Goal: Task Accomplishment & Management: Manage account settings

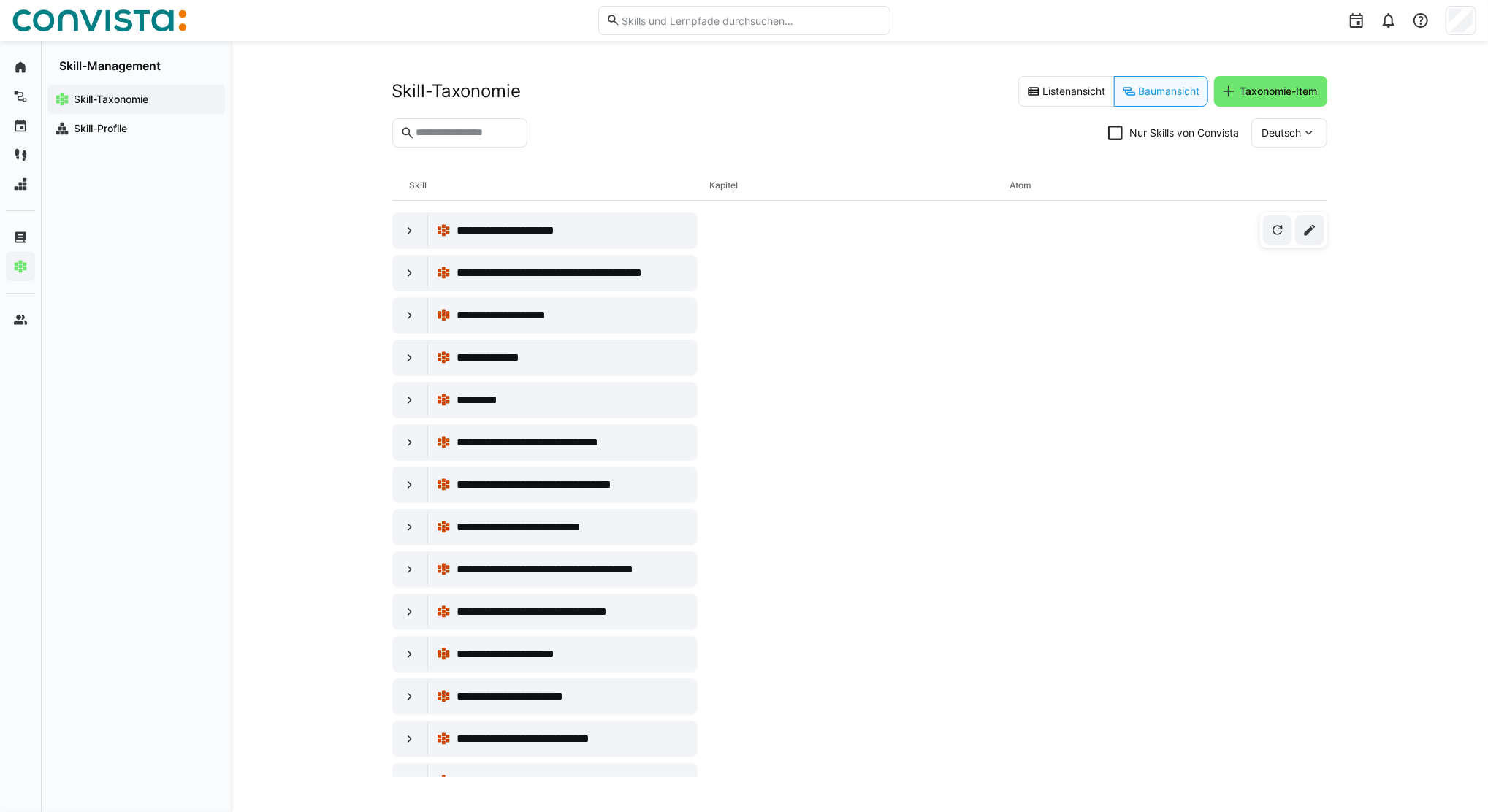
click at [0, 0] on app-navigation-label "Skill-Management" at bounding box center [0, 0] width 0 height 0
click at [0, 0] on app-navigation-label "Startseite" at bounding box center [0, 0] width 0 height 0
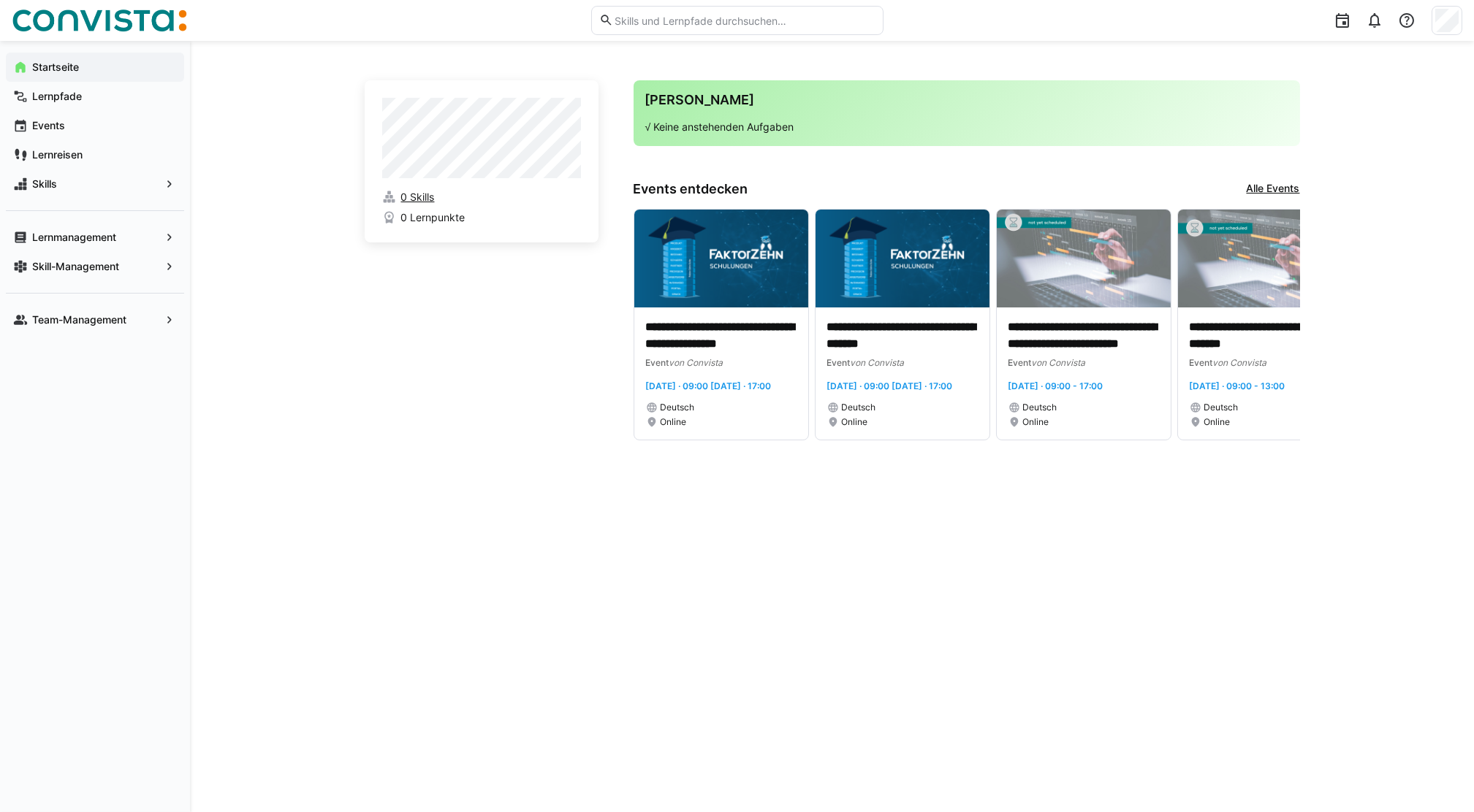
click at [433, 198] on span "0 Skills" at bounding box center [418, 197] width 33 height 15
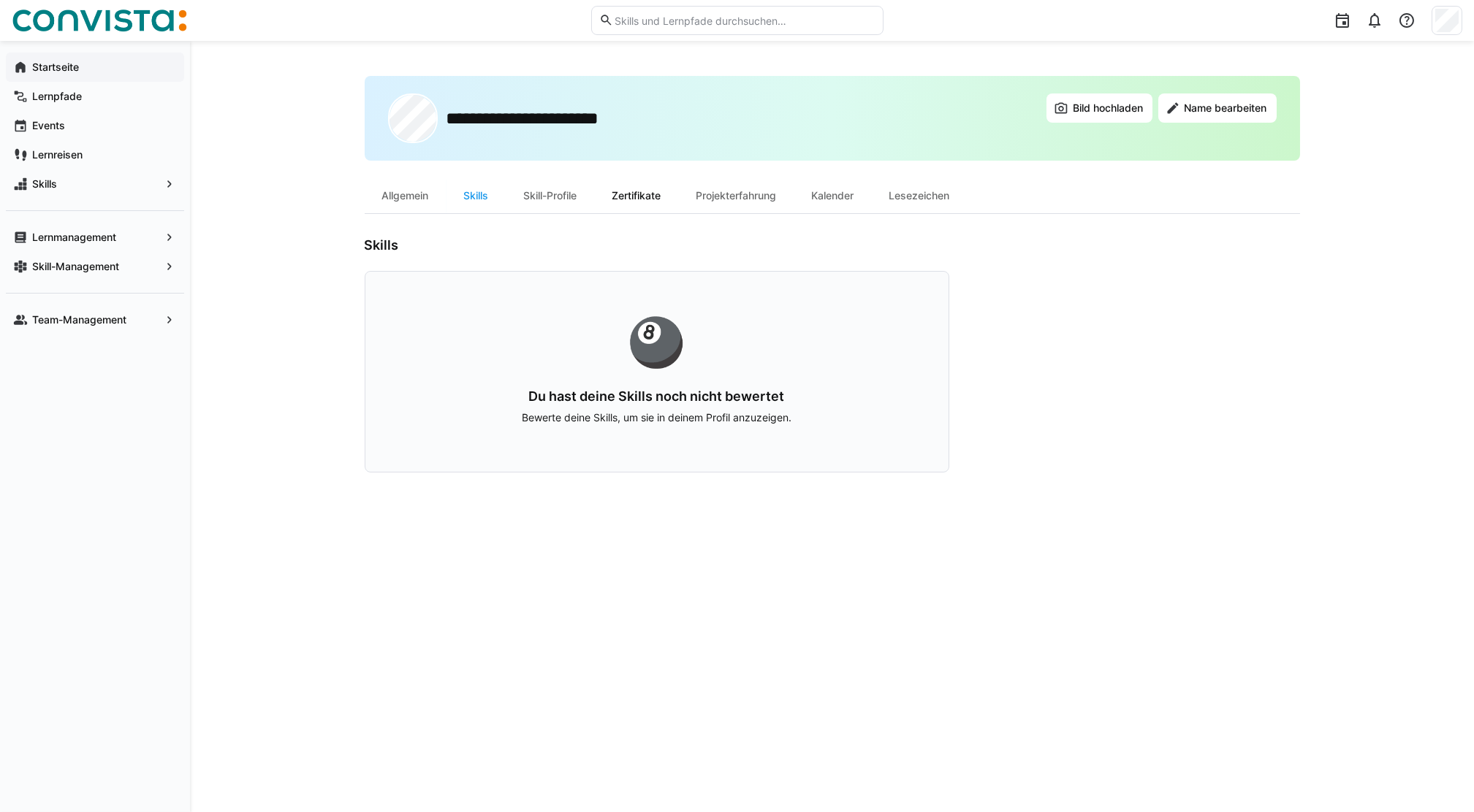
click at [657, 198] on div "Zertifikate" at bounding box center [637, 196] width 84 height 35
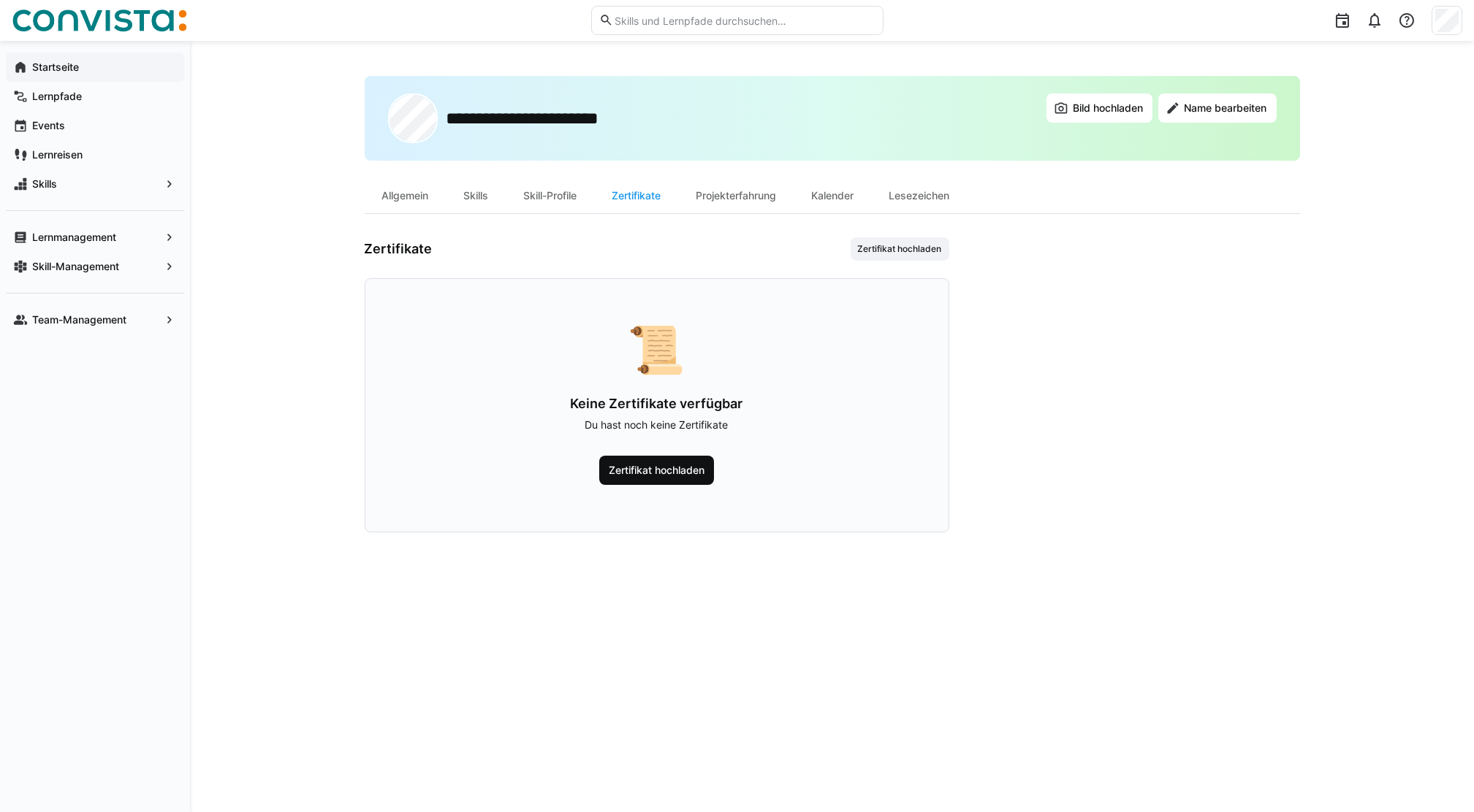
click at [657, 475] on span "Zertifikat hochladen" at bounding box center [657, 470] width 100 height 15
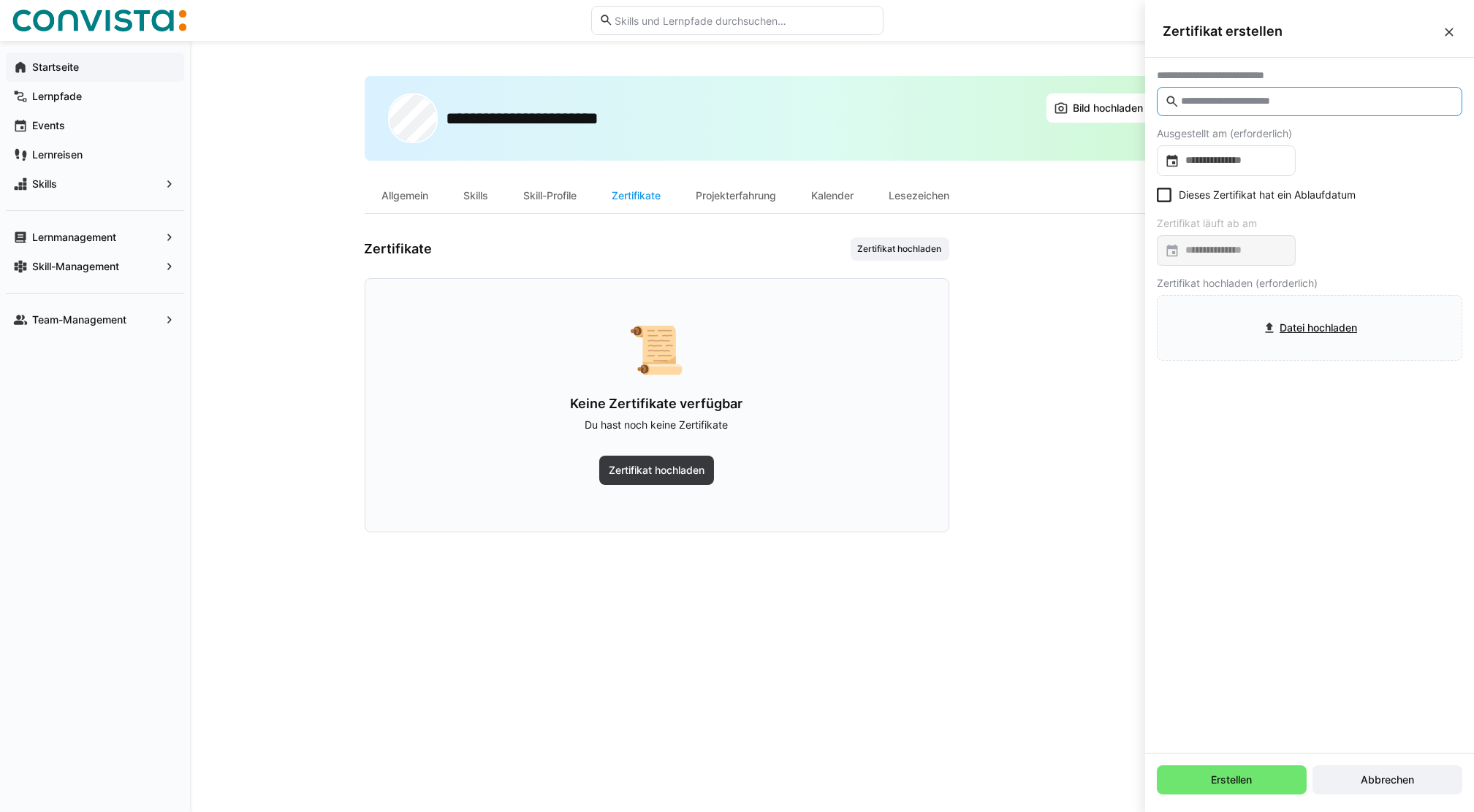
click at [1358, 100] on input "text" at bounding box center [1317, 101] width 275 height 13
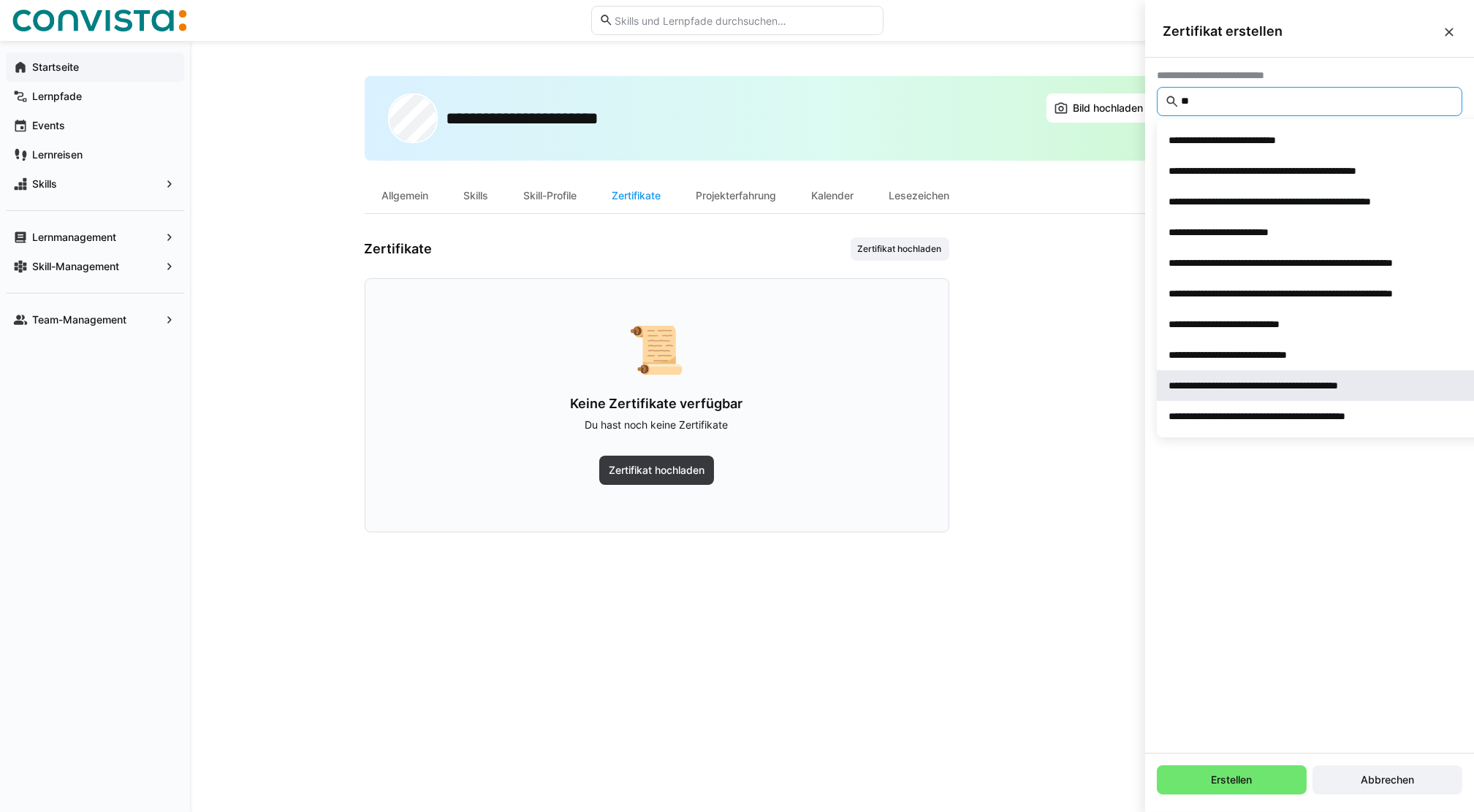
type input "*"
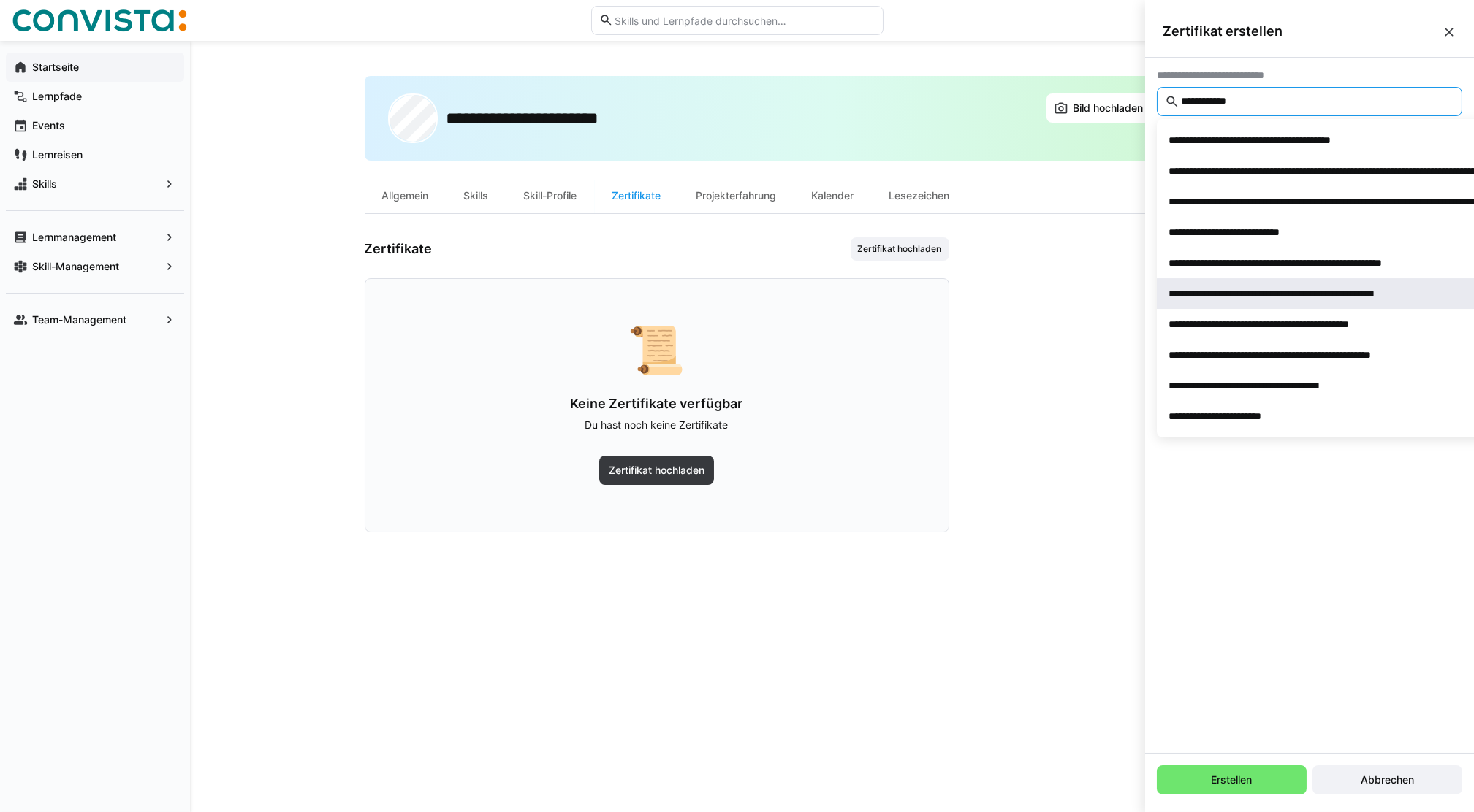
type input "**********"
click at [1398, 294] on div "**********" at bounding box center [1309, 294] width 282 height 15
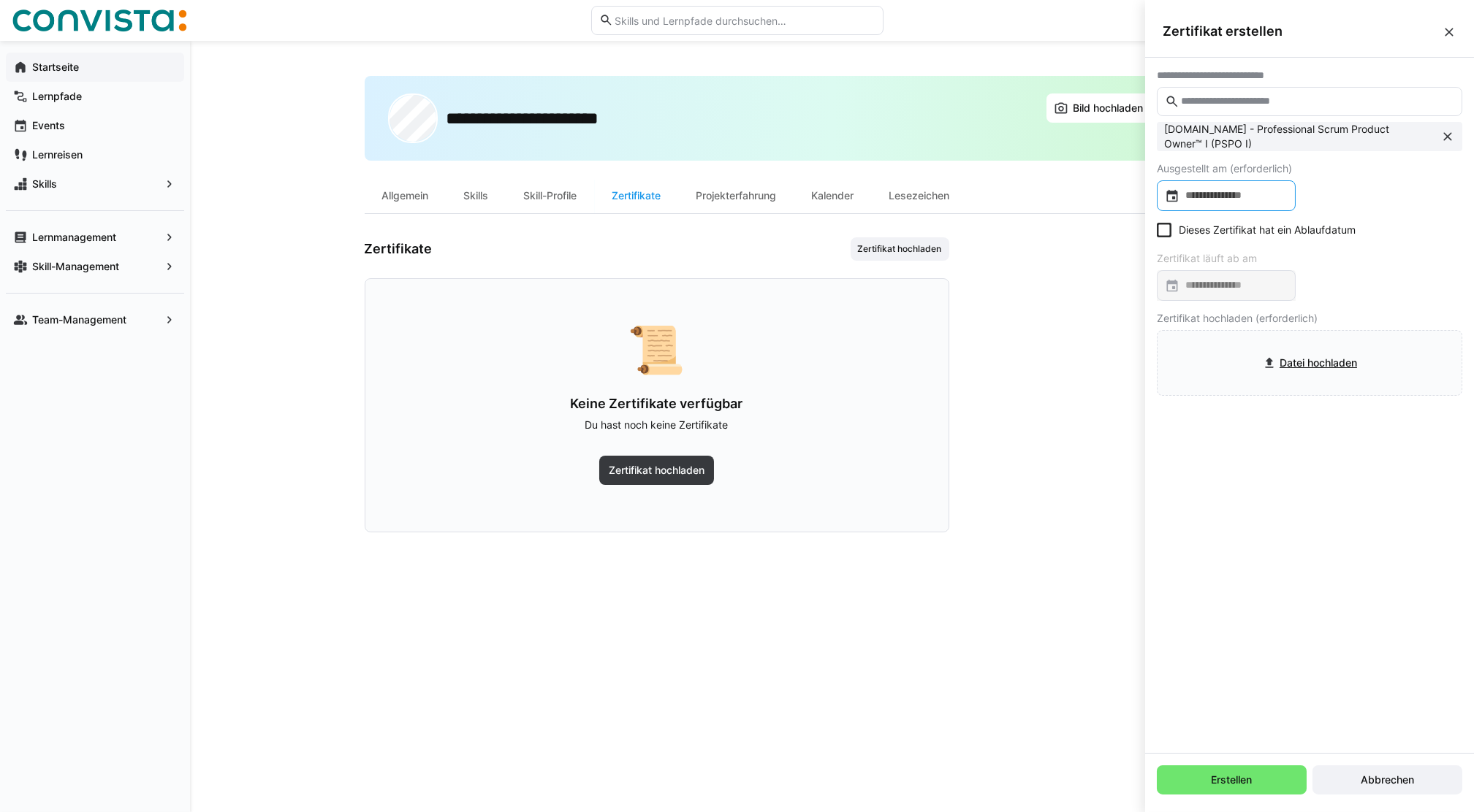
click at [1257, 200] on input at bounding box center [1233, 195] width 108 height 15
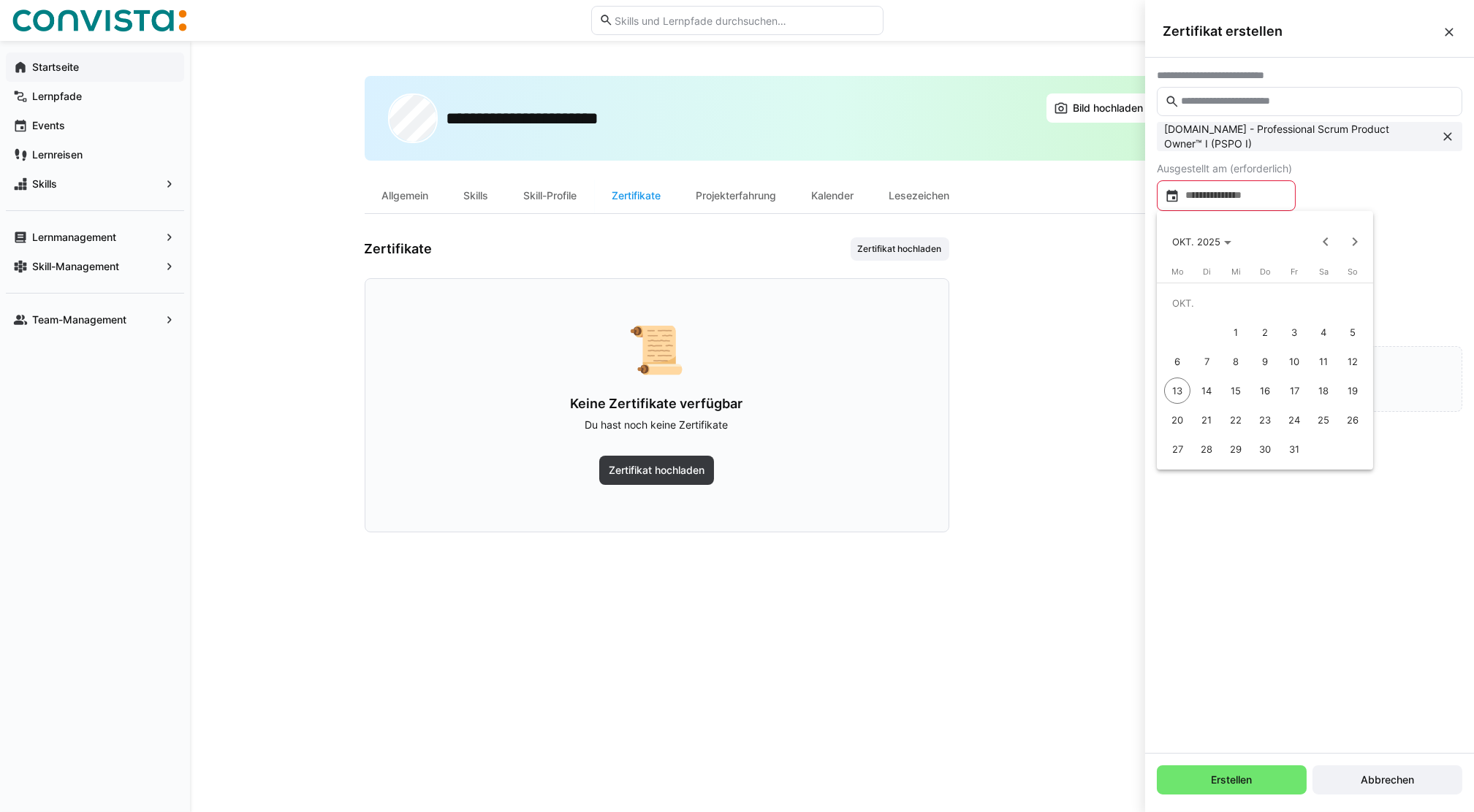
click at [1405, 194] on div at bounding box center [737, 406] width 1474 height 812
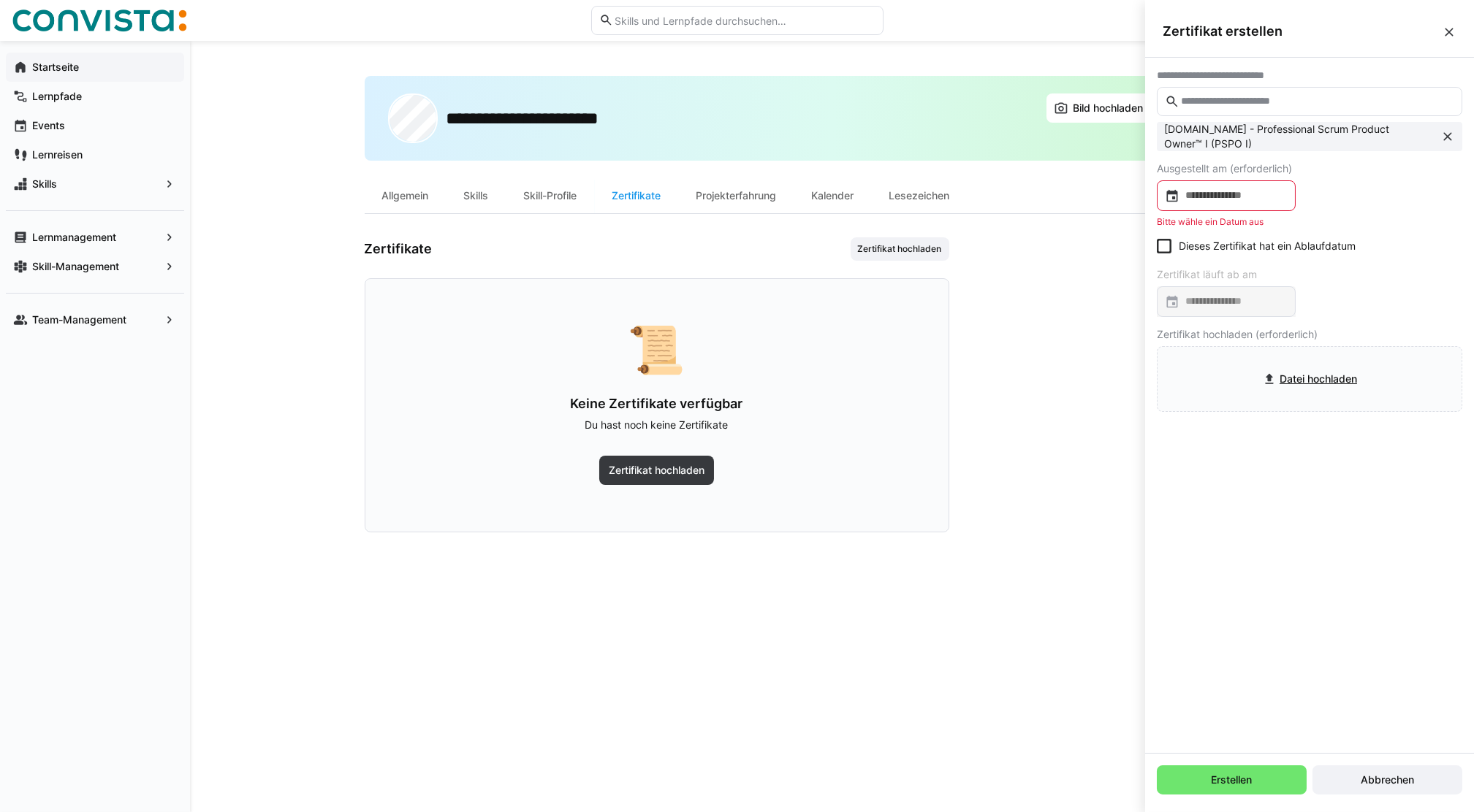
click at [1194, 205] on div at bounding box center [1226, 195] width 139 height 31
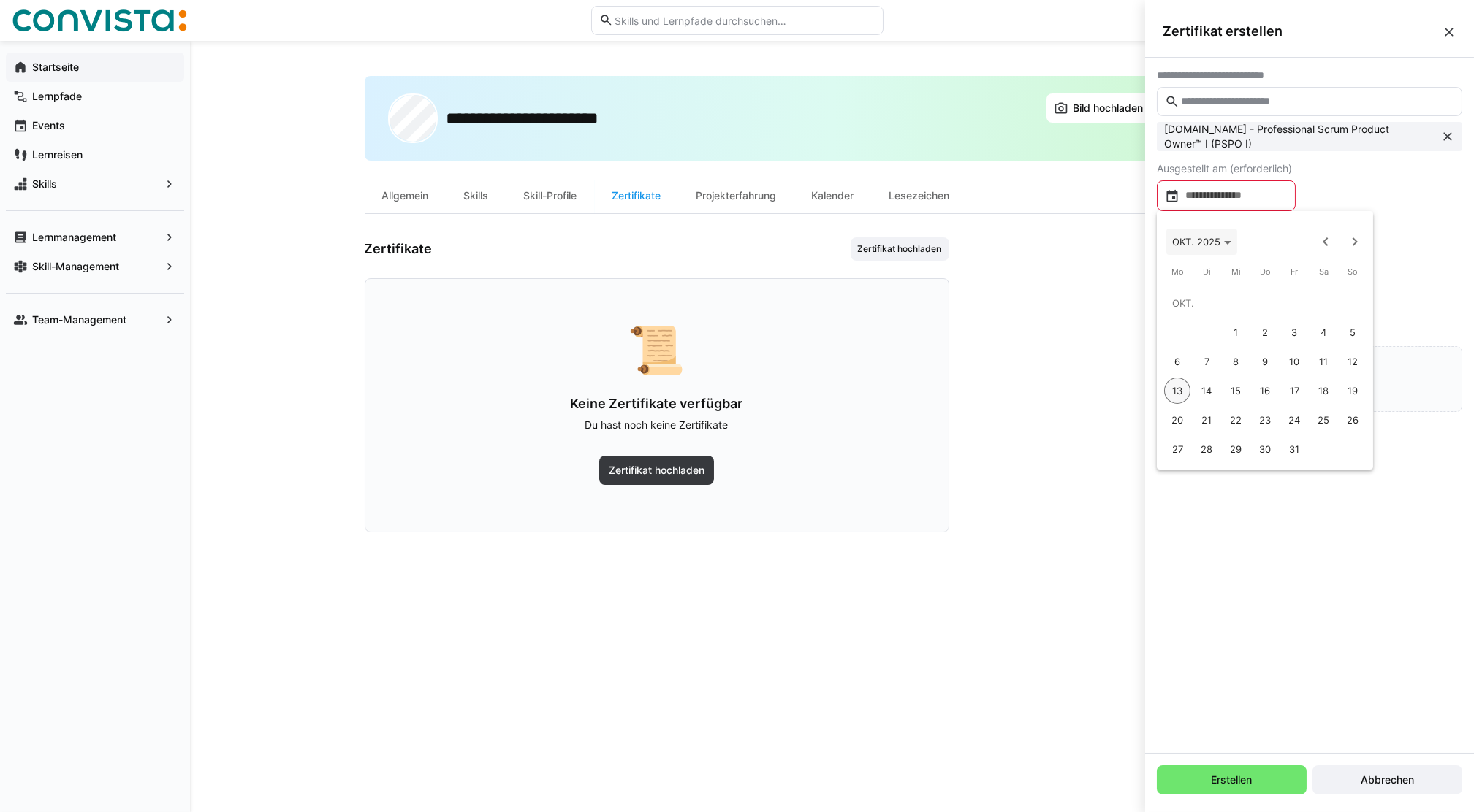
click at [1217, 248] on span "Choose month and year" at bounding box center [1202, 242] width 71 height 35
click at [1286, 317] on span "2022" at bounding box center [1290, 316] width 46 height 26
click at [1336, 342] on span "AUG." at bounding box center [1342, 345] width 46 height 26
click at [1210, 330] on span "2" at bounding box center [1207, 332] width 26 height 26
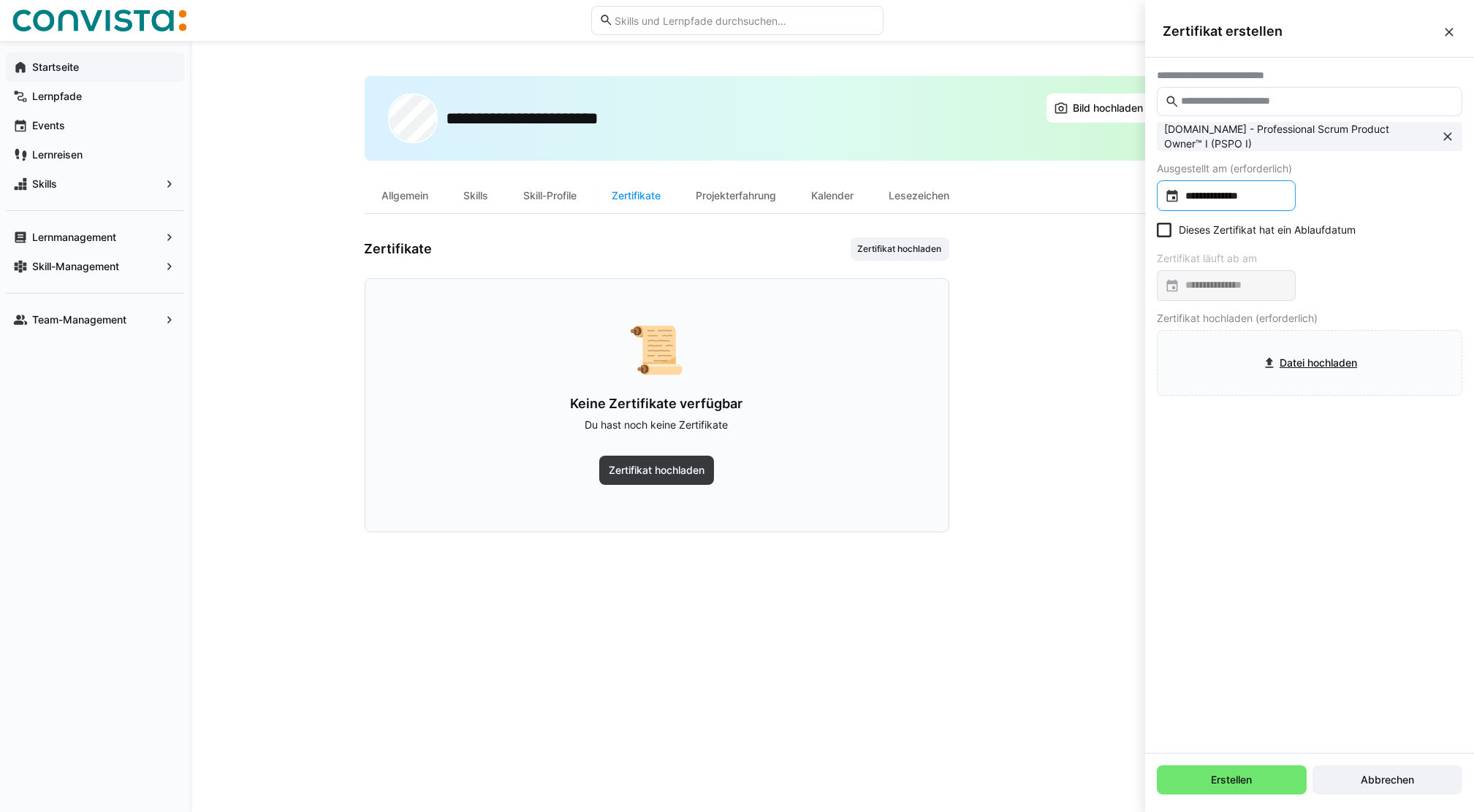
click at [1236, 202] on input "**********" at bounding box center [1233, 195] width 108 height 15
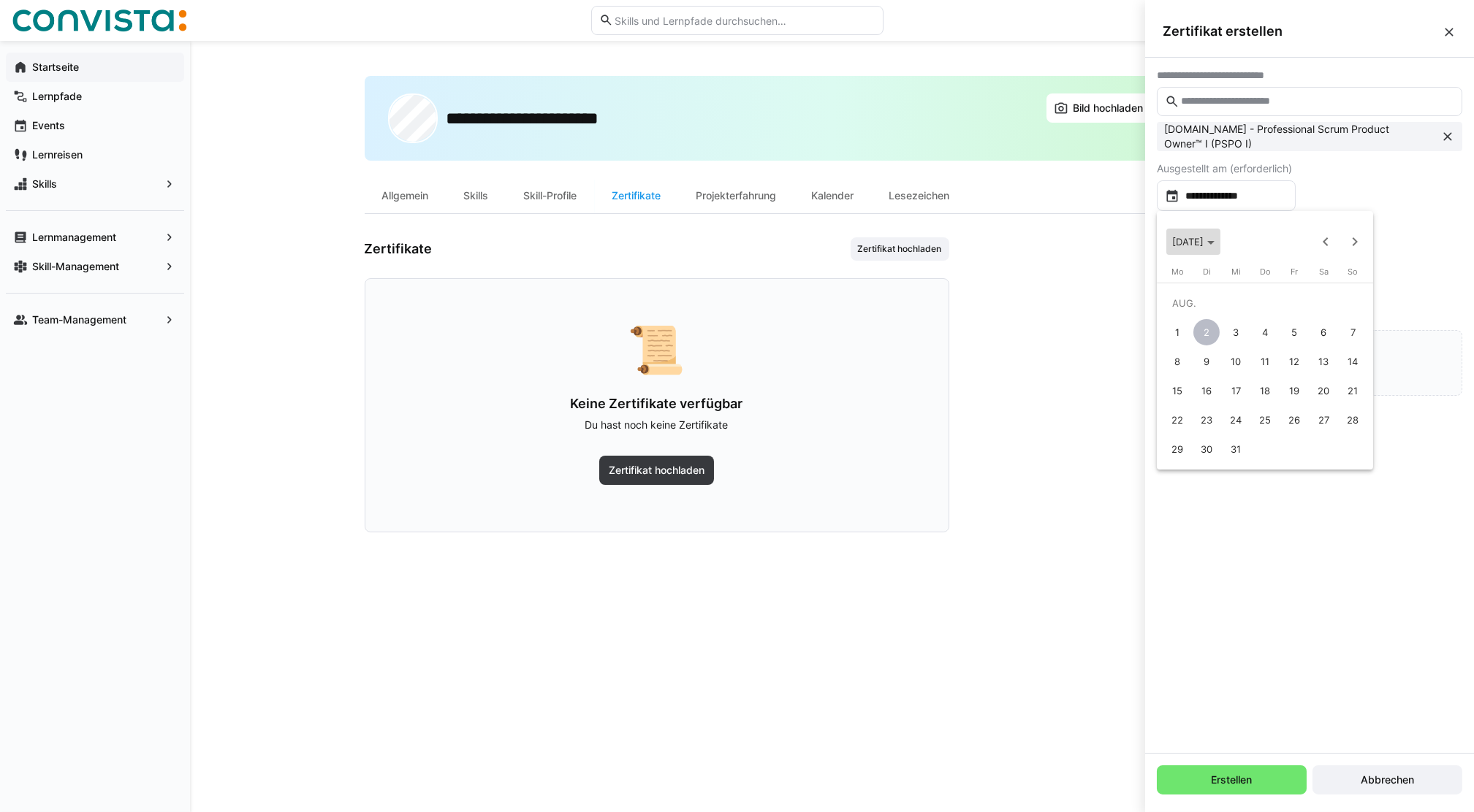
click at [1215, 243] on icon "Choose month and year" at bounding box center [1210, 243] width 7 height 4
click at [1280, 314] on span "2022" at bounding box center [1290, 316] width 46 height 26
click at [1241, 312] on span "FEB." at bounding box center [1239, 316] width 46 height 26
click at [1208, 361] on span "8" at bounding box center [1207, 362] width 26 height 26
type input "**********"
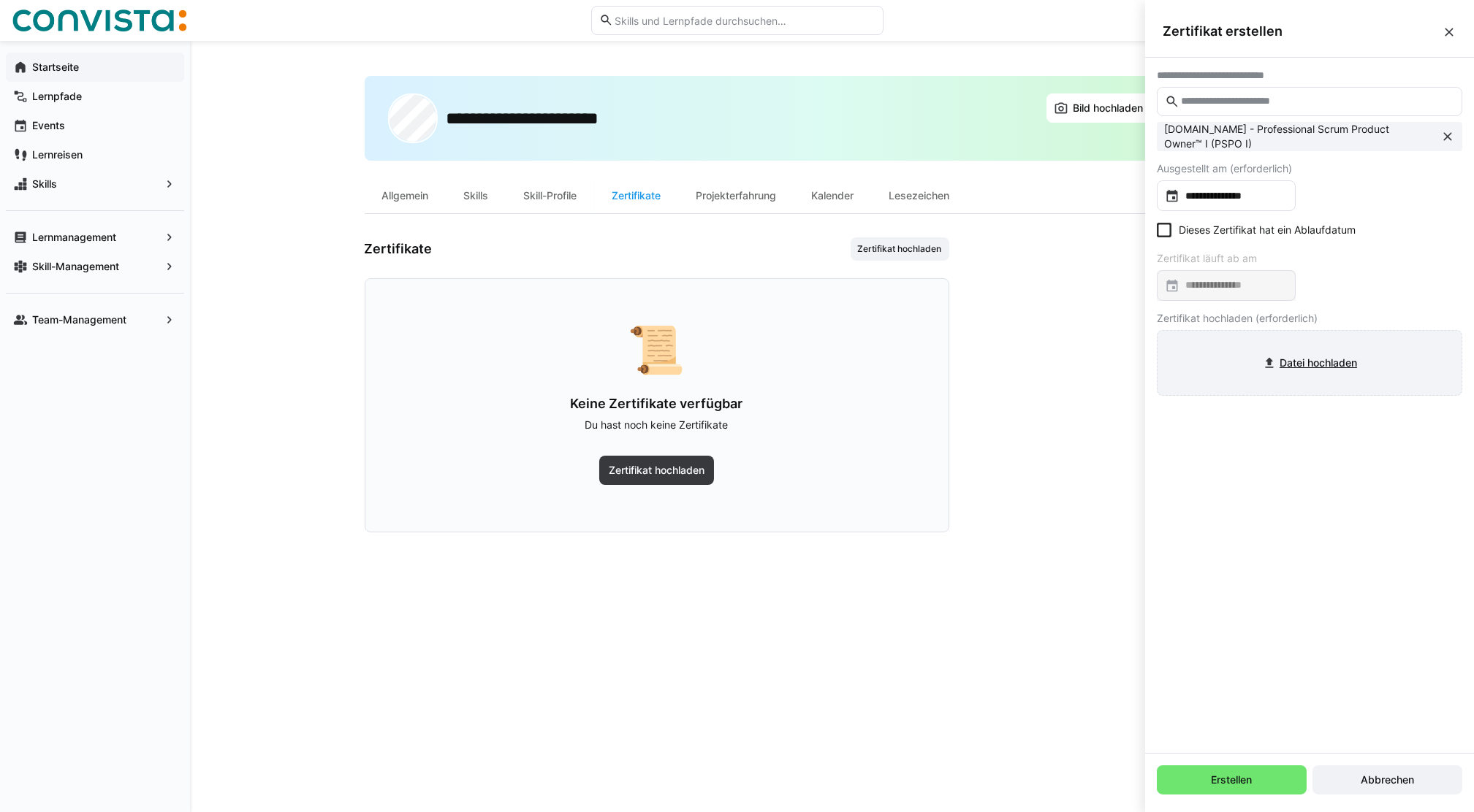
click at [1284, 366] on input "file" at bounding box center [1310, 363] width 304 height 64
click at [1234, 785] on span "Erstellen" at bounding box center [1232, 780] width 46 height 15
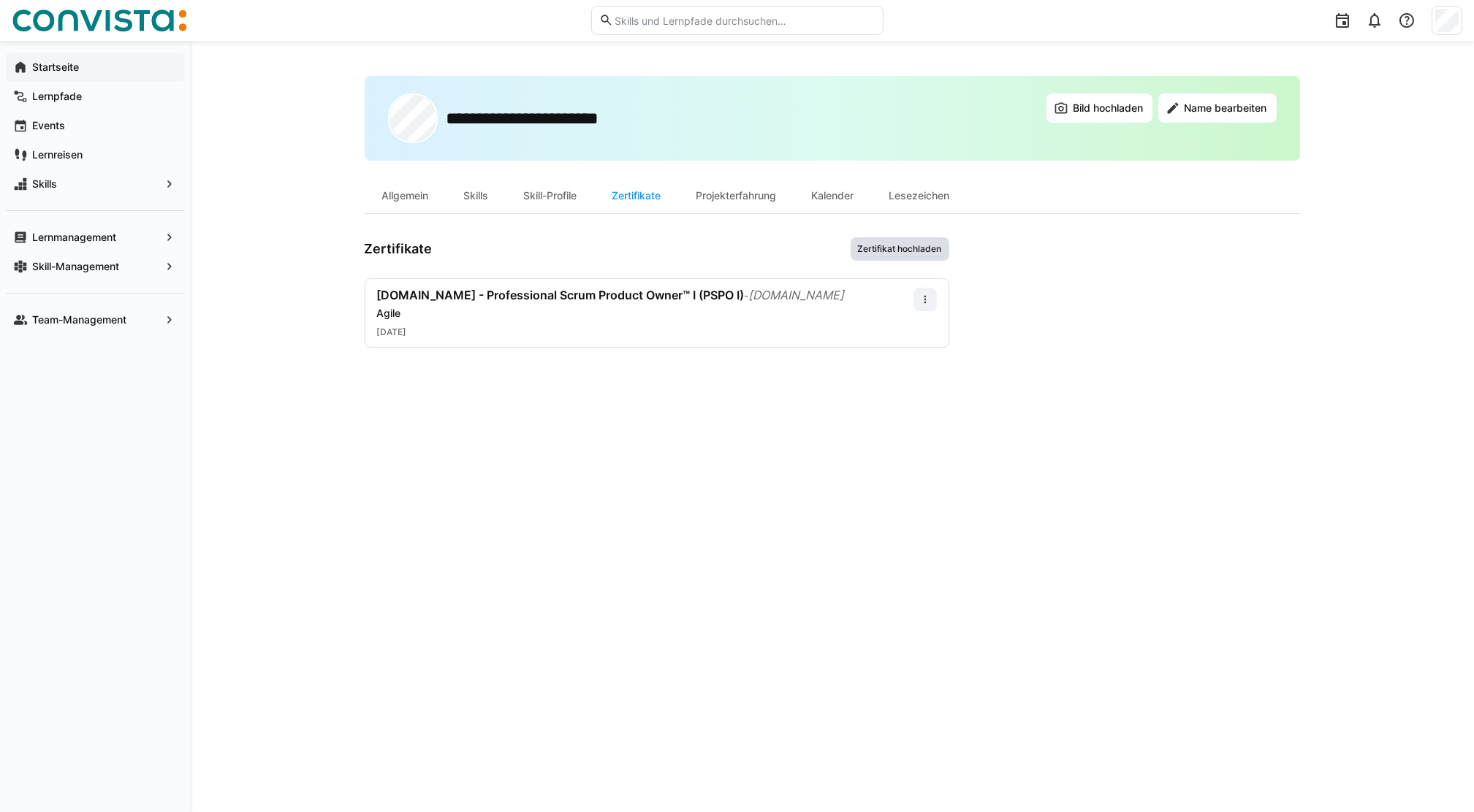
click at [889, 243] on span "Zertifikat hochladen" at bounding box center [899, 249] width 87 height 11
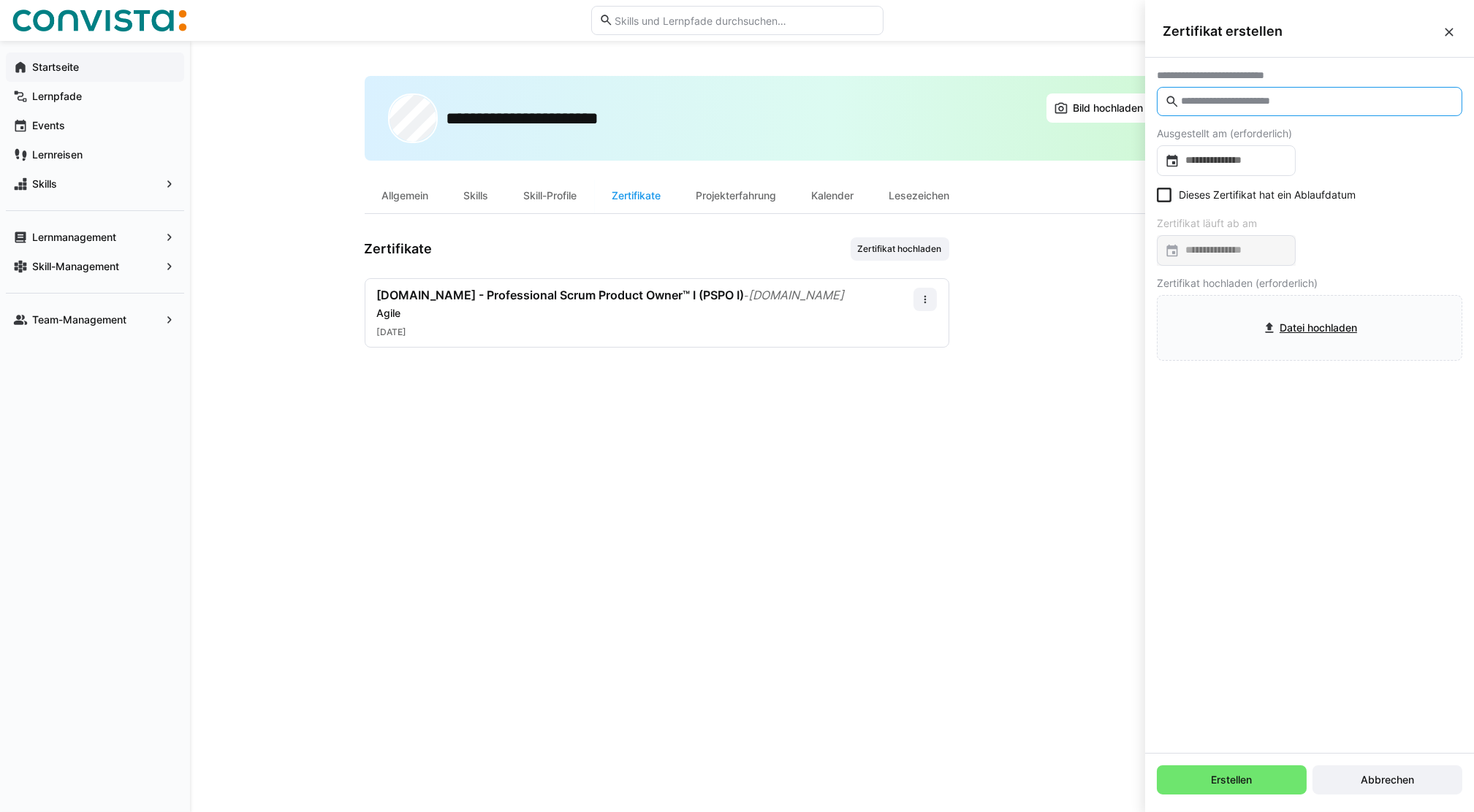
click at [1194, 104] on input "text" at bounding box center [1317, 101] width 275 height 13
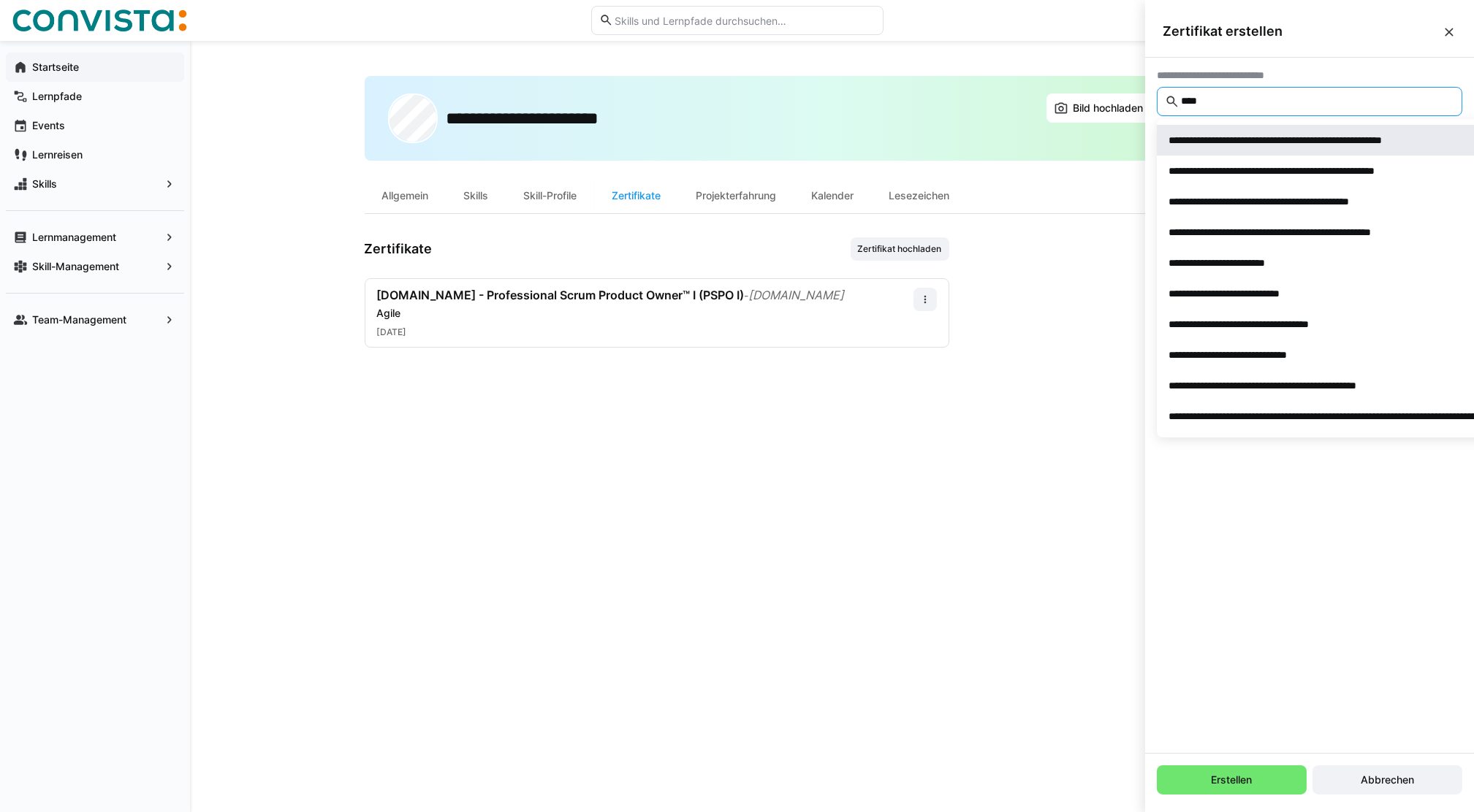
type input "****"
click at [1243, 141] on div "**********" at bounding box center [1312, 140] width 288 height 15
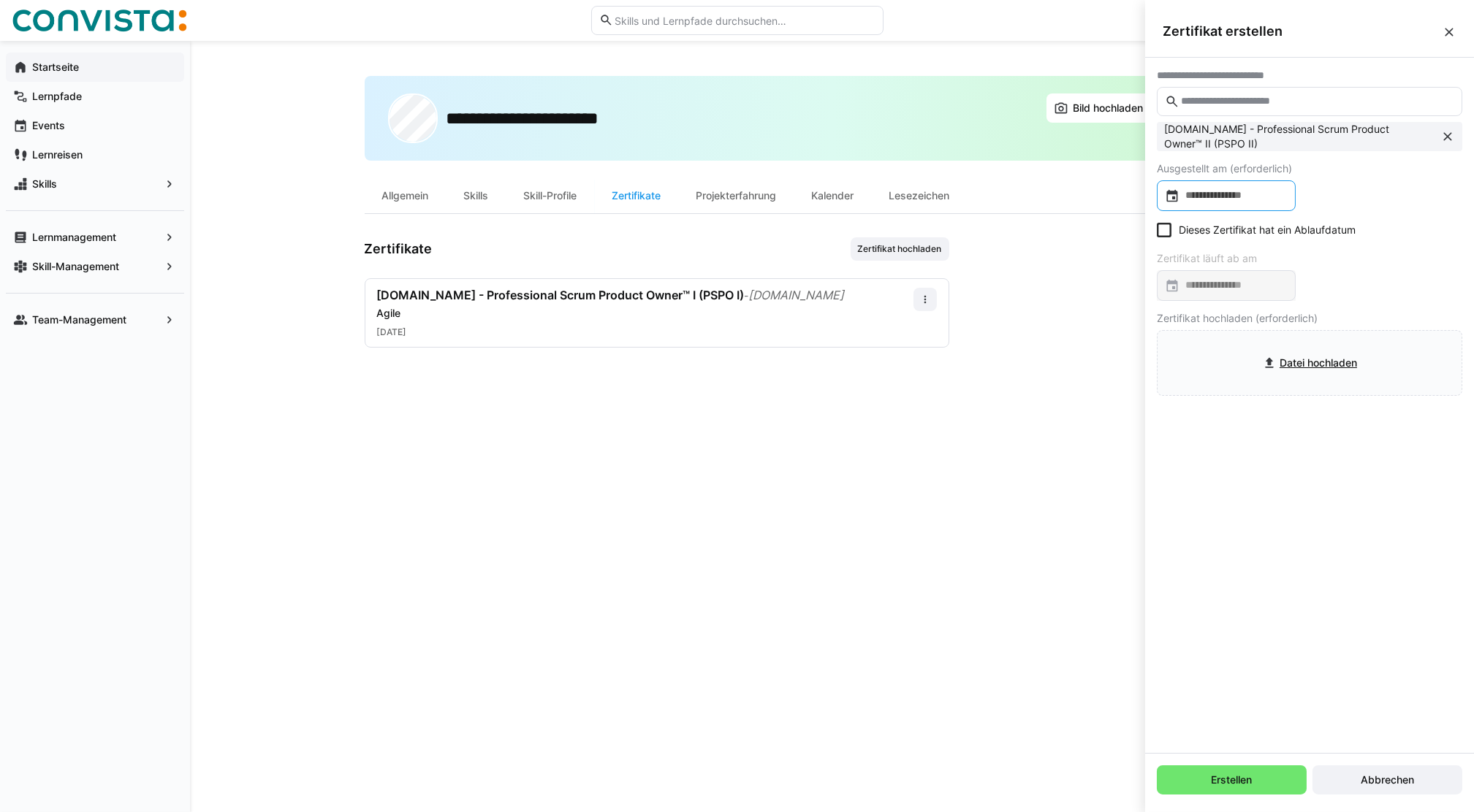
click at [1260, 199] on input at bounding box center [1233, 195] width 108 height 15
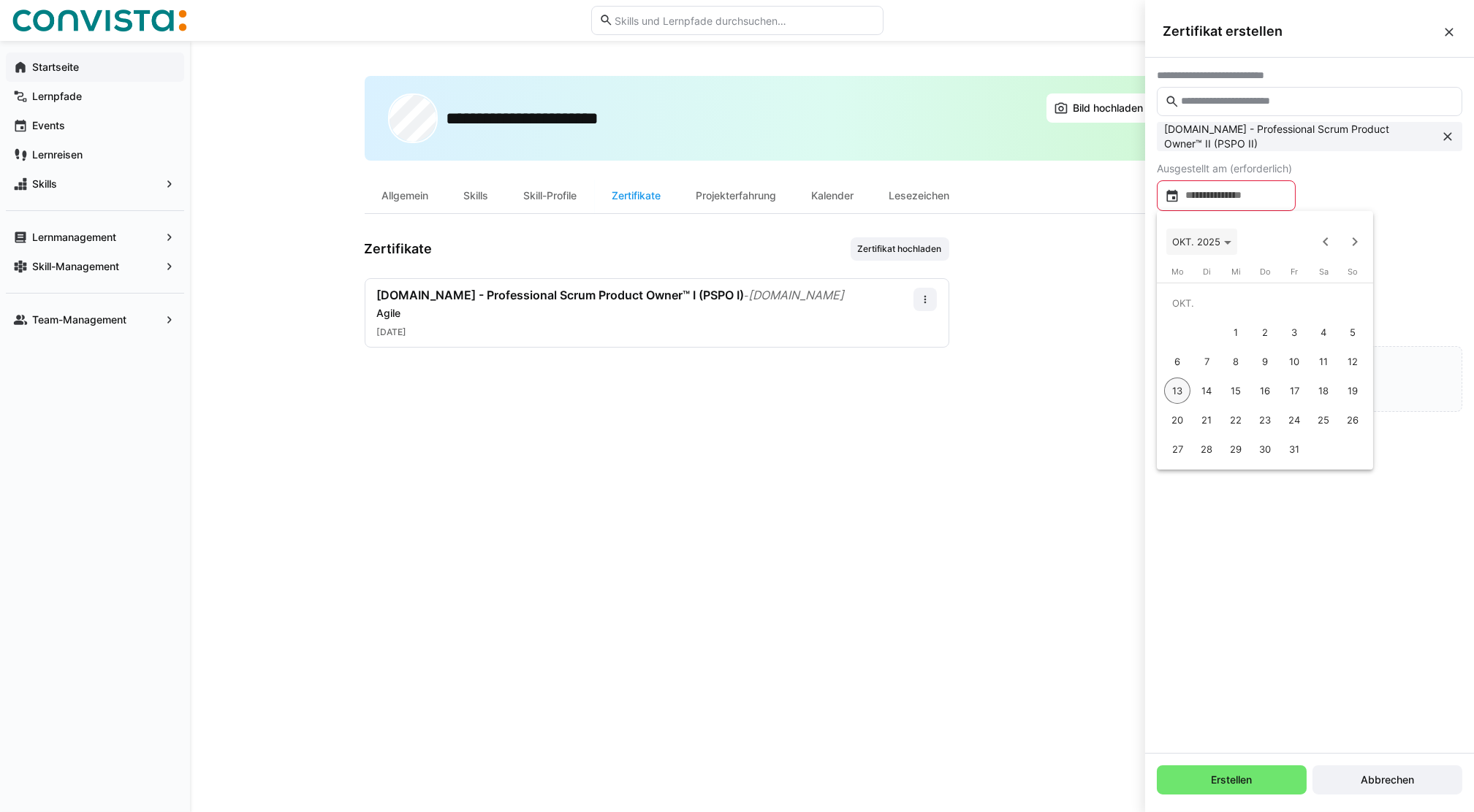
click at [1215, 247] on span "OKT. 2025" at bounding box center [1195, 242] width 48 height 11
click at [1237, 345] on span "2025" at bounding box center [1239, 345] width 46 height 26
click at [1290, 311] on span "MÄRZ" at bounding box center [1290, 316] width 46 height 26
click at [1173, 388] on span "17" at bounding box center [1177, 391] width 26 height 26
type input "**********"
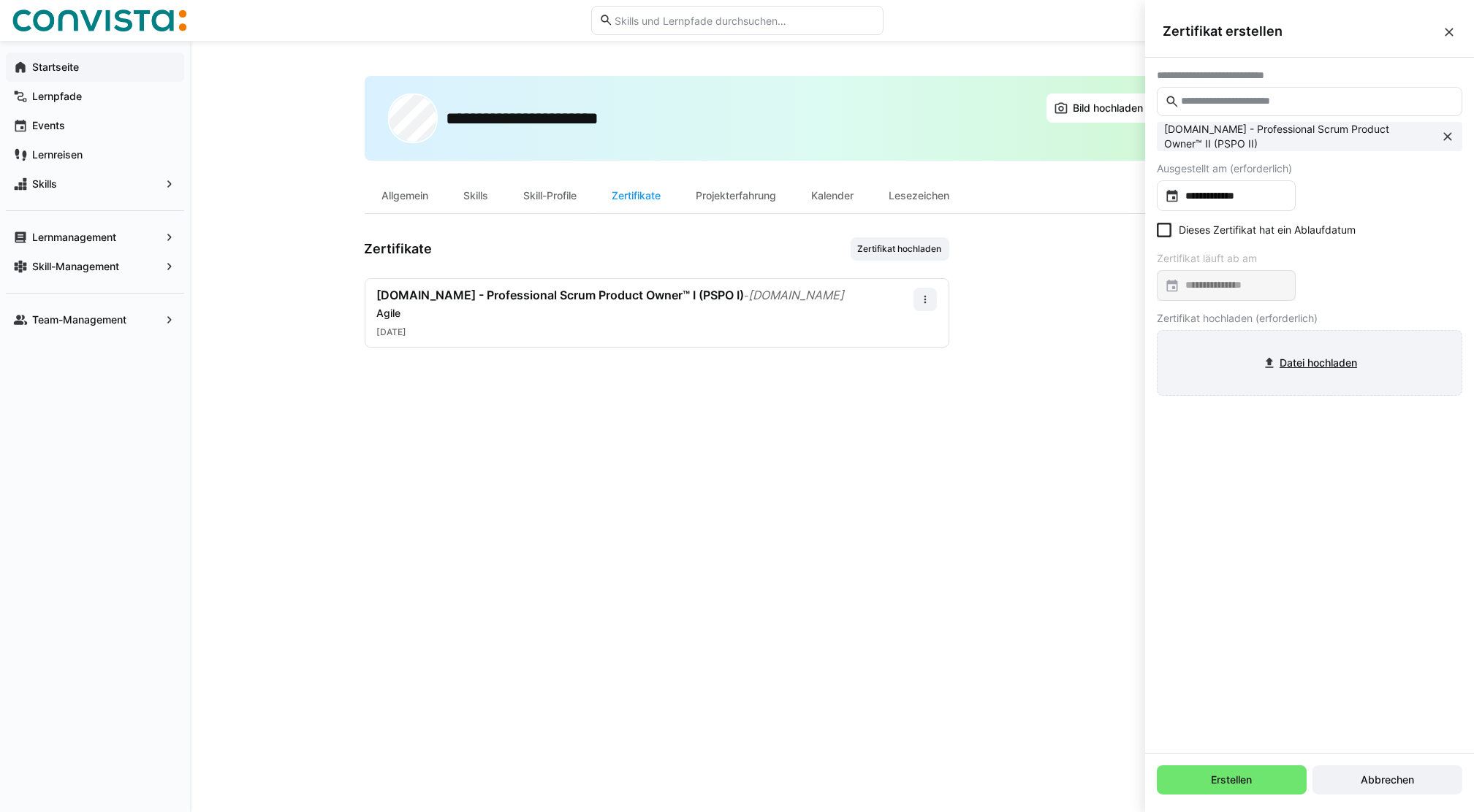
click at [1324, 366] on input "file" at bounding box center [1310, 363] width 304 height 64
click at [1304, 353] on input "file" at bounding box center [1310, 363] width 304 height 64
click at [1219, 781] on span "Erstellen" at bounding box center [1232, 780] width 46 height 15
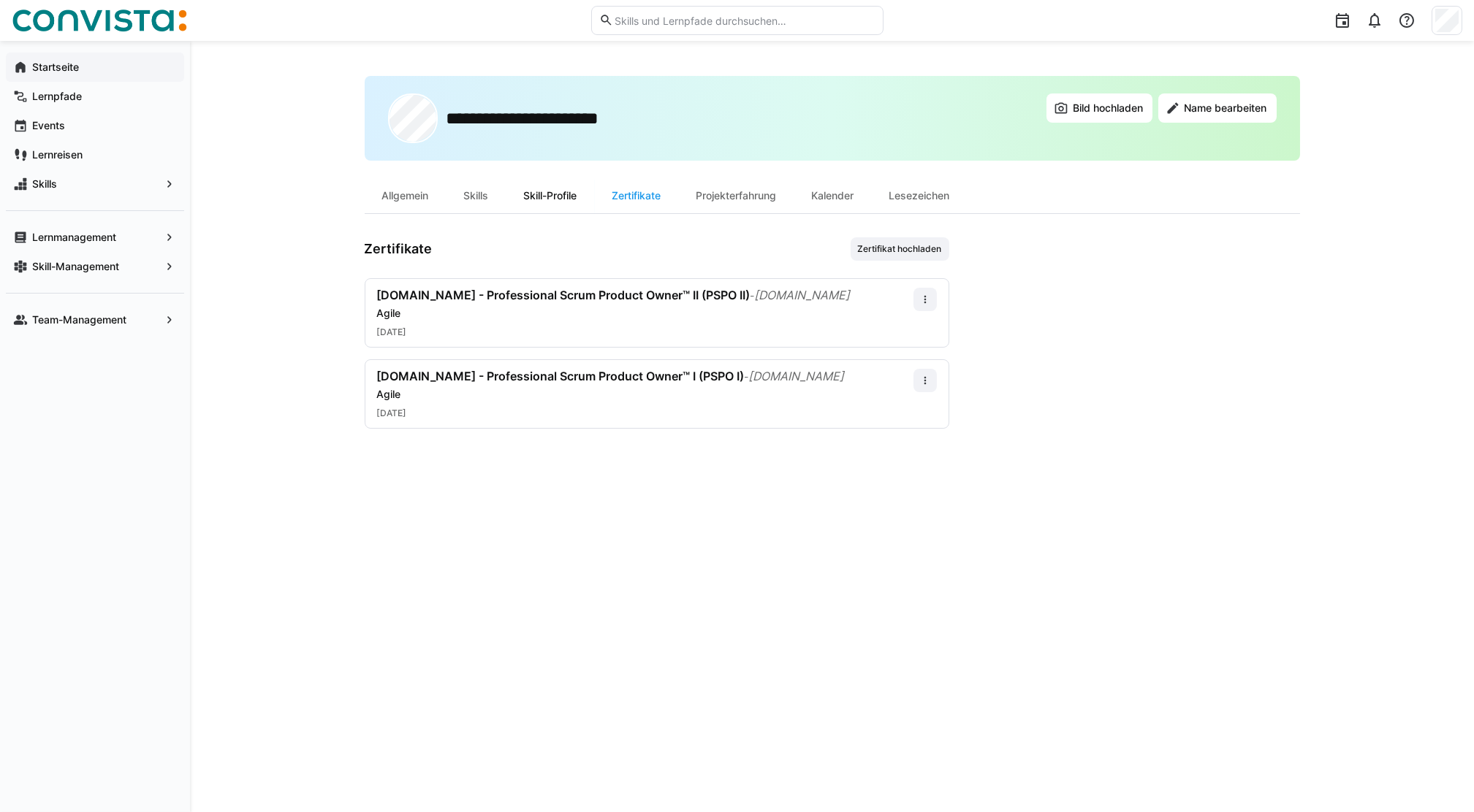
click at [535, 196] on div "Skill-Profile" at bounding box center [550, 196] width 89 height 35
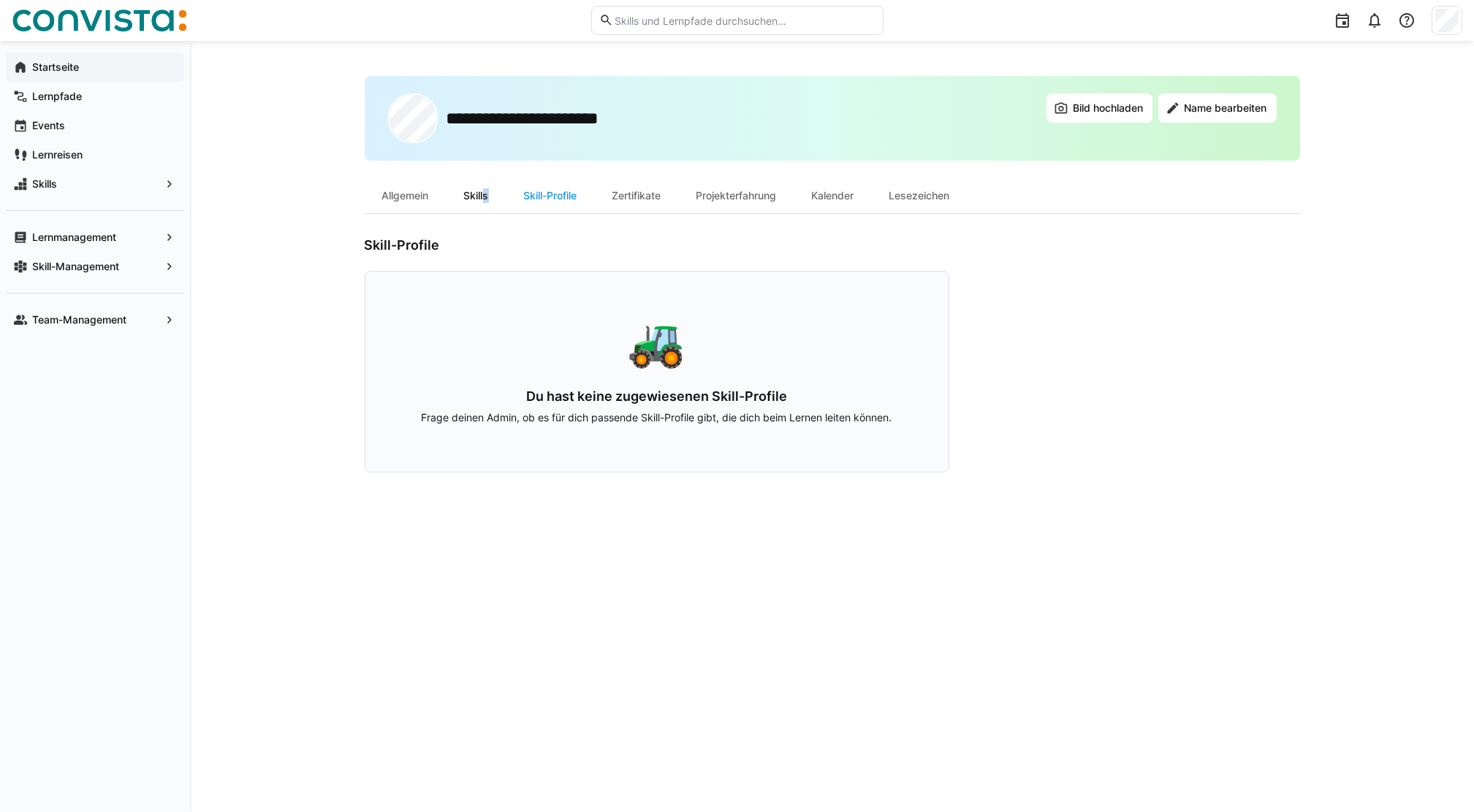
click at [483, 197] on div "Skills" at bounding box center [476, 196] width 60 height 35
click at [87, 184] on span "Skills" at bounding box center [95, 184] width 130 height 15
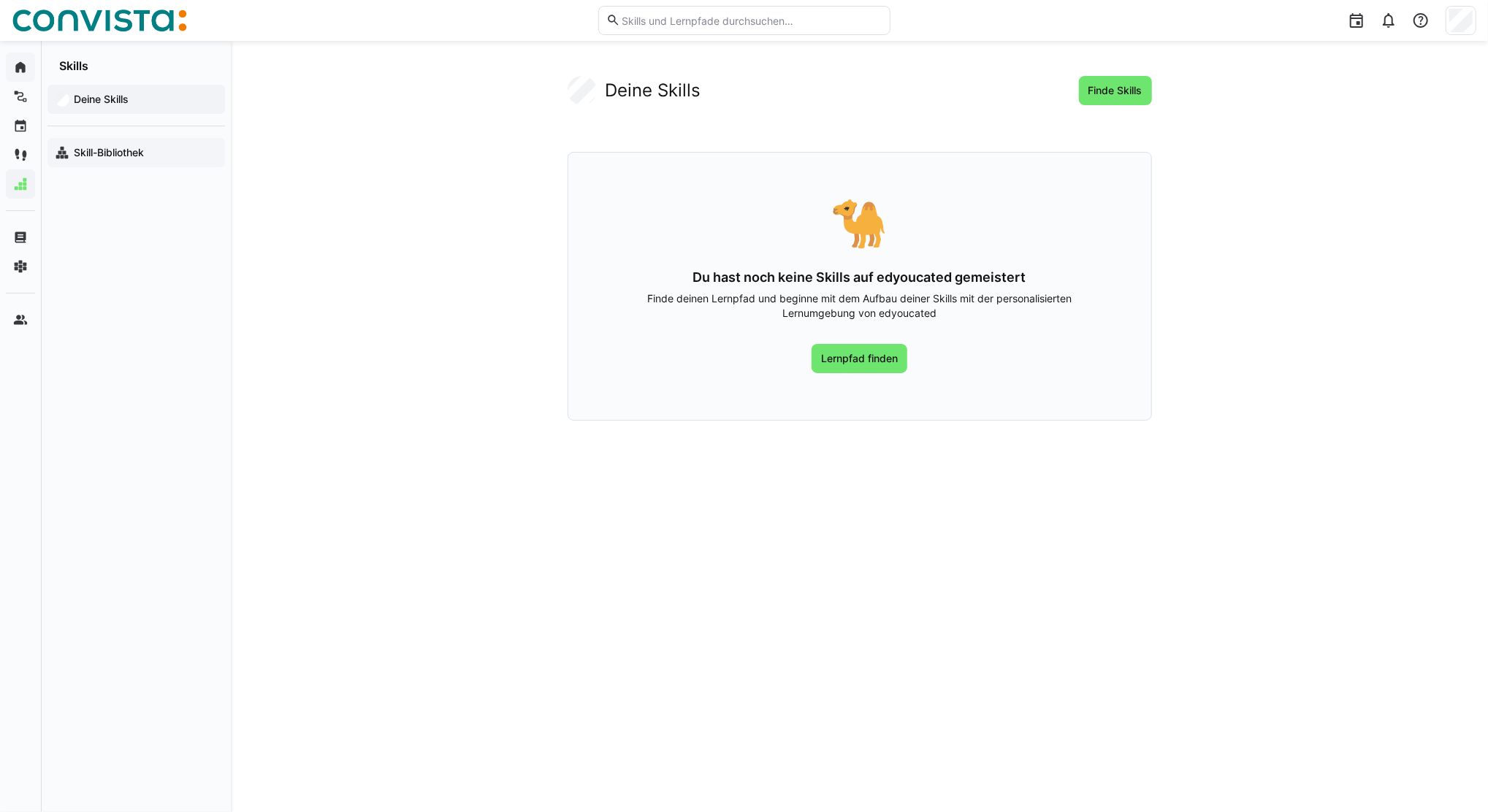
click at [167, 153] on span "Skill-Bibliothek" at bounding box center [144, 152] width 146 height 15
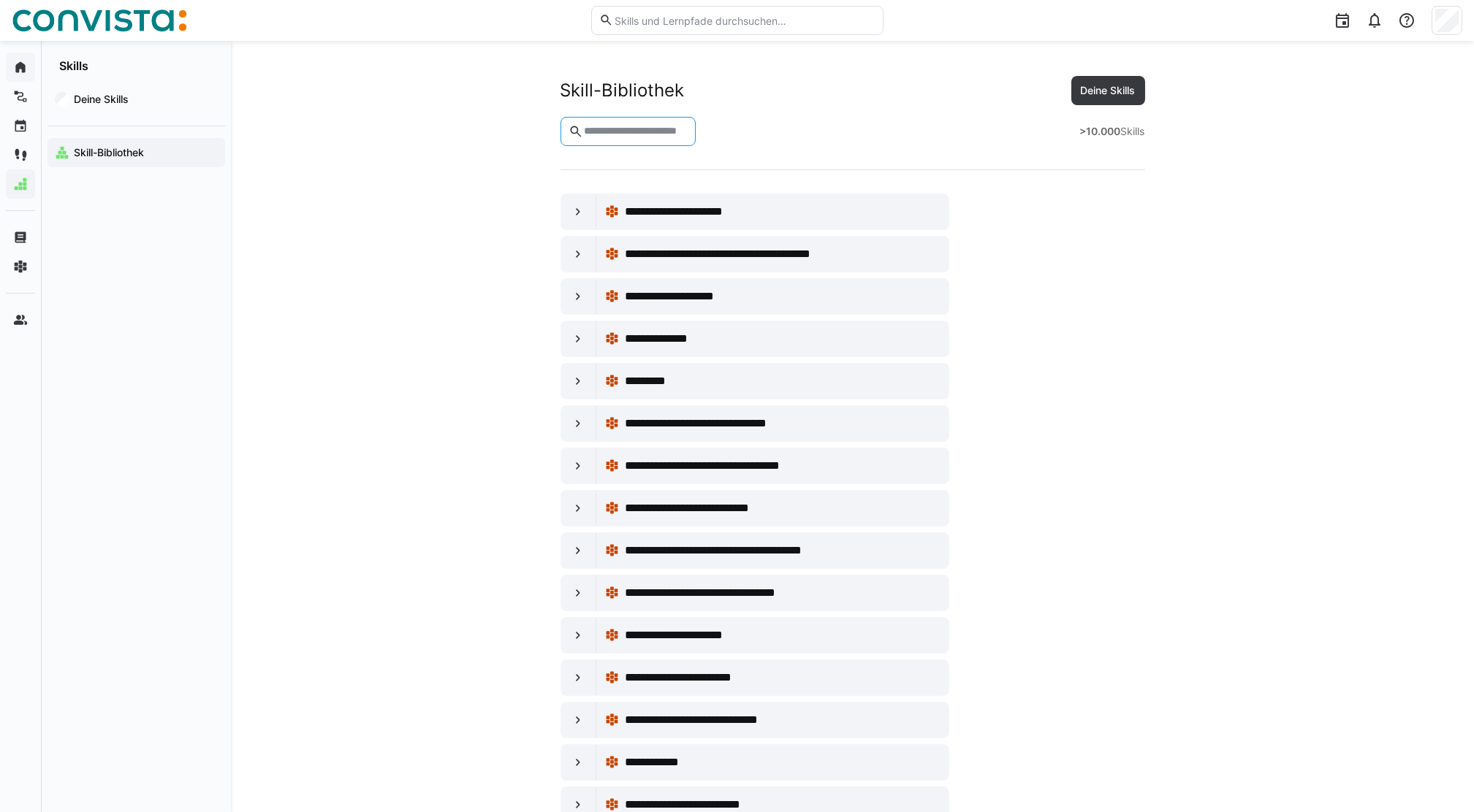
click at [669, 133] on input "text" at bounding box center [635, 131] width 105 height 13
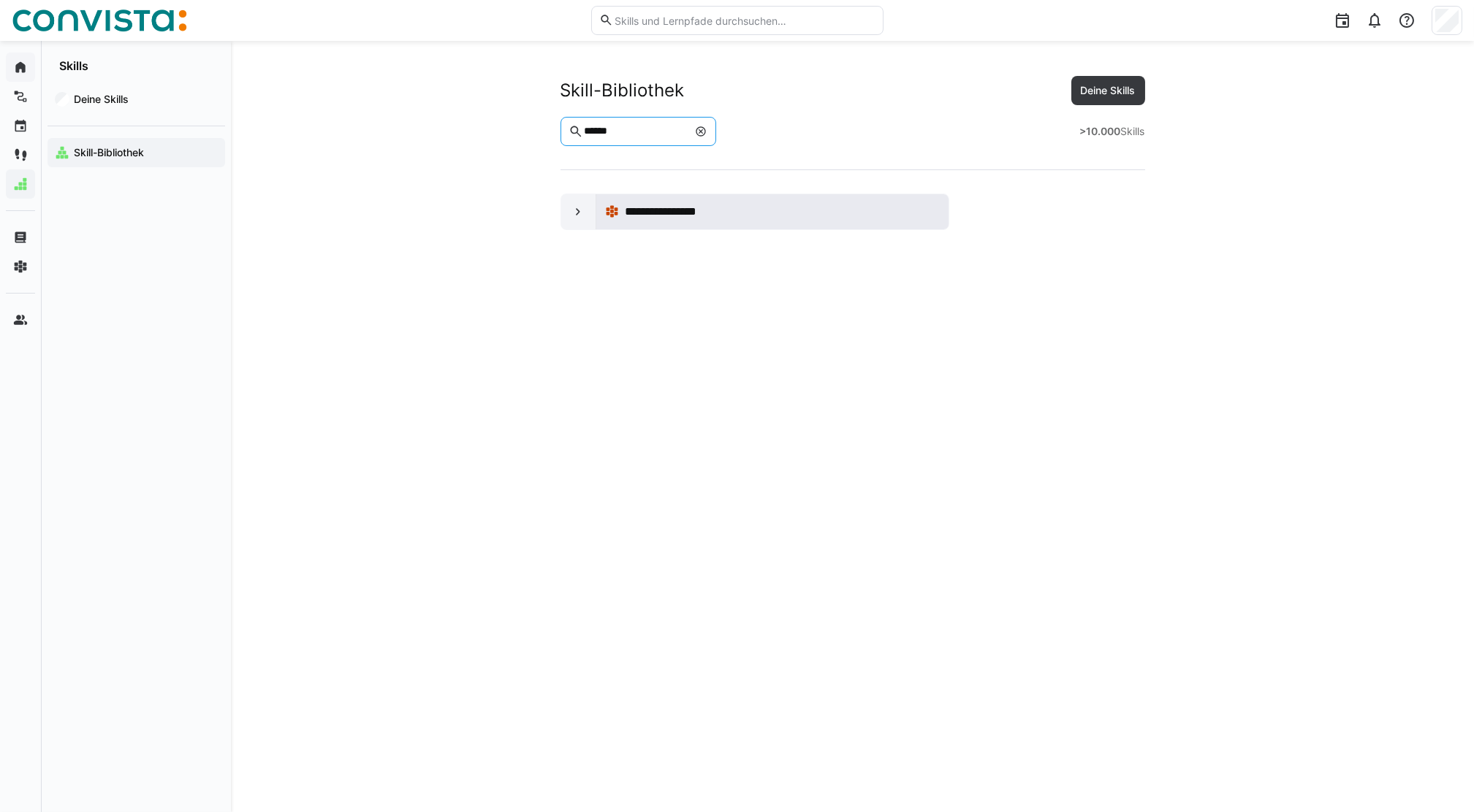
type input "******"
click at [637, 214] on span "**********" at bounding box center [675, 212] width 100 height 18
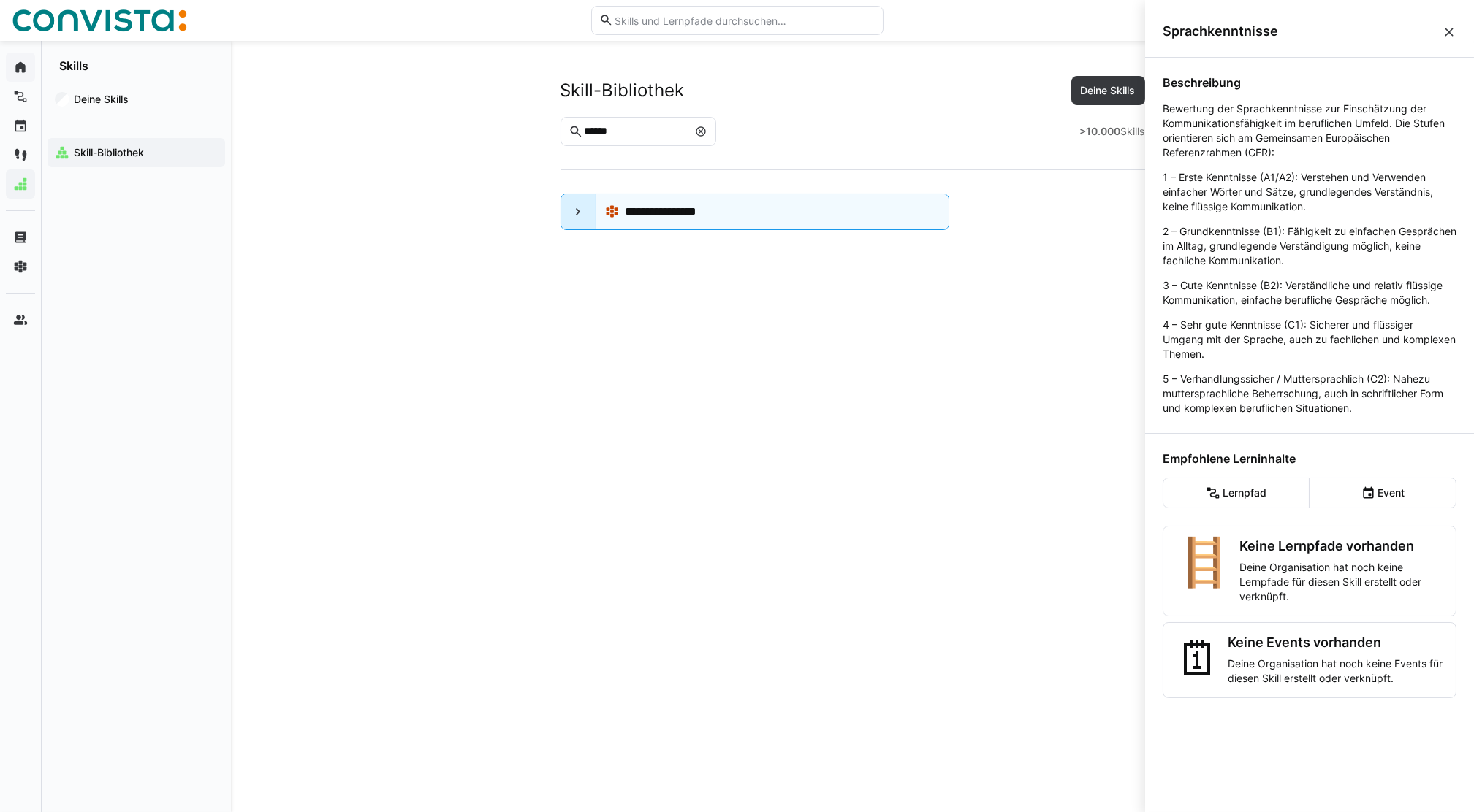
click at [574, 214] on eds-icon at bounding box center [577, 212] width 15 height 15
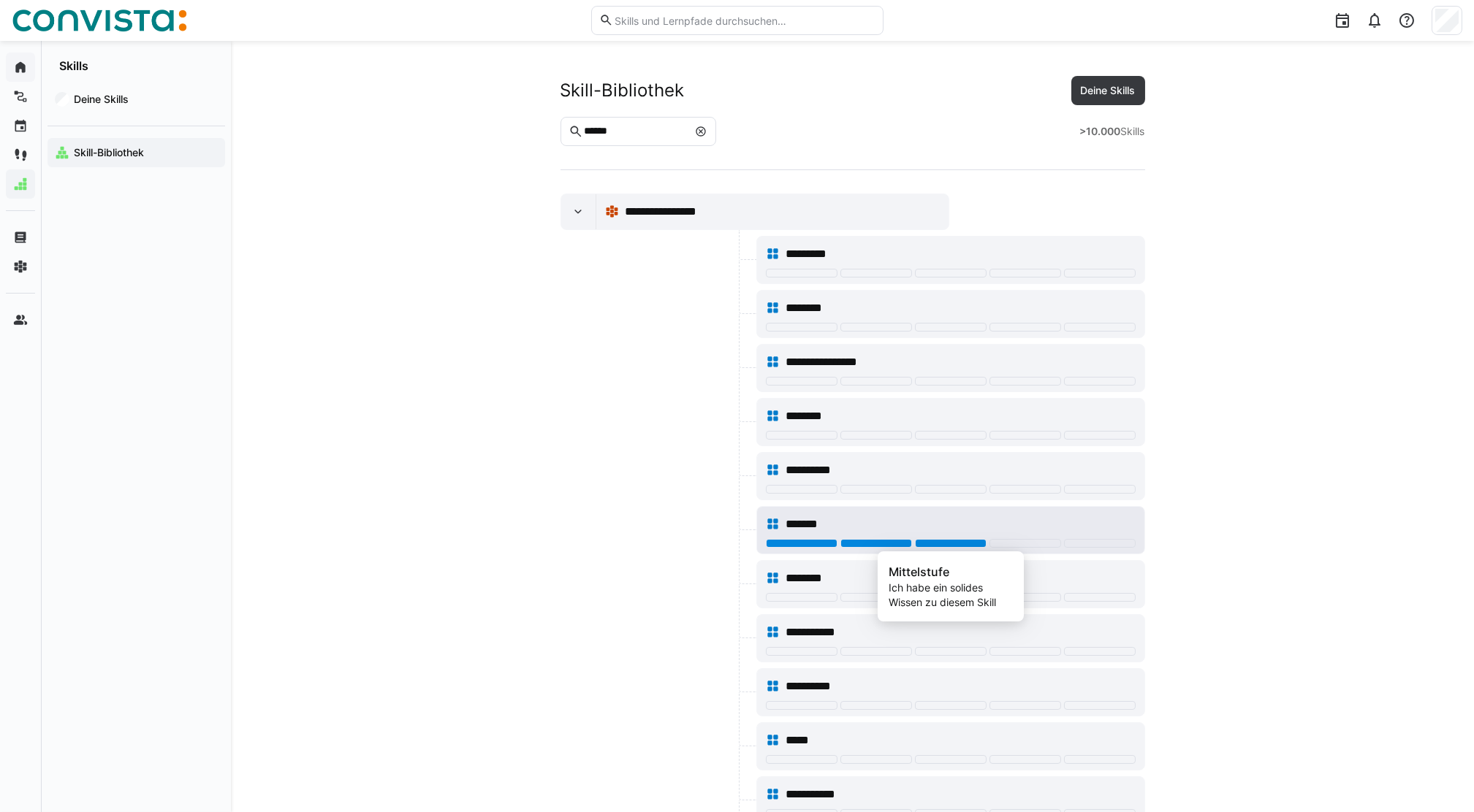
click at [941, 541] on div at bounding box center [950, 544] width 71 height 9
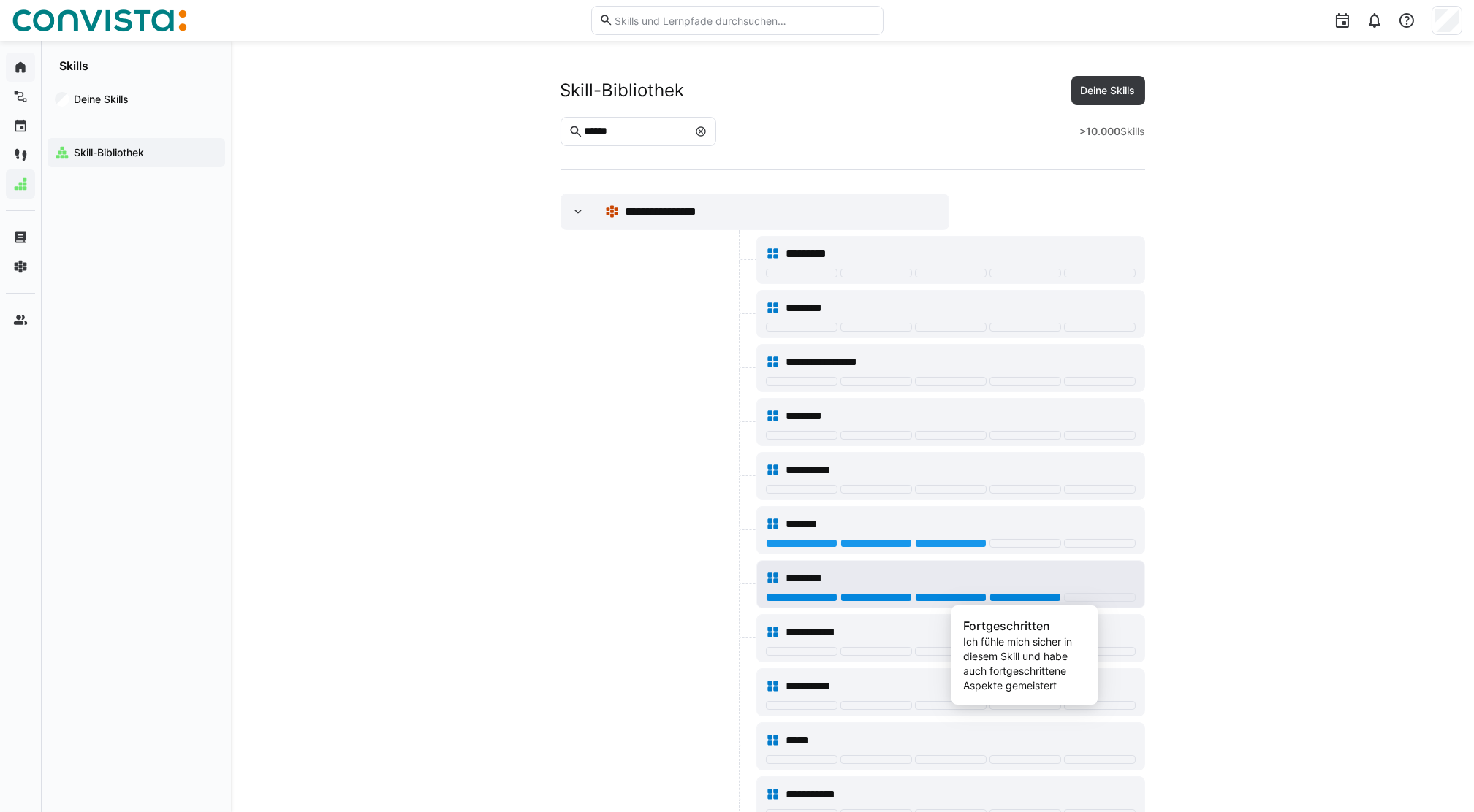
click at [1049, 598] on div at bounding box center [1025, 598] width 71 height 9
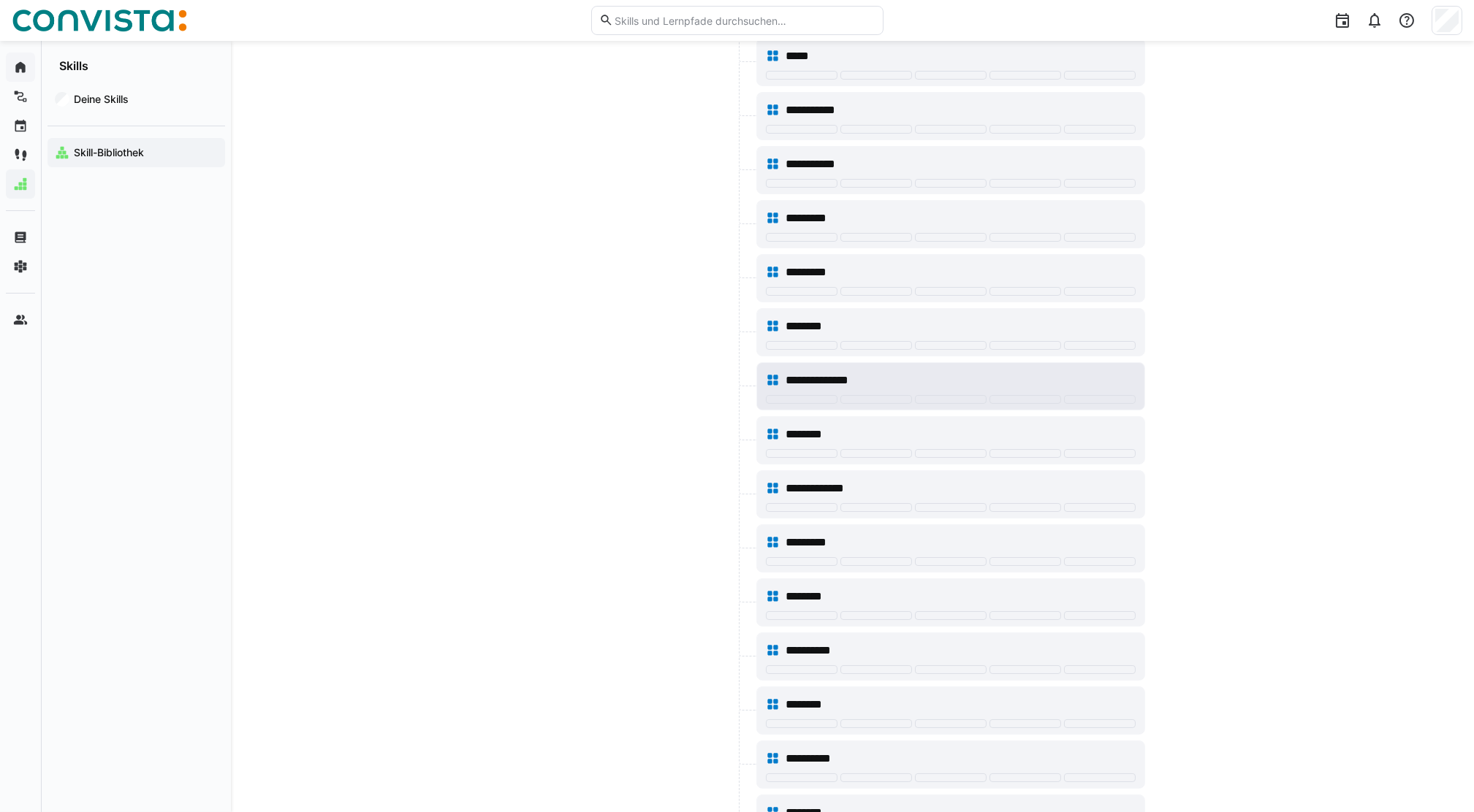
scroll to position [779, 0]
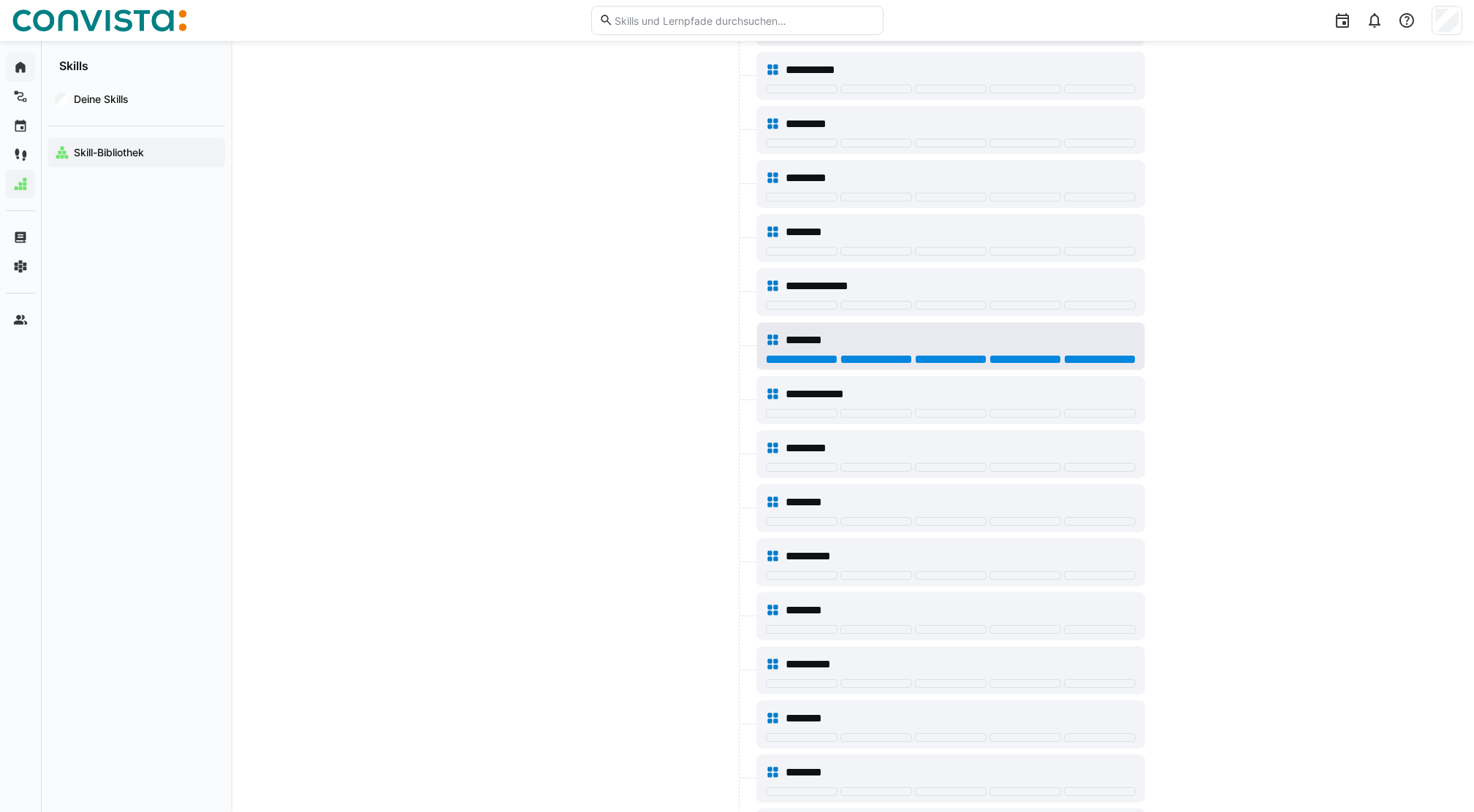
click at [1081, 361] on div at bounding box center [1099, 359] width 71 height 9
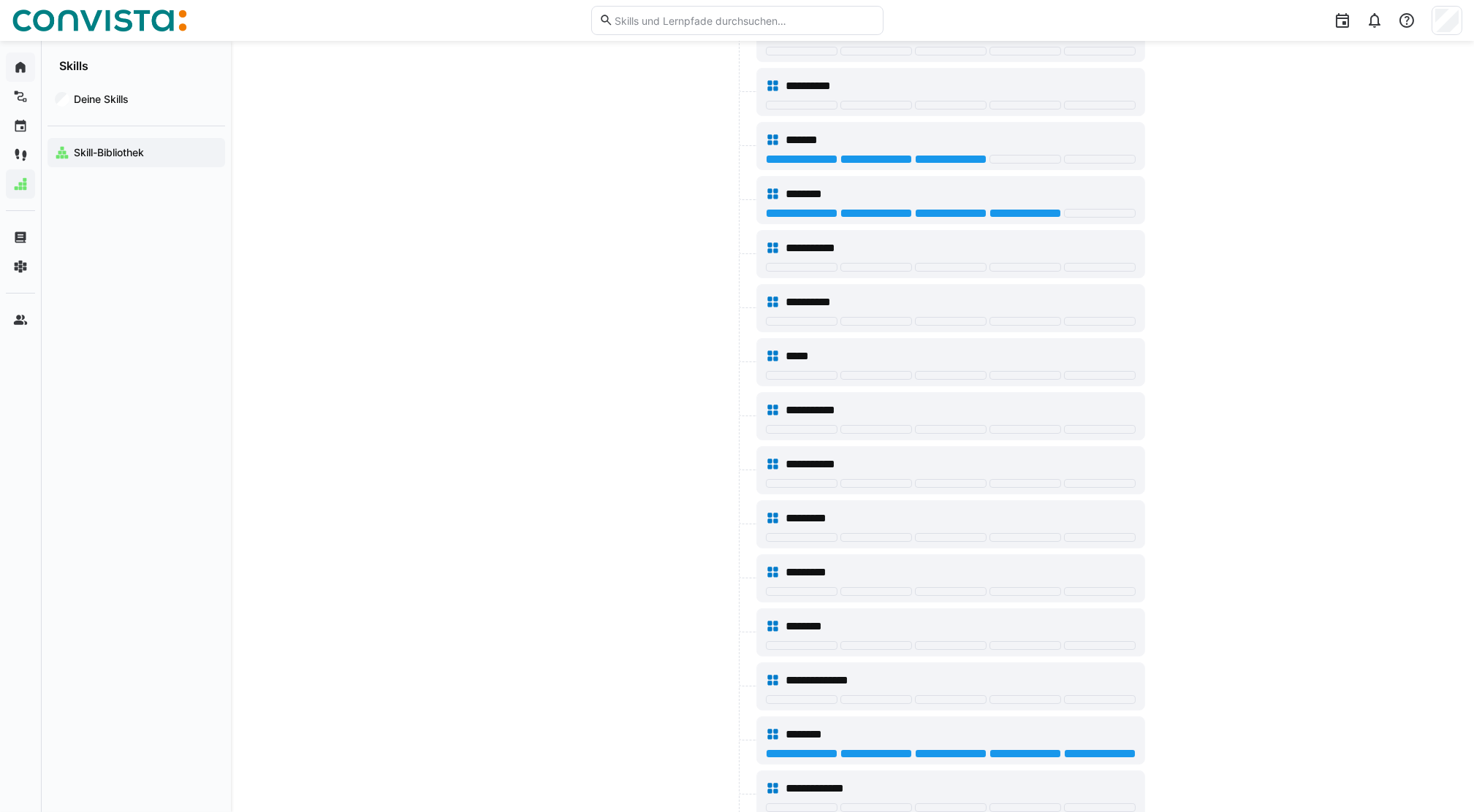
scroll to position [0, 0]
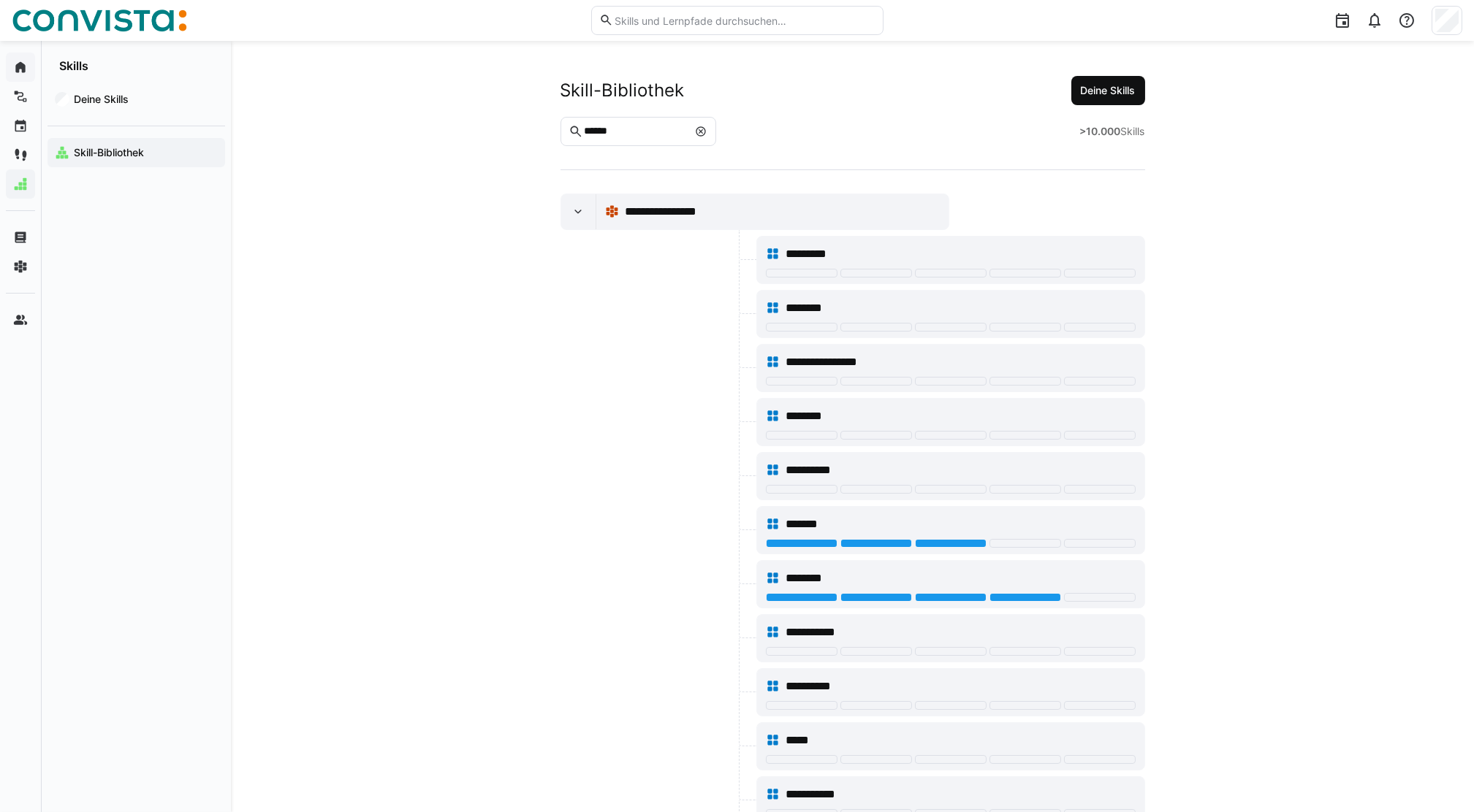
click at [1083, 95] on span "Deine Skills" at bounding box center [1107, 91] width 59 height 15
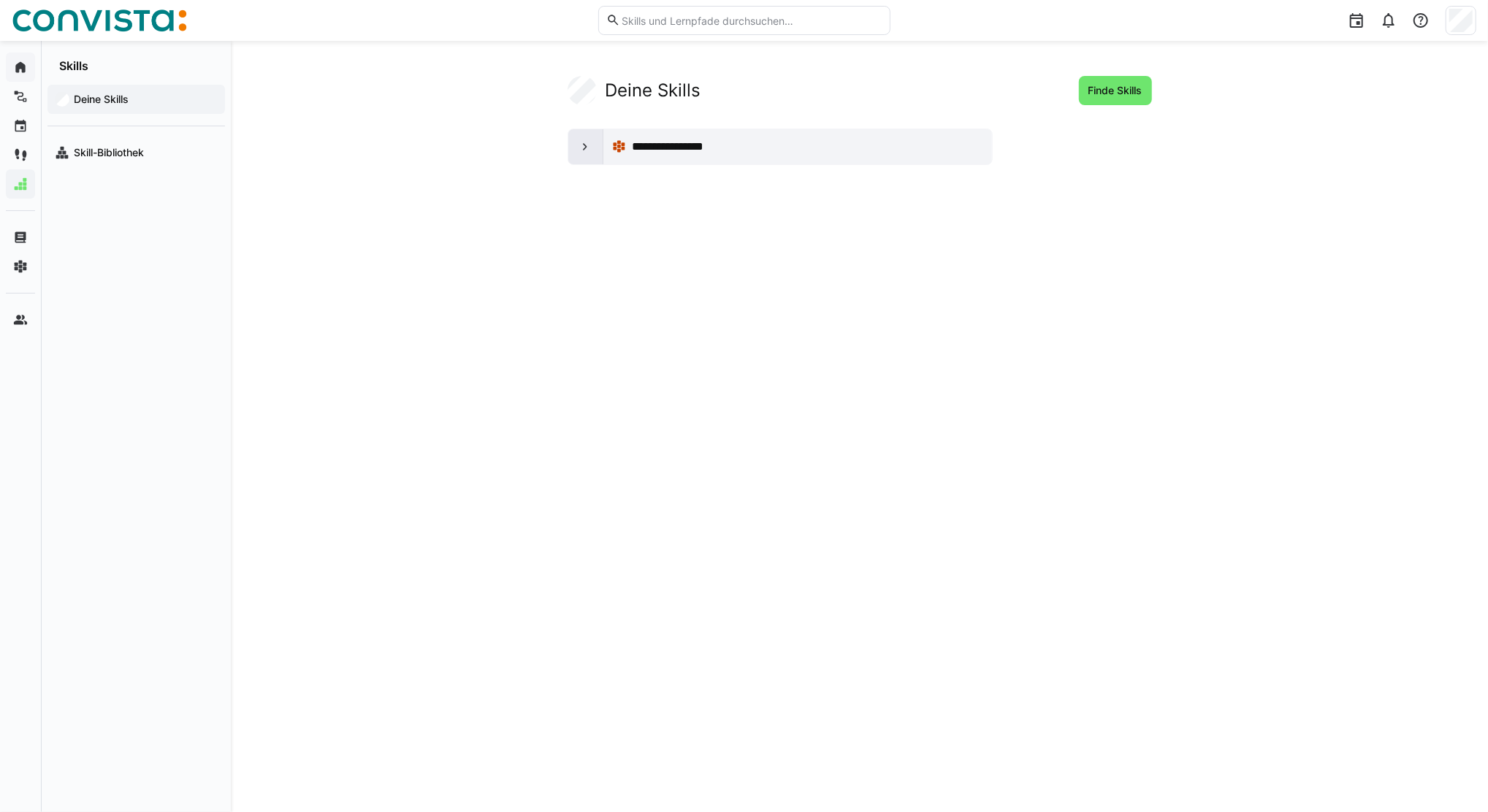
click at [581, 152] on eds-icon at bounding box center [585, 147] width 15 height 15
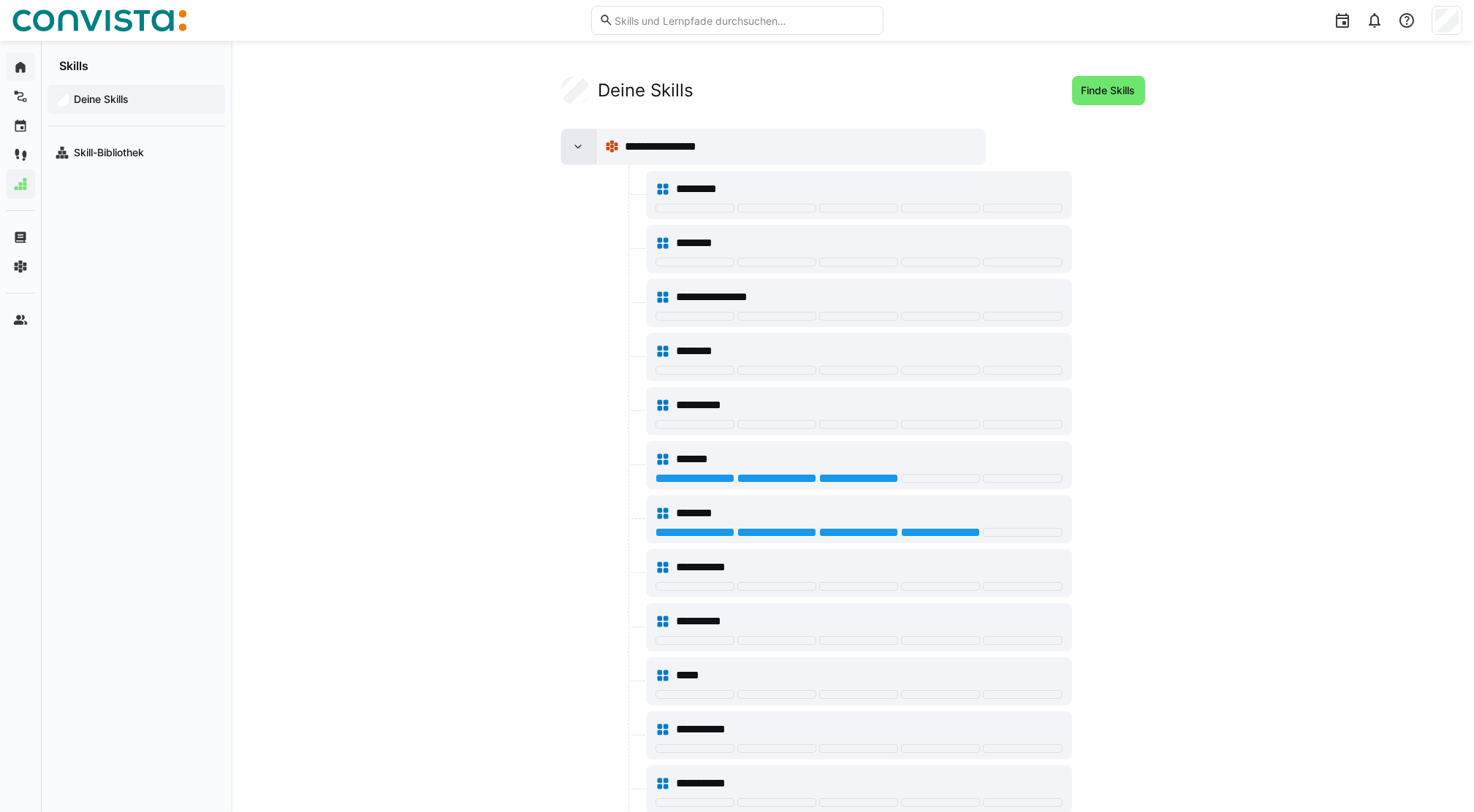
click at [574, 140] on eds-icon at bounding box center [577, 147] width 15 height 15
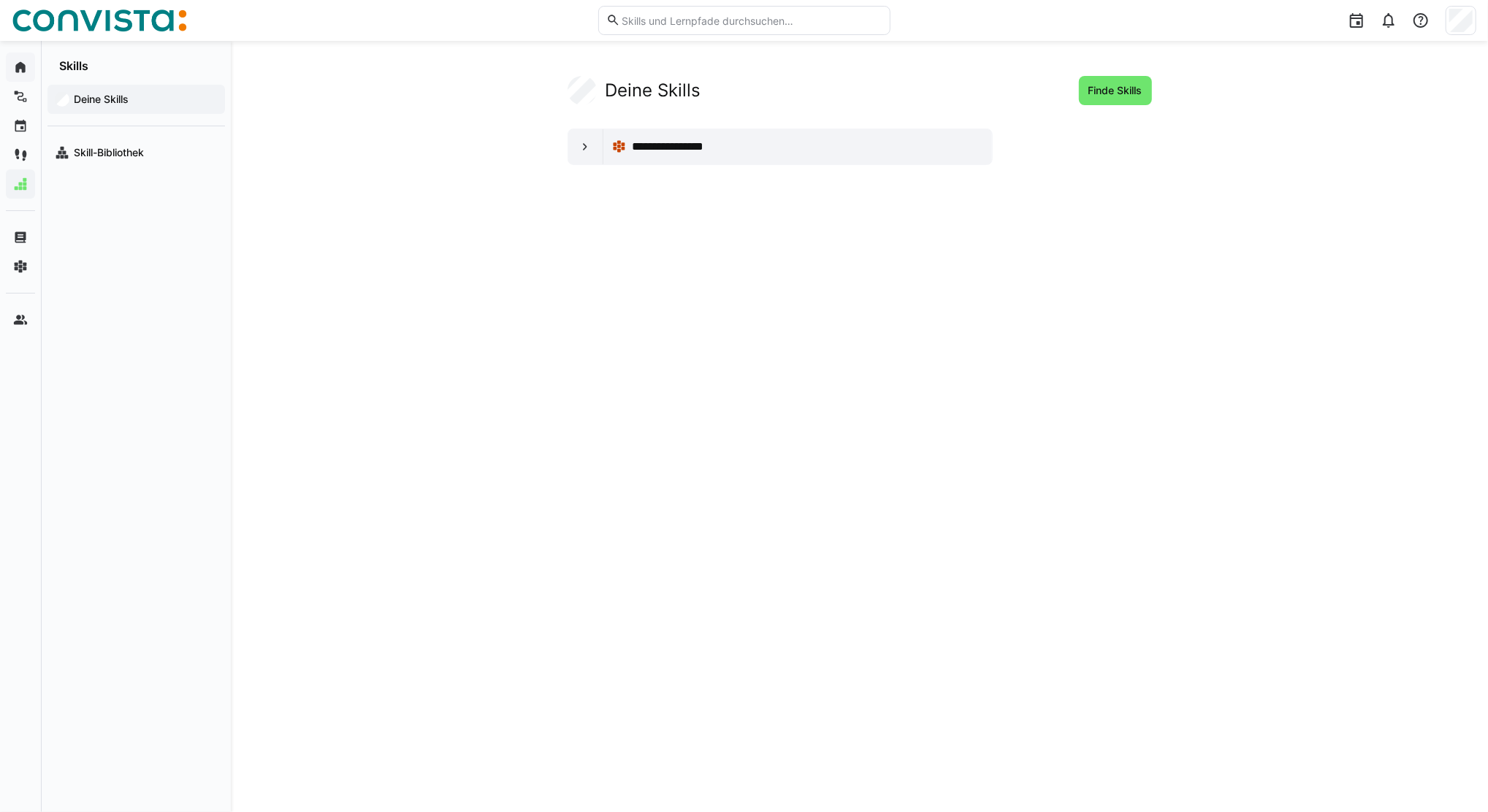
click at [0, 0] on app-navigation-label "Deine Skills" at bounding box center [0, 0] width 0 height 0
click at [646, 20] on input "text" at bounding box center [751, 20] width 262 height 13
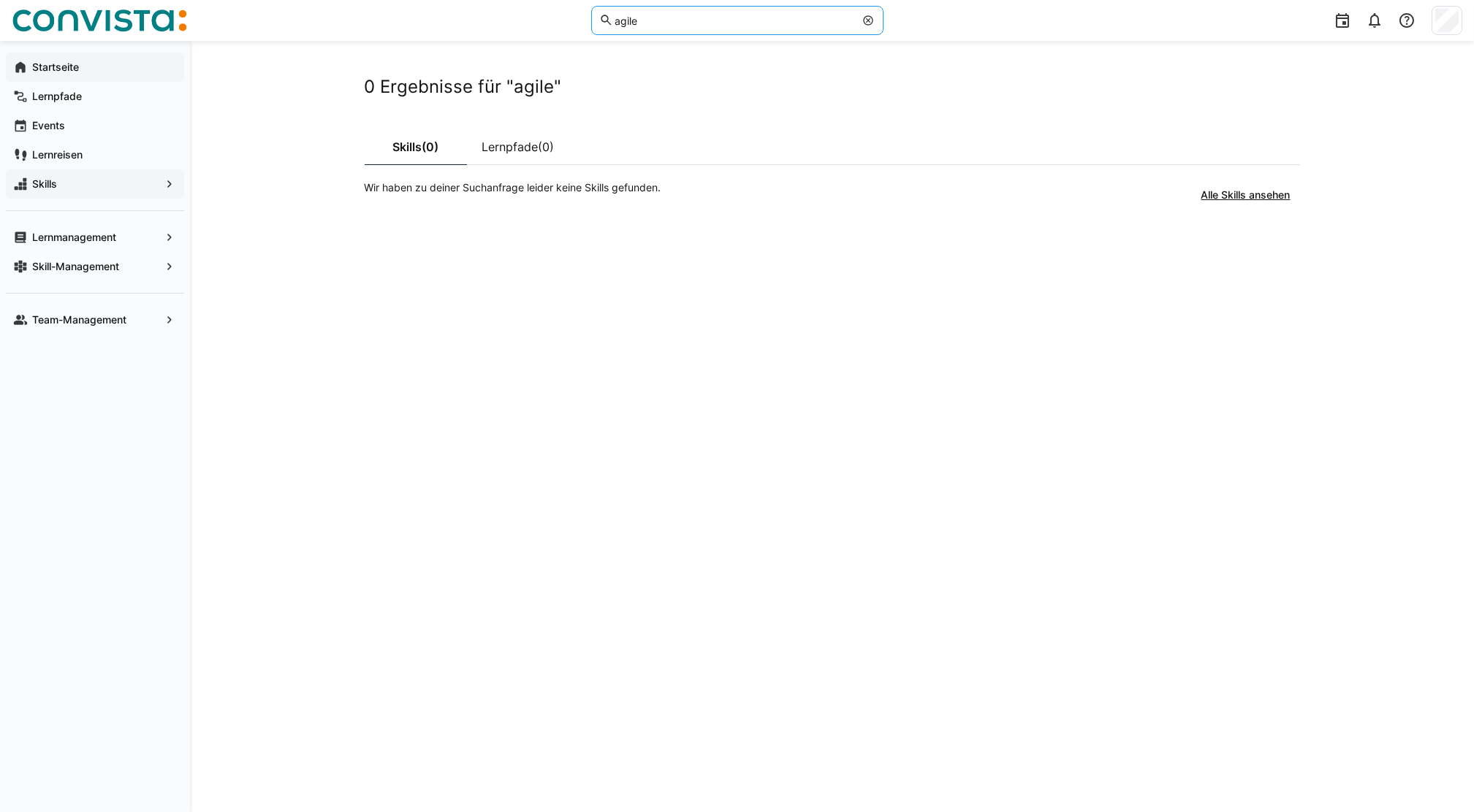
click at [621, 19] on input "agile" at bounding box center [733, 20] width 241 height 13
type input "s"
type input "m"
type input "agile"
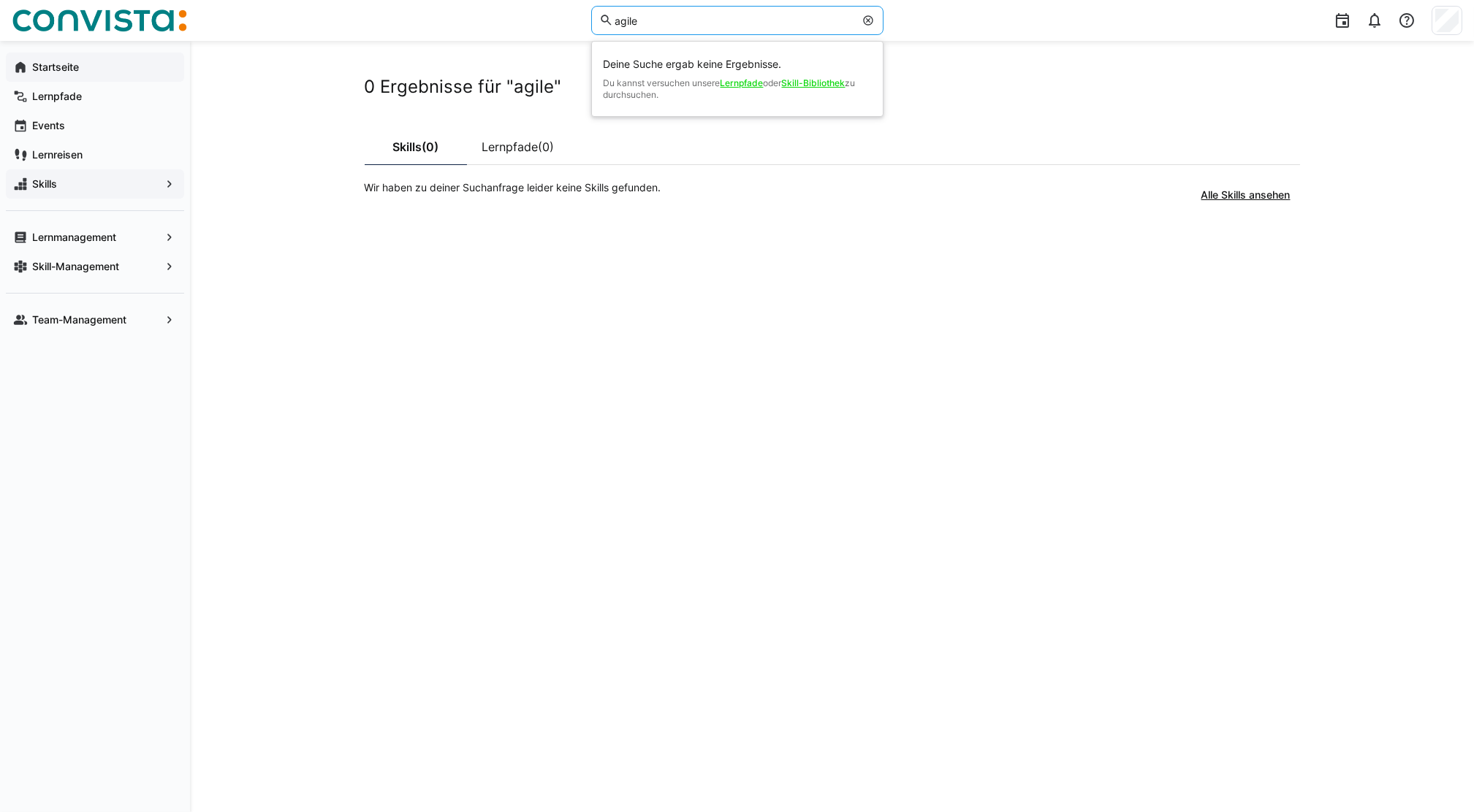
click at [661, 26] on input "agile" at bounding box center [733, 20] width 241 height 13
click at [123, 187] on span "Skills" at bounding box center [95, 184] width 130 height 15
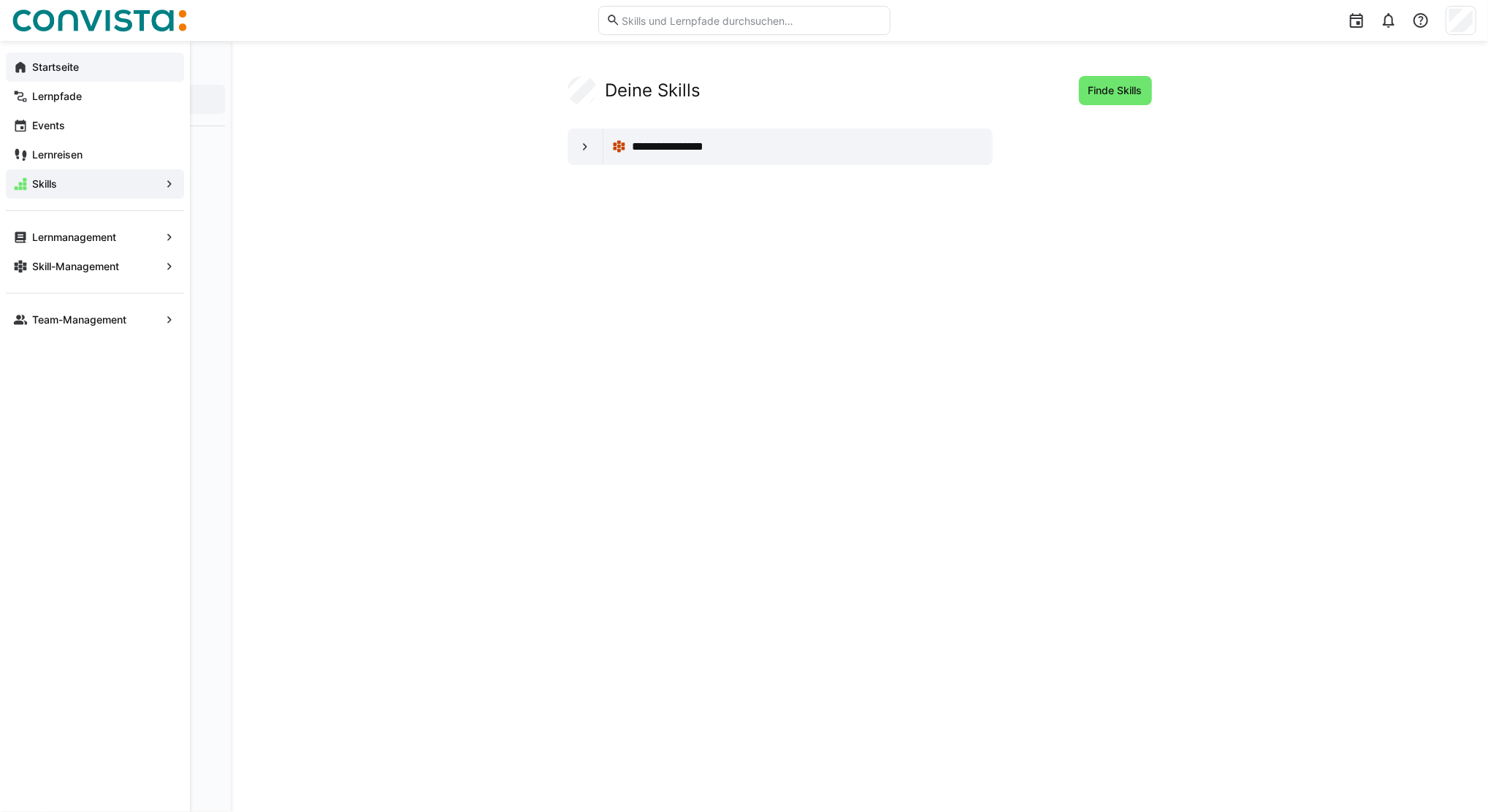
click at [169, 185] on eds-icon at bounding box center [170, 184] width 15 height 15
click at [112, 144] on div "Skill-Bibliothek" at bounding box center [136, 152] width 178 height 29
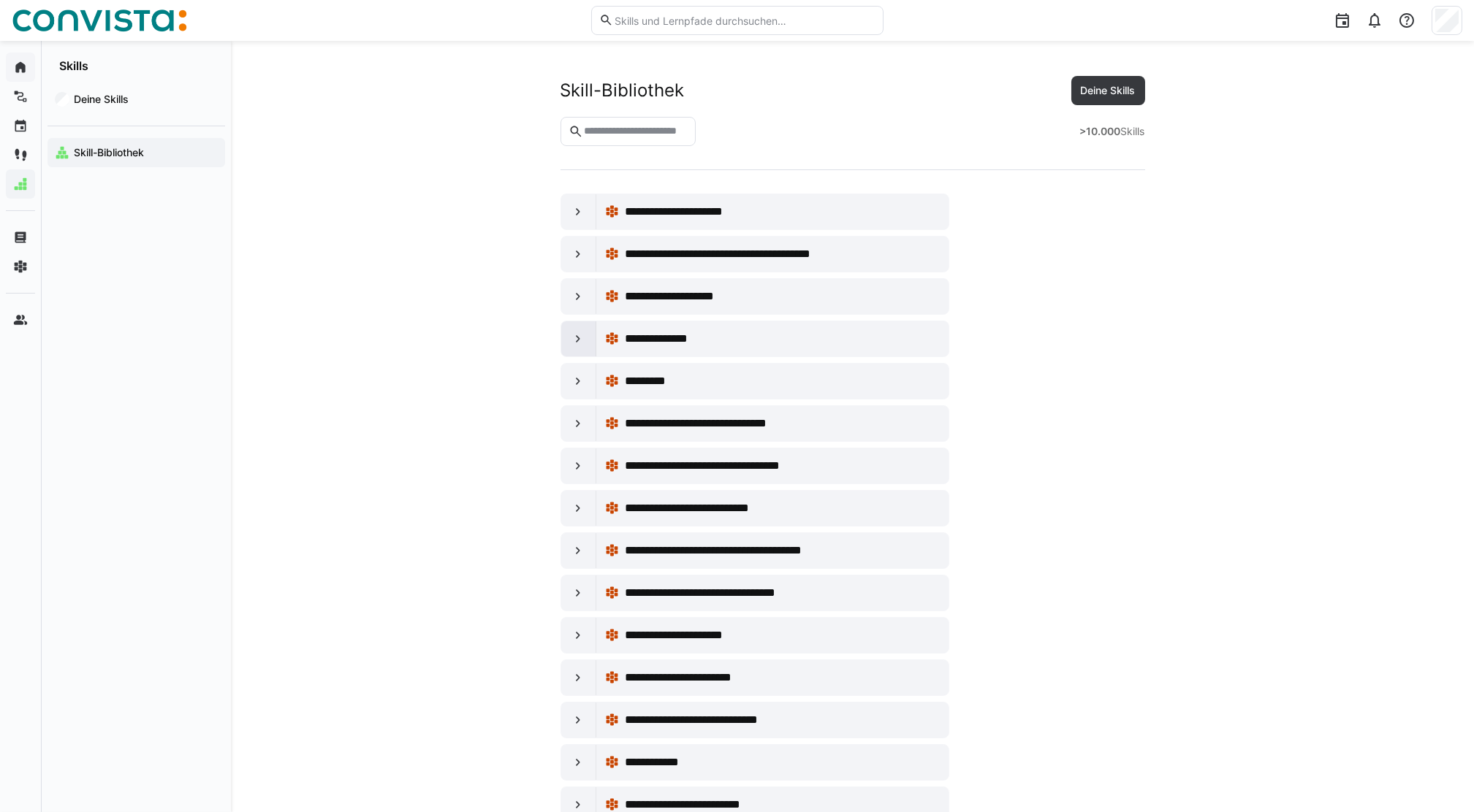
click at [583, 338] on eds-icon at bounding box center [577, 338] width 15 height 15
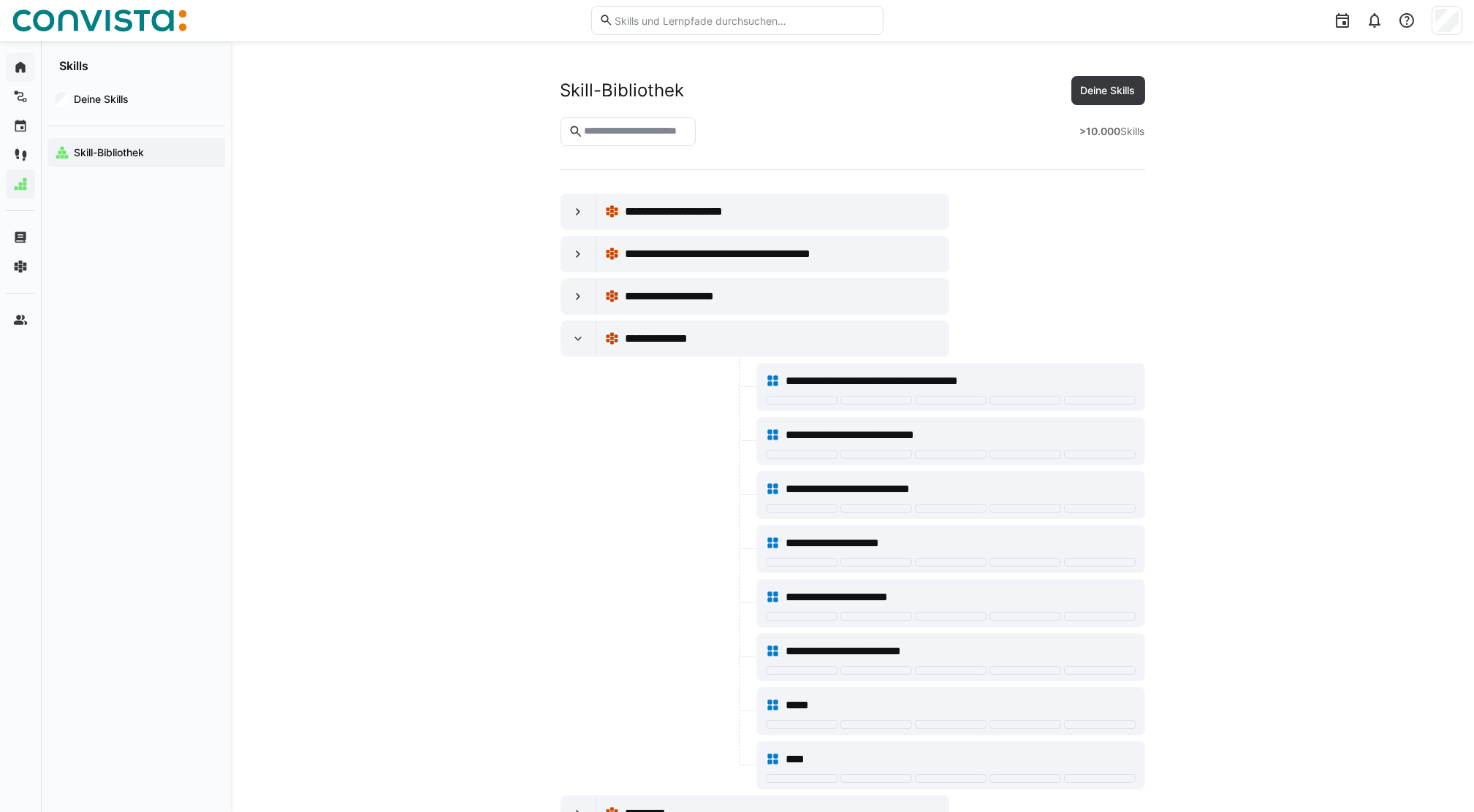
click at [656, 128] on input "text" at bounding box center [635, 131] width 105 height 13
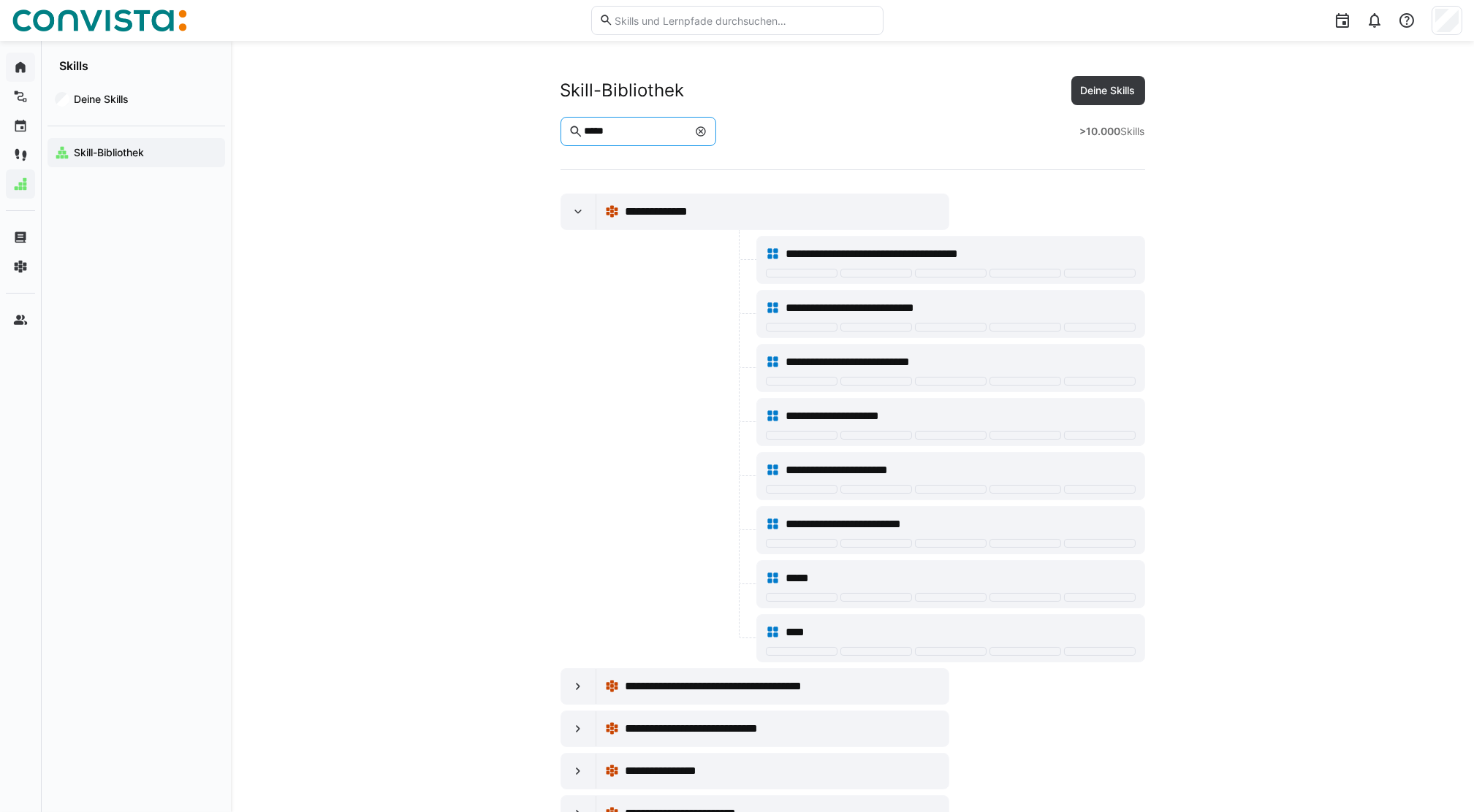
type input "*****"
click at [662, 15] on input "text" at bounding box center [744, 20] width 262 height 13
type input "agile"
click at [443, 214] on app-skills-library "**********" at bounding box center [853, 581] width 935 height 1011
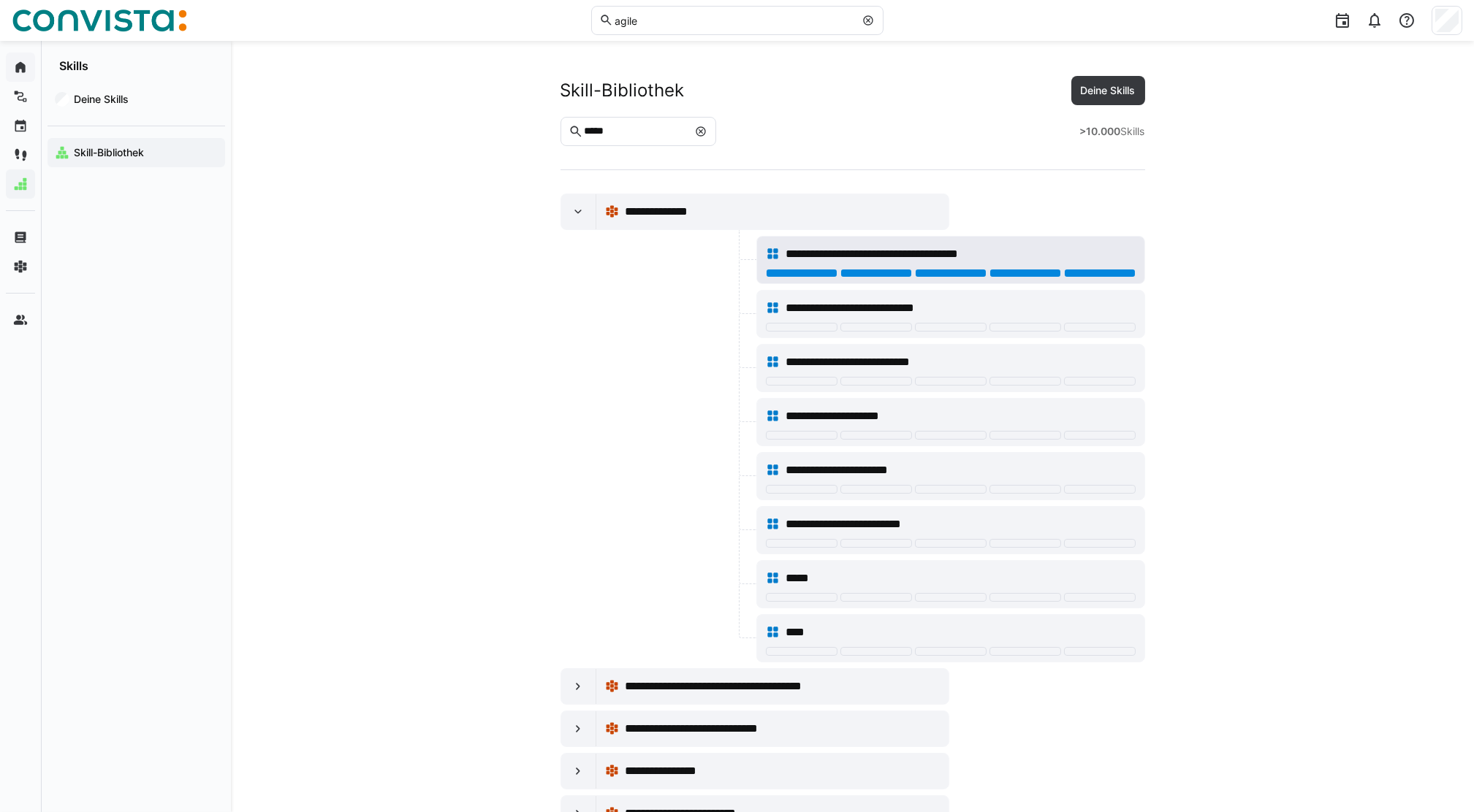
click at [1101, 271] on div at bounding box center [1099, 273] width 71 height 9
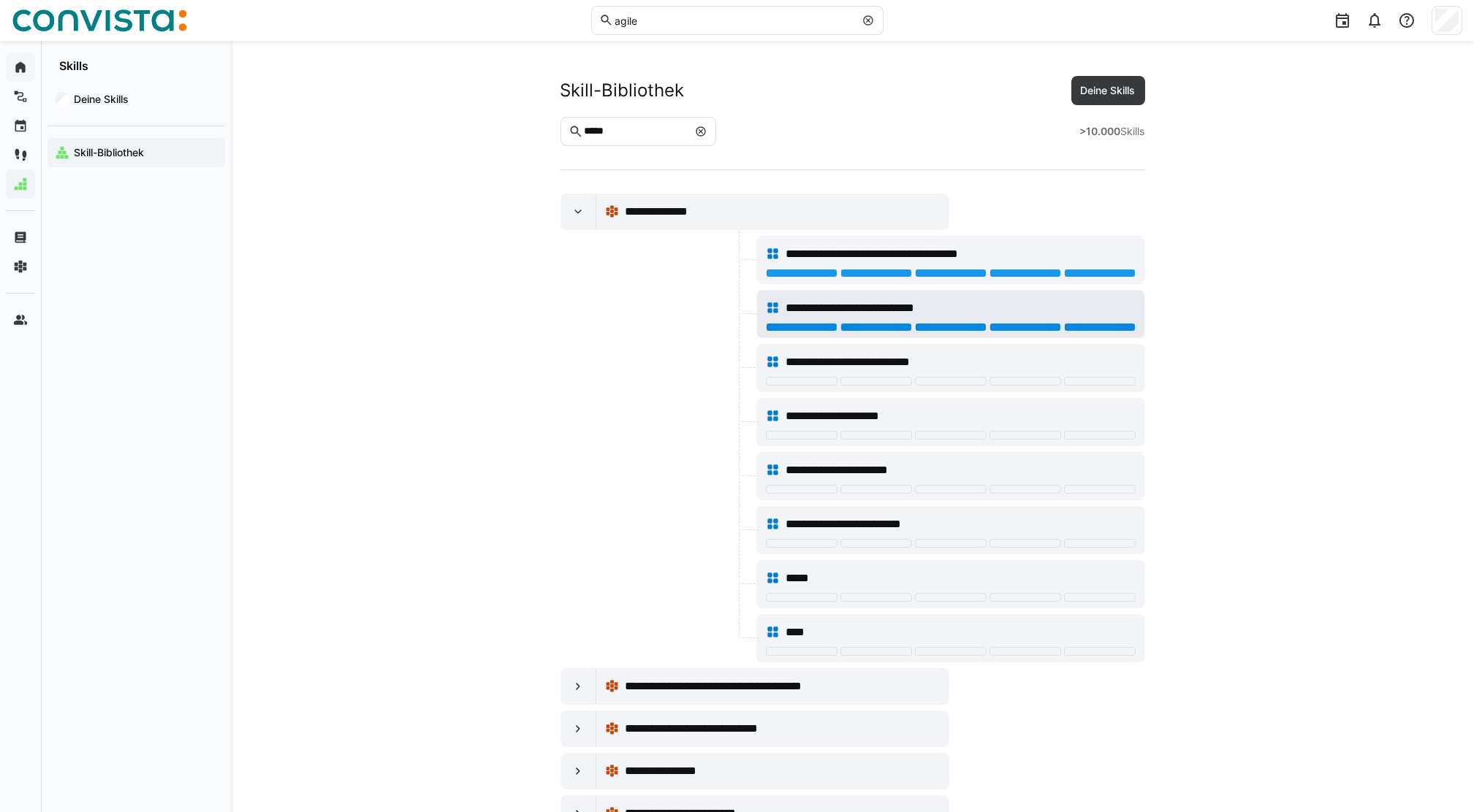
click at [1072, 331] on div at bounding box center [1099, 327] width 71 height 9
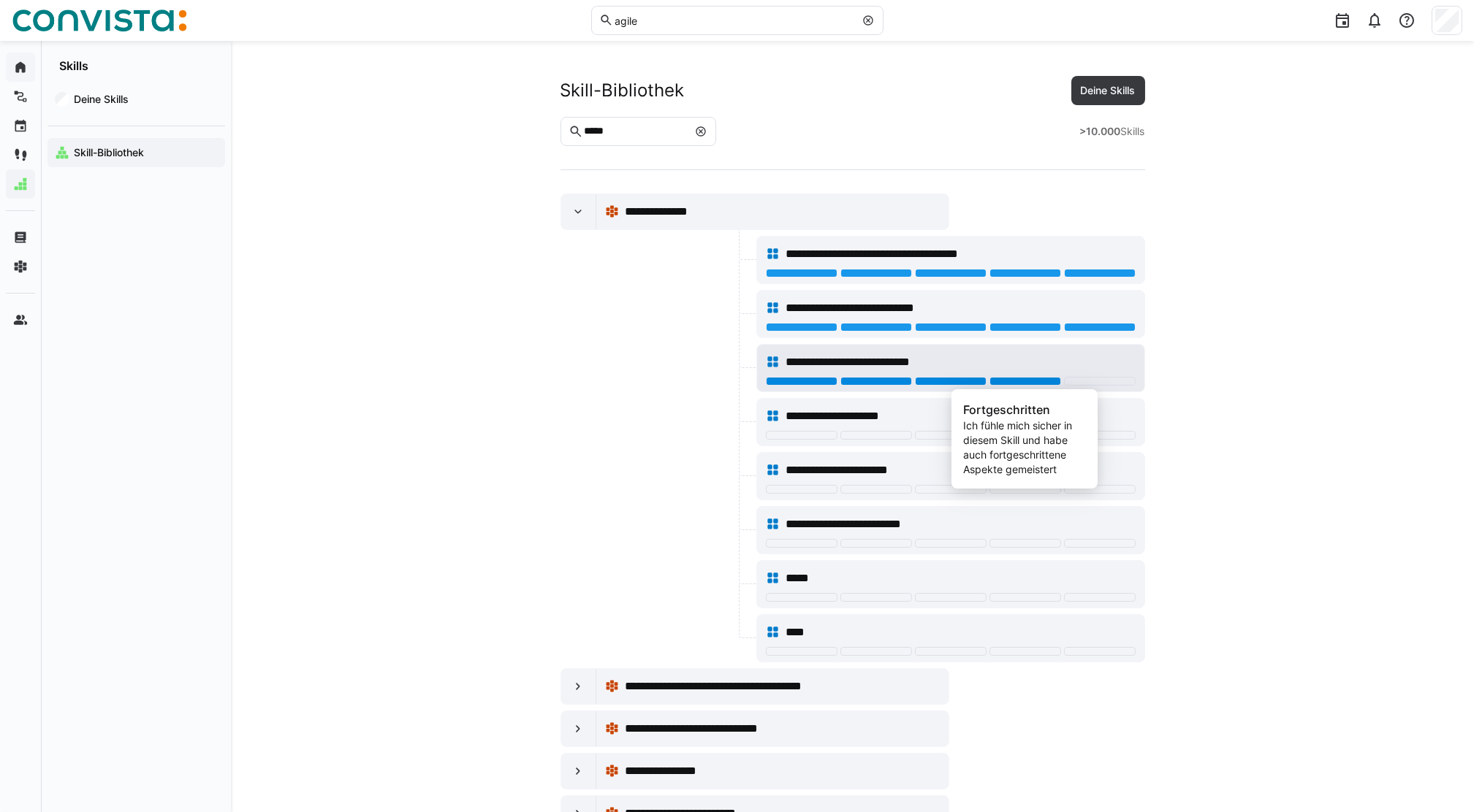
click at [1046, 382] on div at bounding box center [1025, 381] width 71 height 9
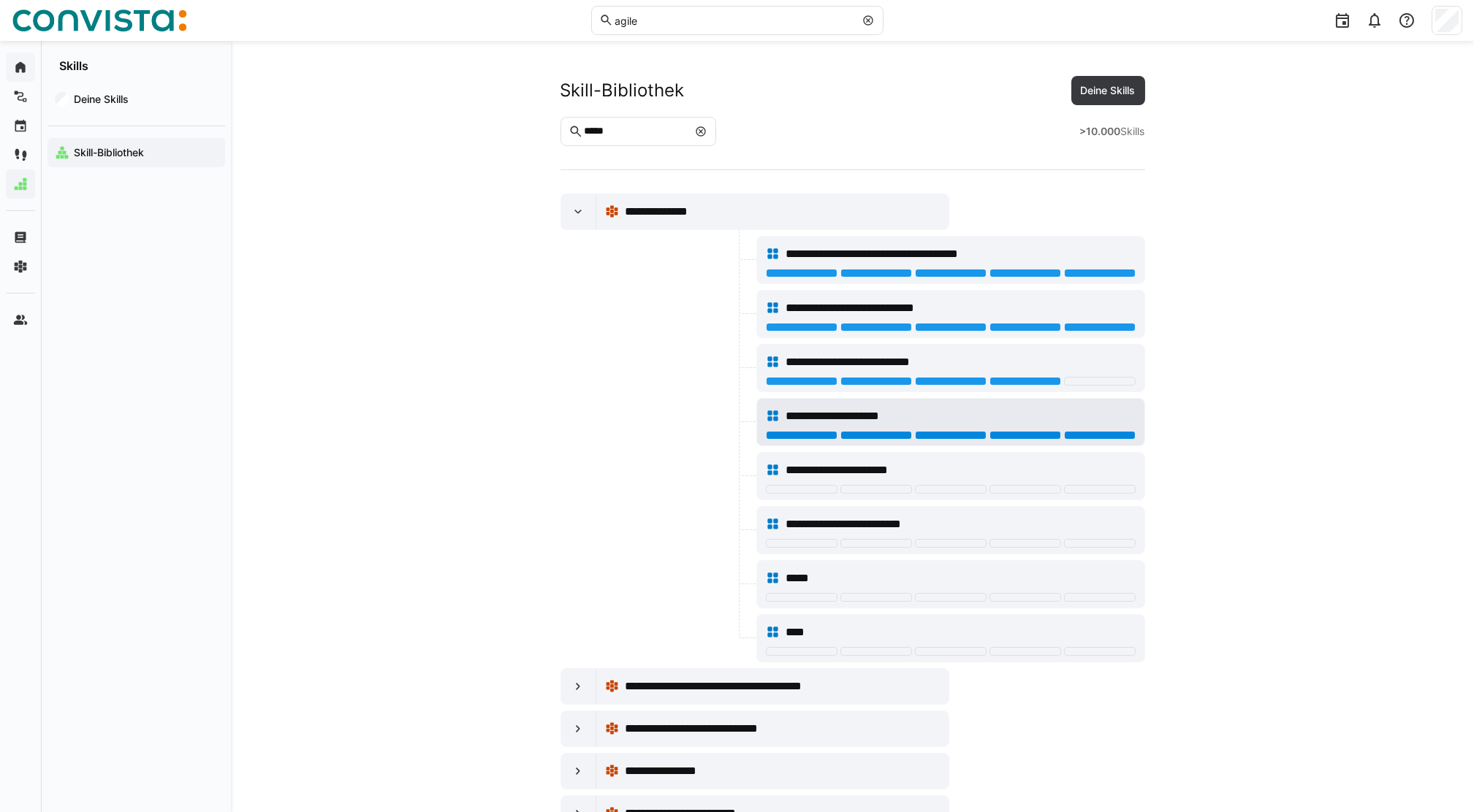
click at [1101, 434] on div at bounding box center [1099, 435] width 71 height 9
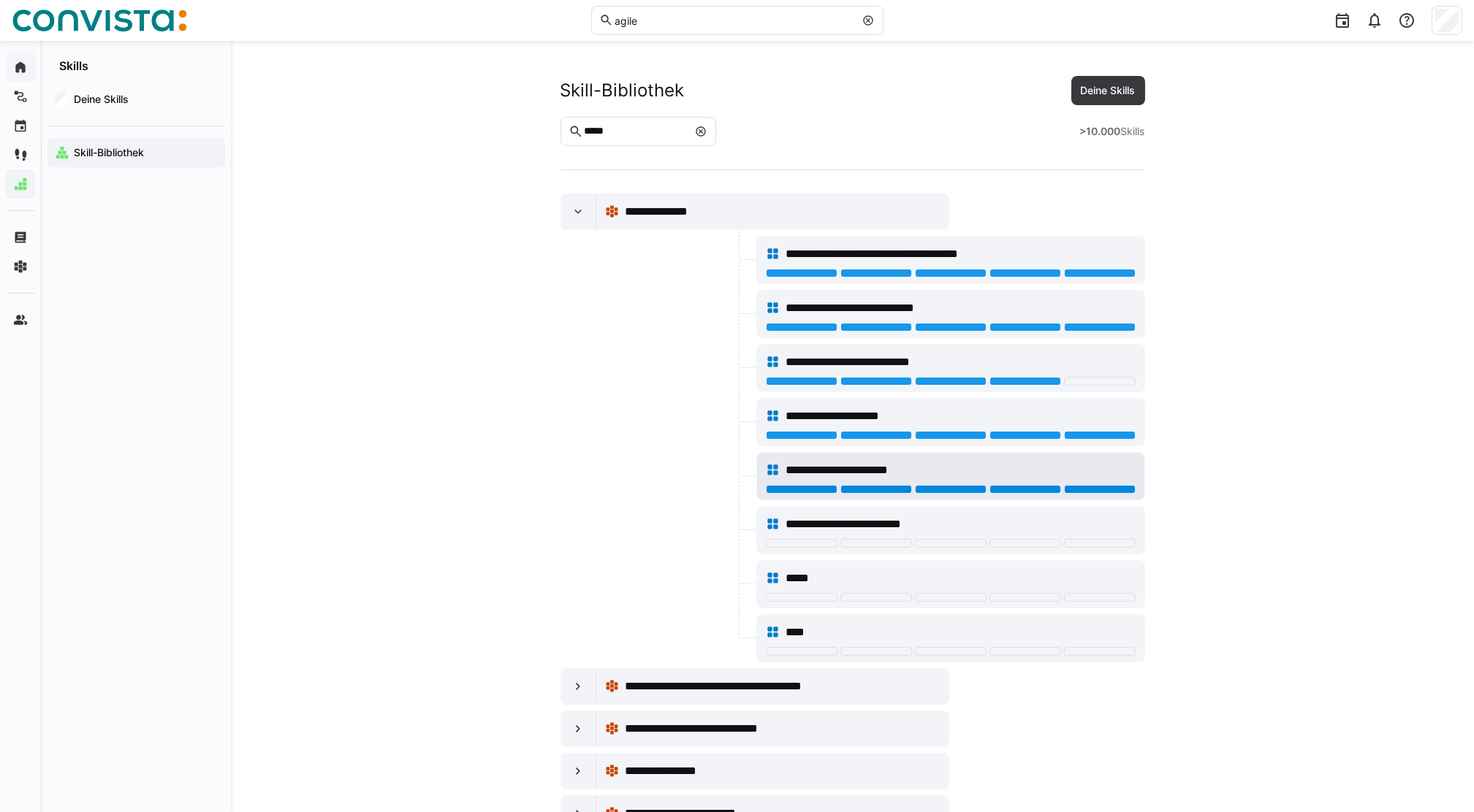
click at [1076, 490] on div at bounding box center [1099, 489] width 71 height 9
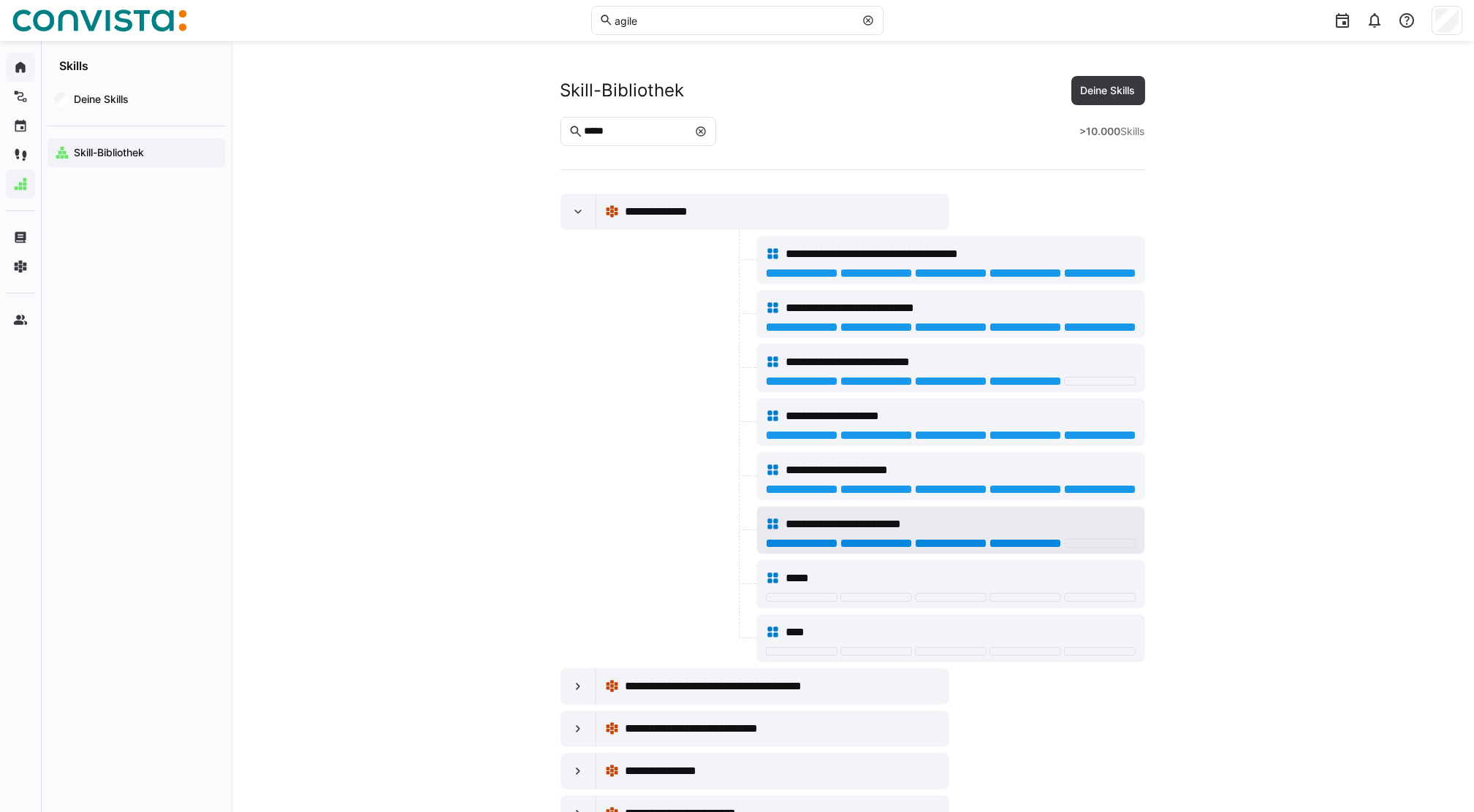
click at [1024, 547] on div at bounding box center [1025, 544] width 71 height 9
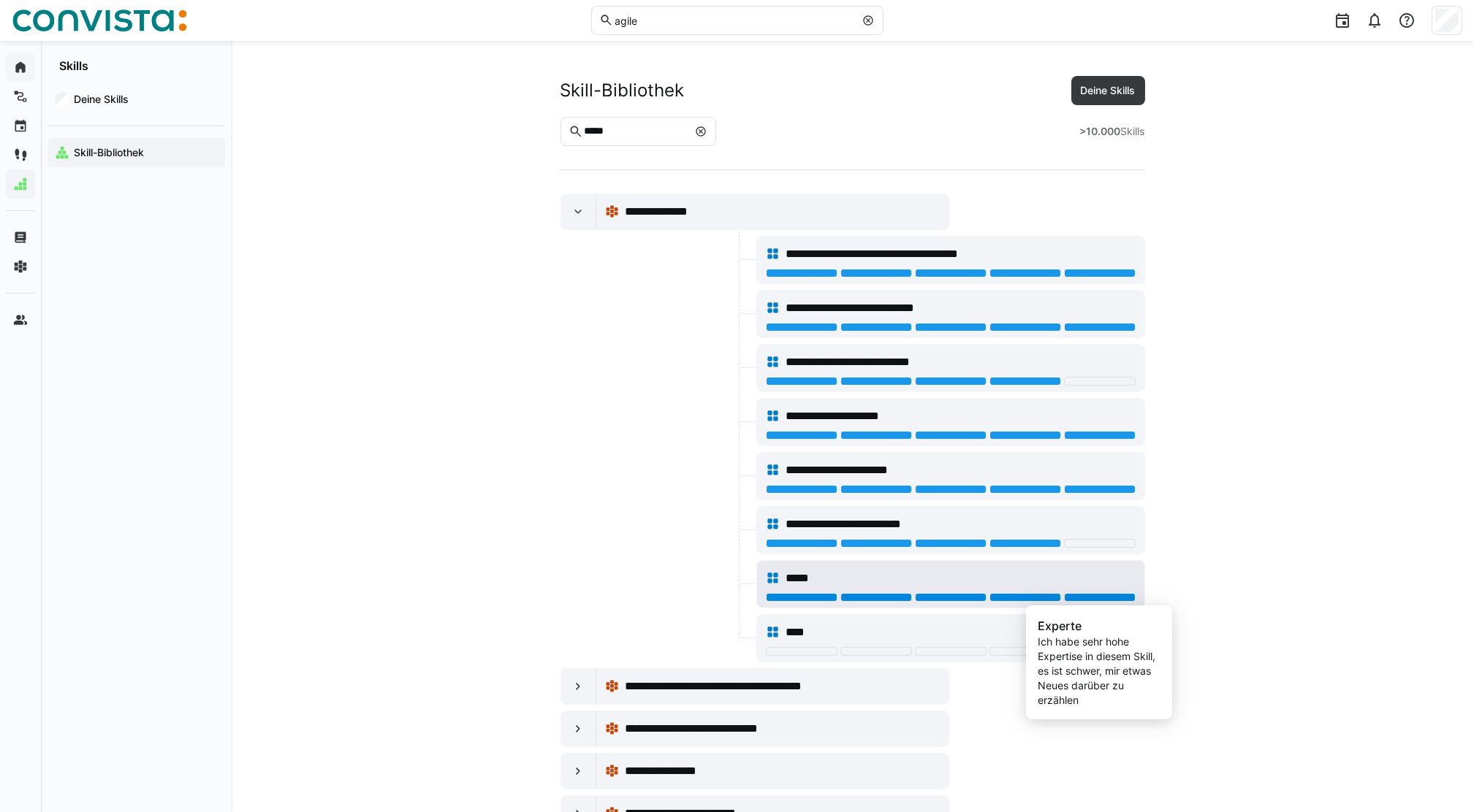
click at [1107, 598] on div at bounding box center [1099, 598] width 71 height 9
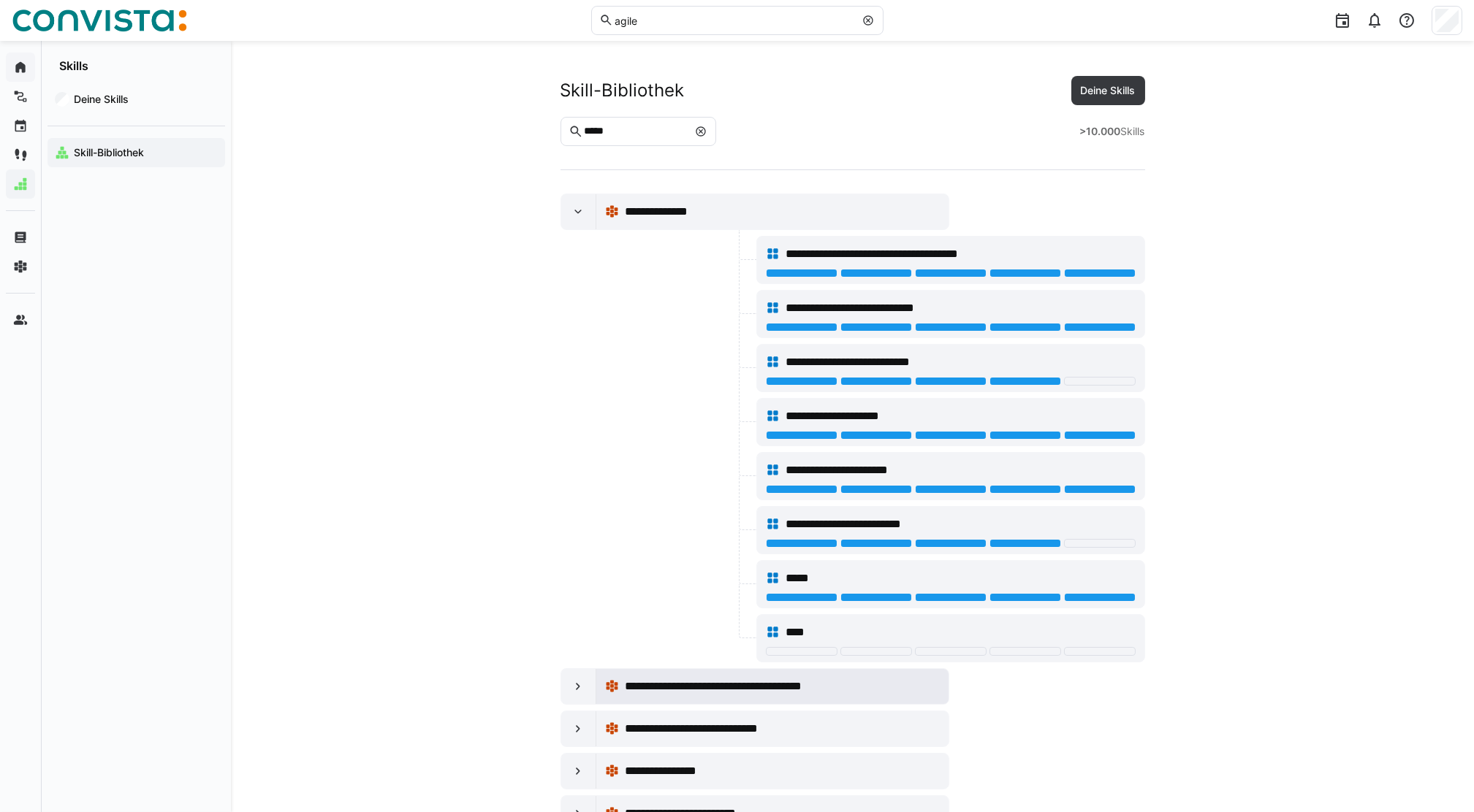
scroll to position [98, 0]
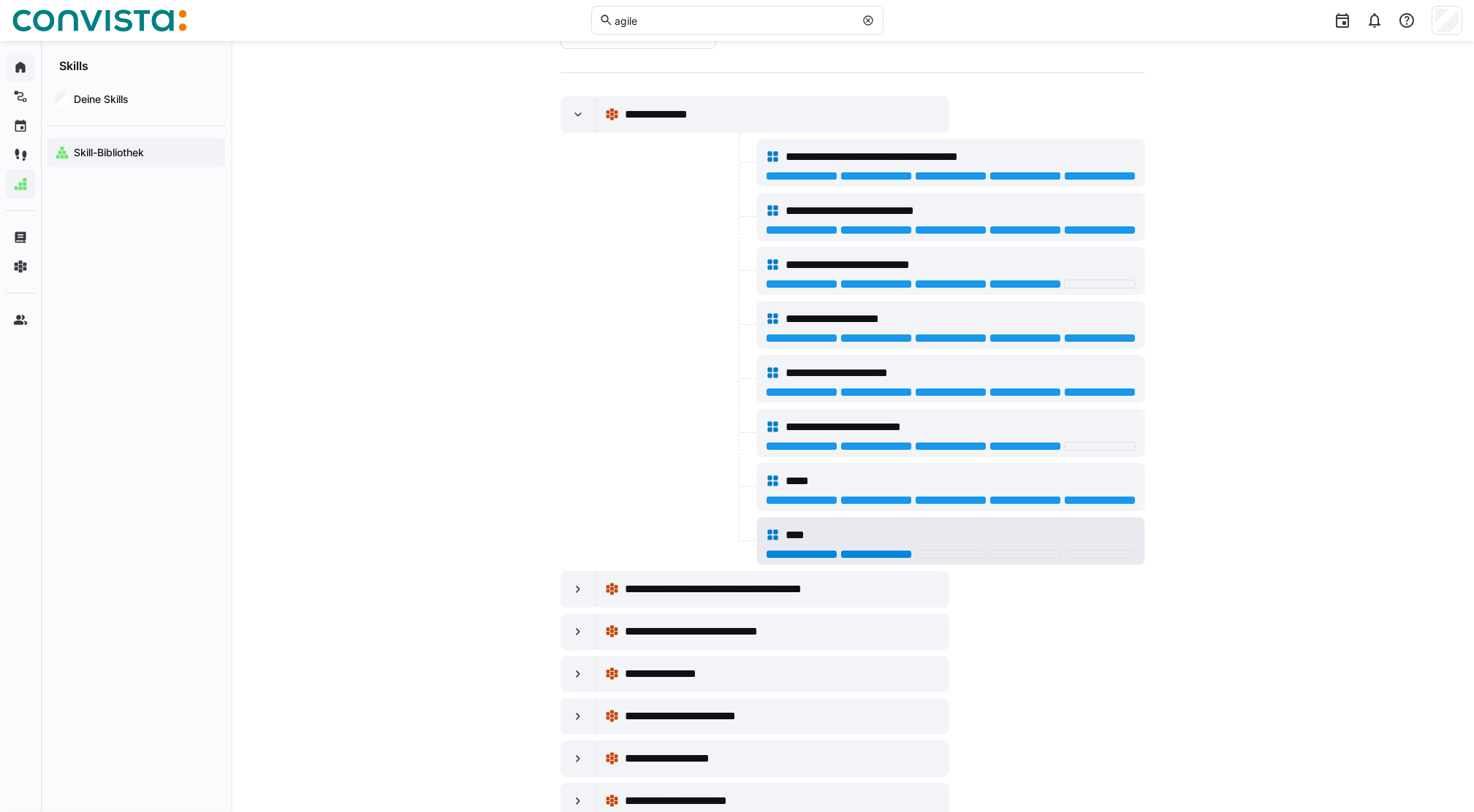
click at [899, 560] on div at bounding box center [950, 555] width 370 height 11
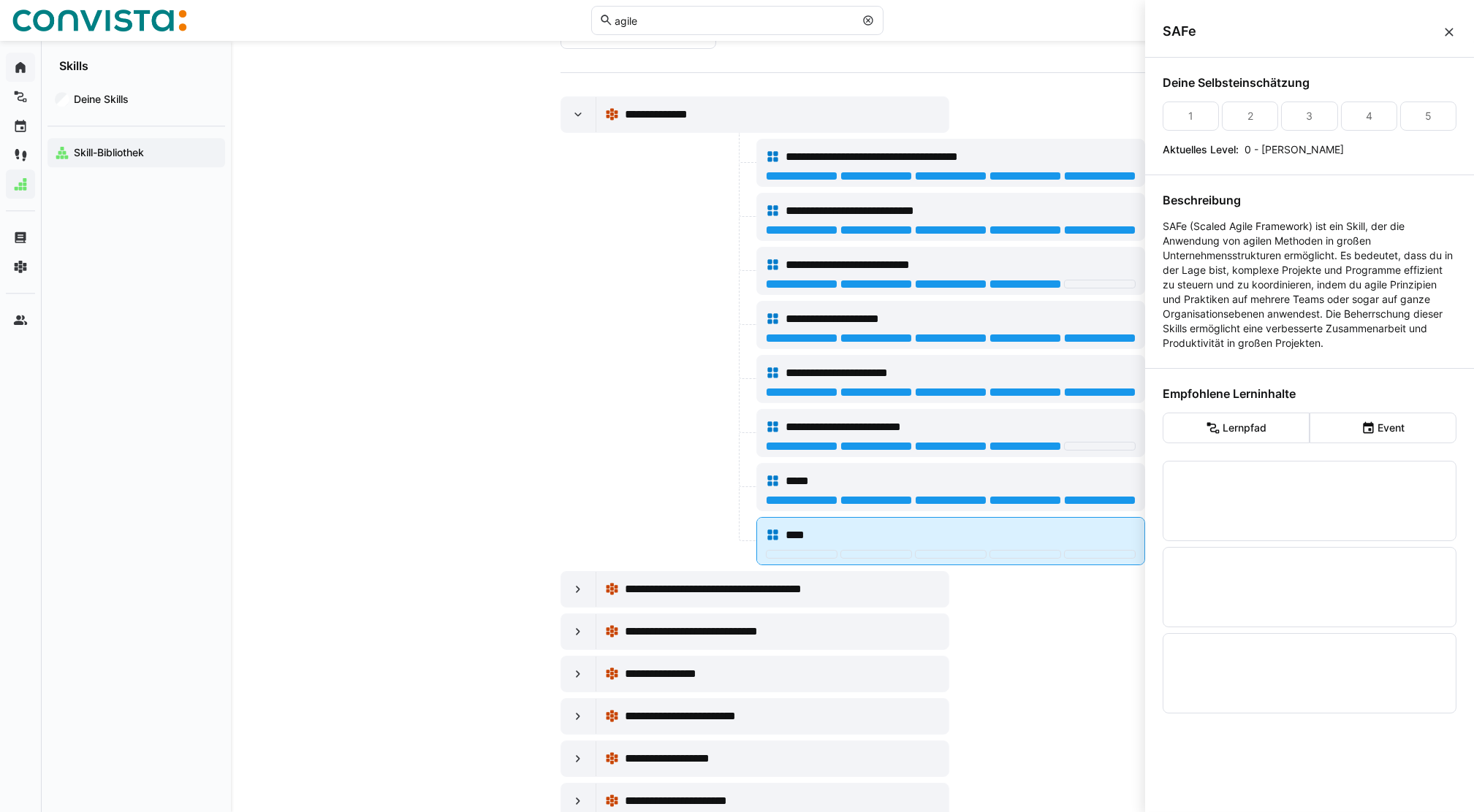
scroll to position [0, 0]
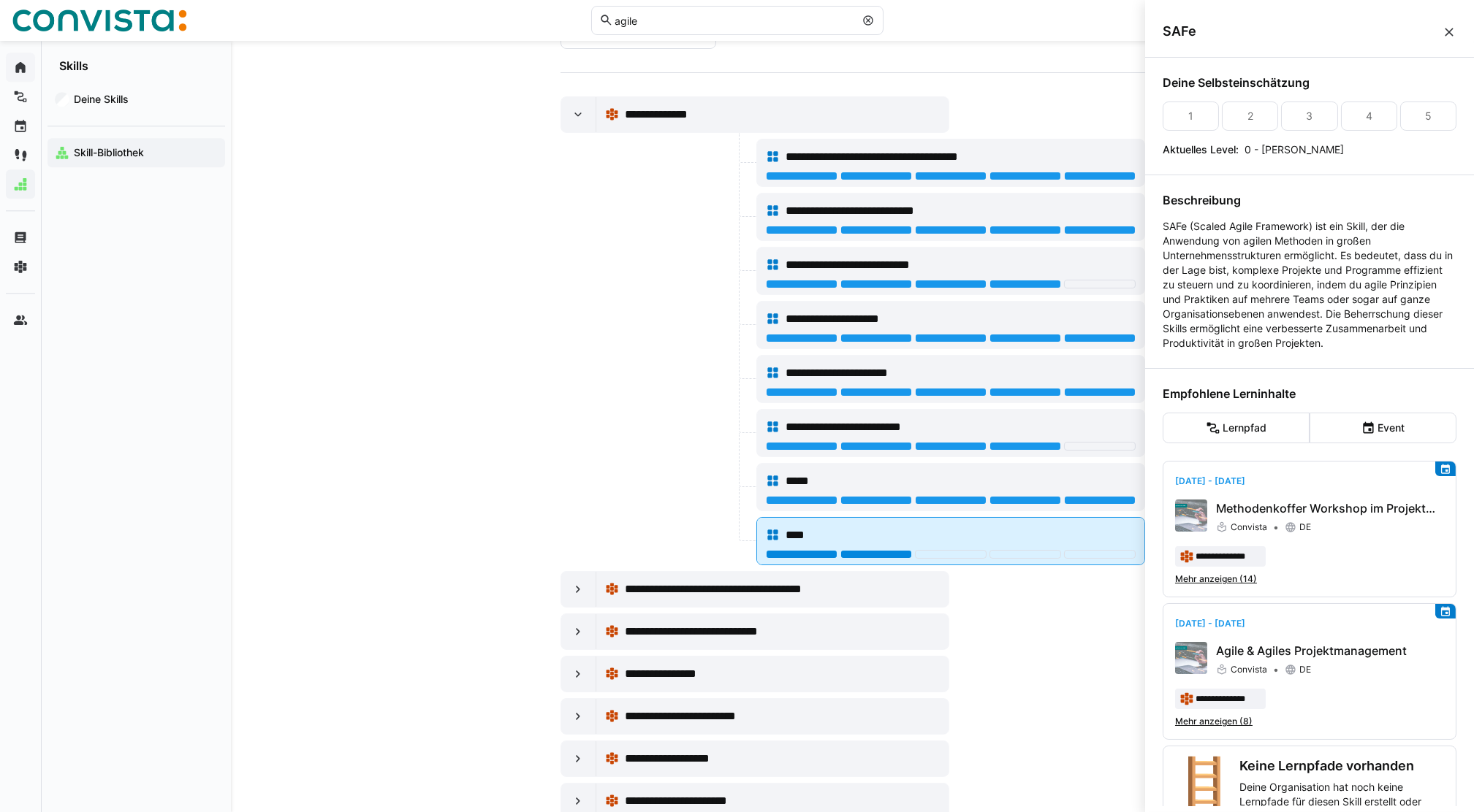
click at [882, 557] on div at bounding box center [875, 555] width 71 height 9
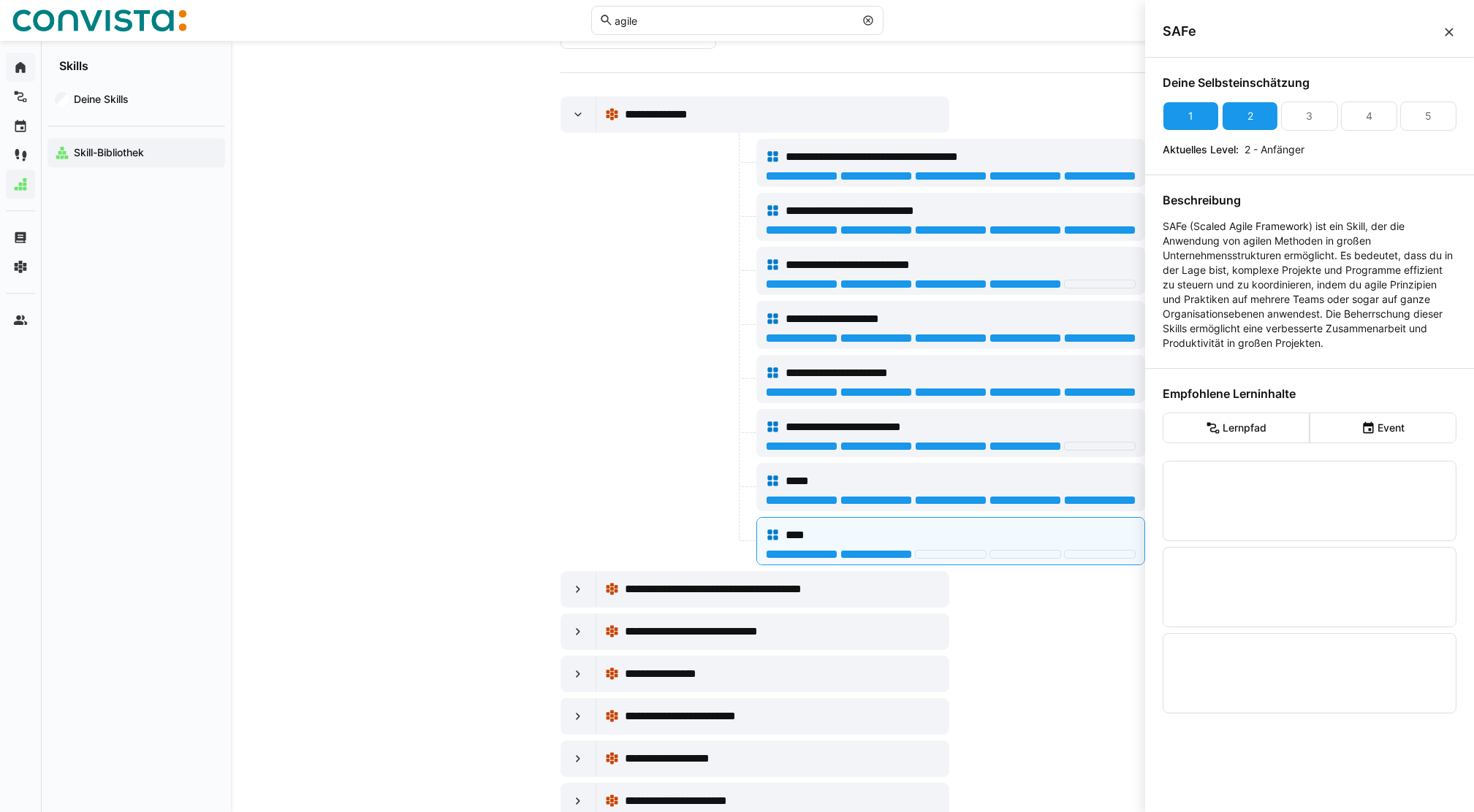
click at [673, 500] on div at bounding box center [657, 487] width 192 height 48
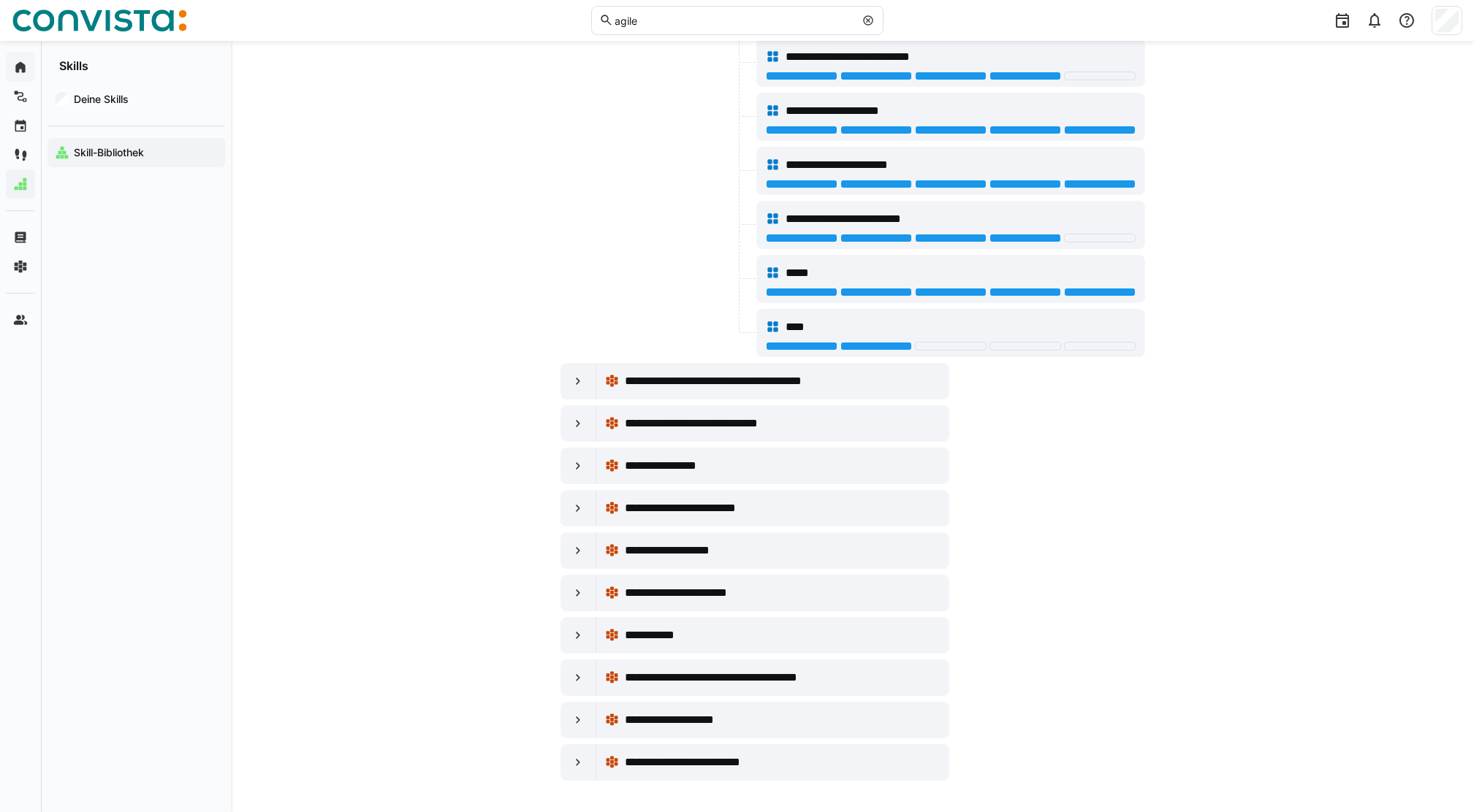
scroll to position [310, 0]
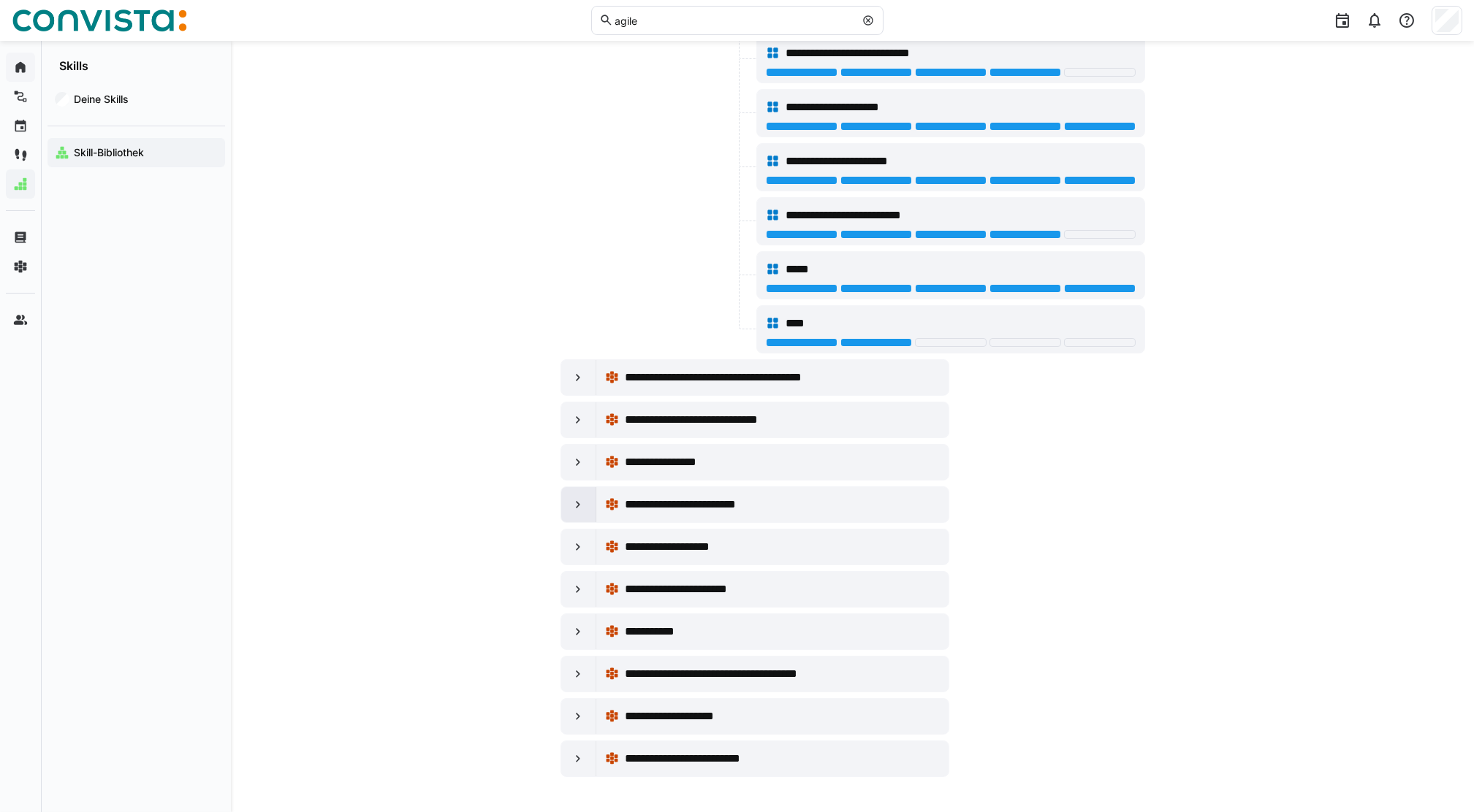
click at [575, 507] on eds-icon at bounding box center [577, 504] width 15 height 15
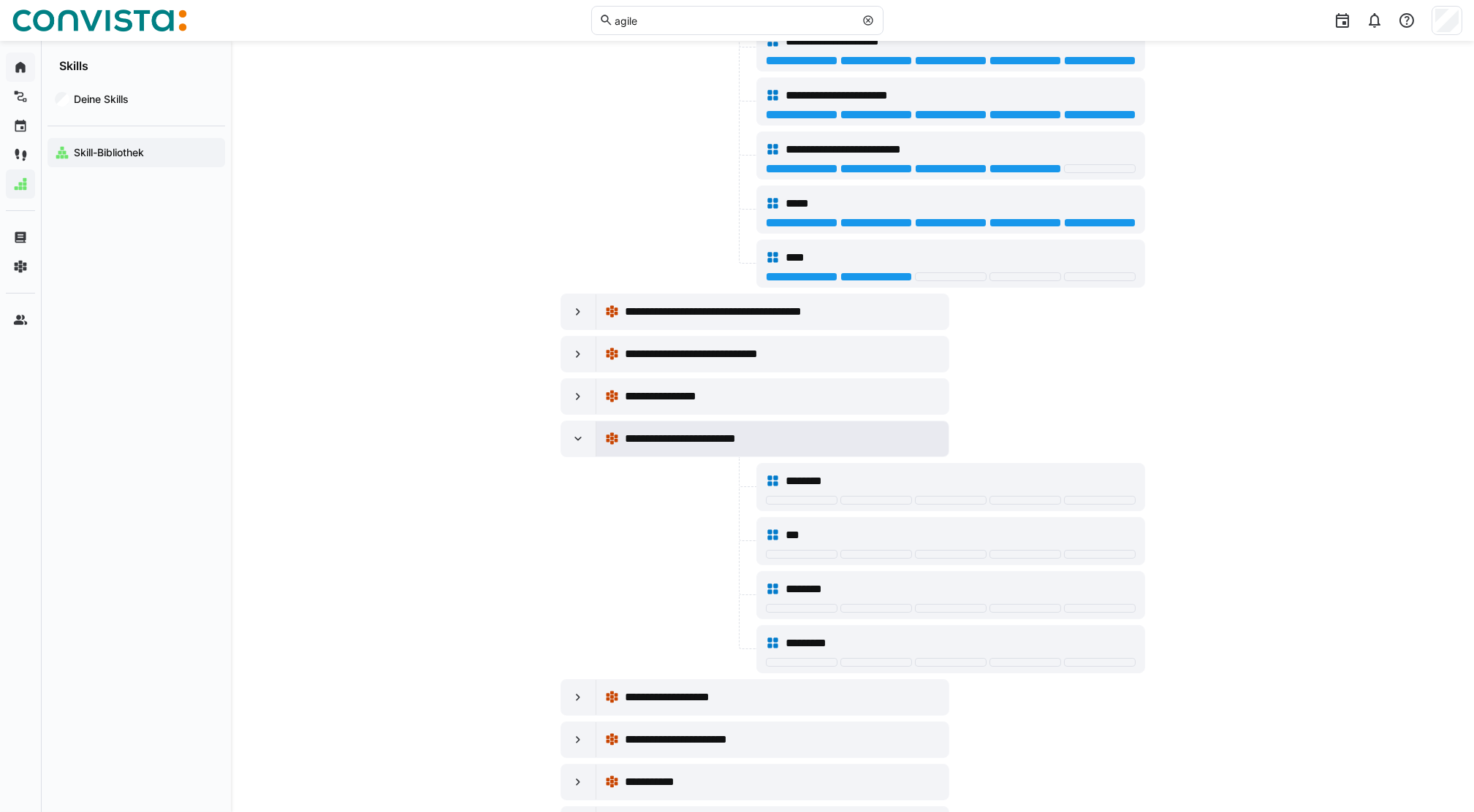
scroll to position [408, 0]
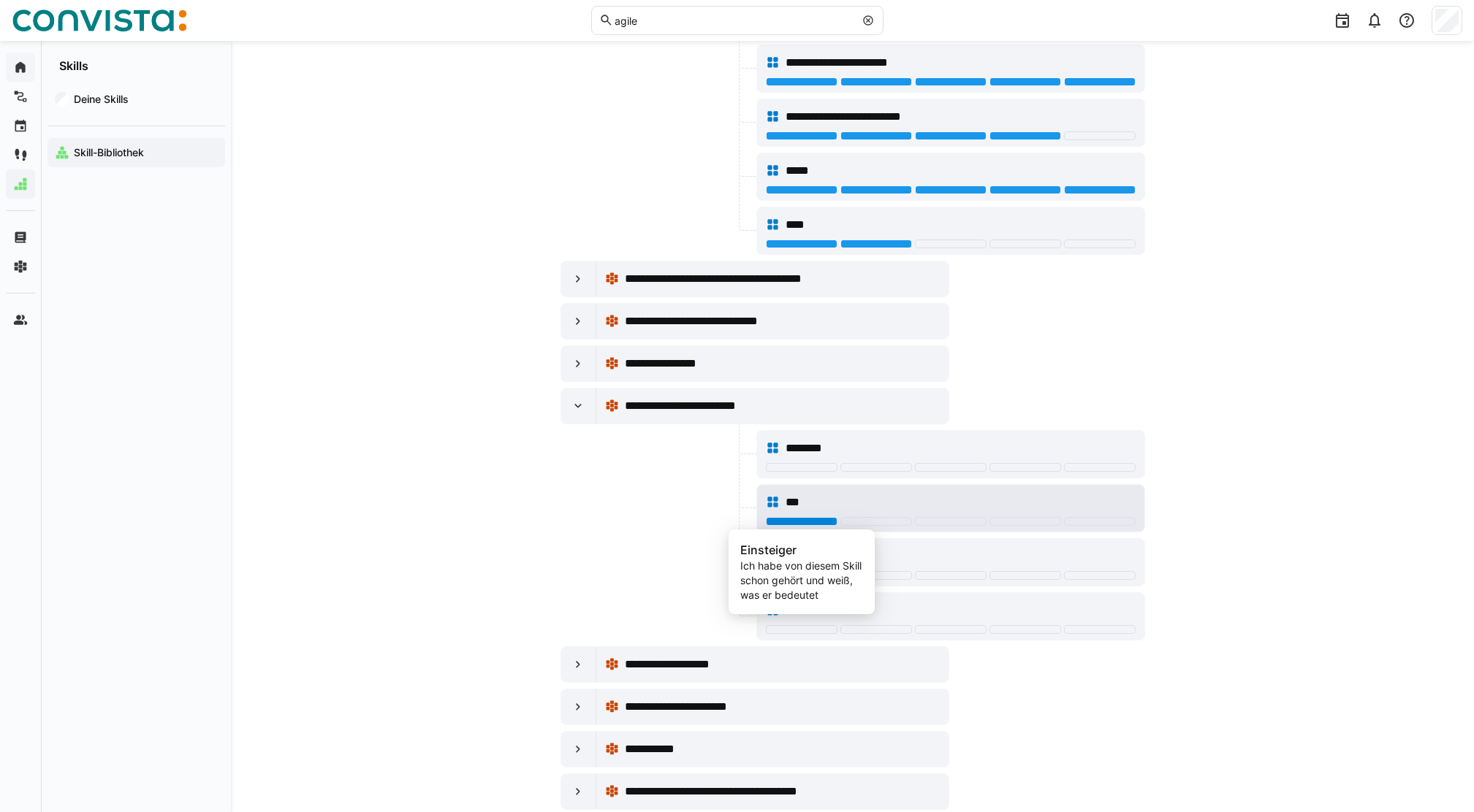
click at [819, 520] on div at bounding box center [801, 522] width 71 height 9
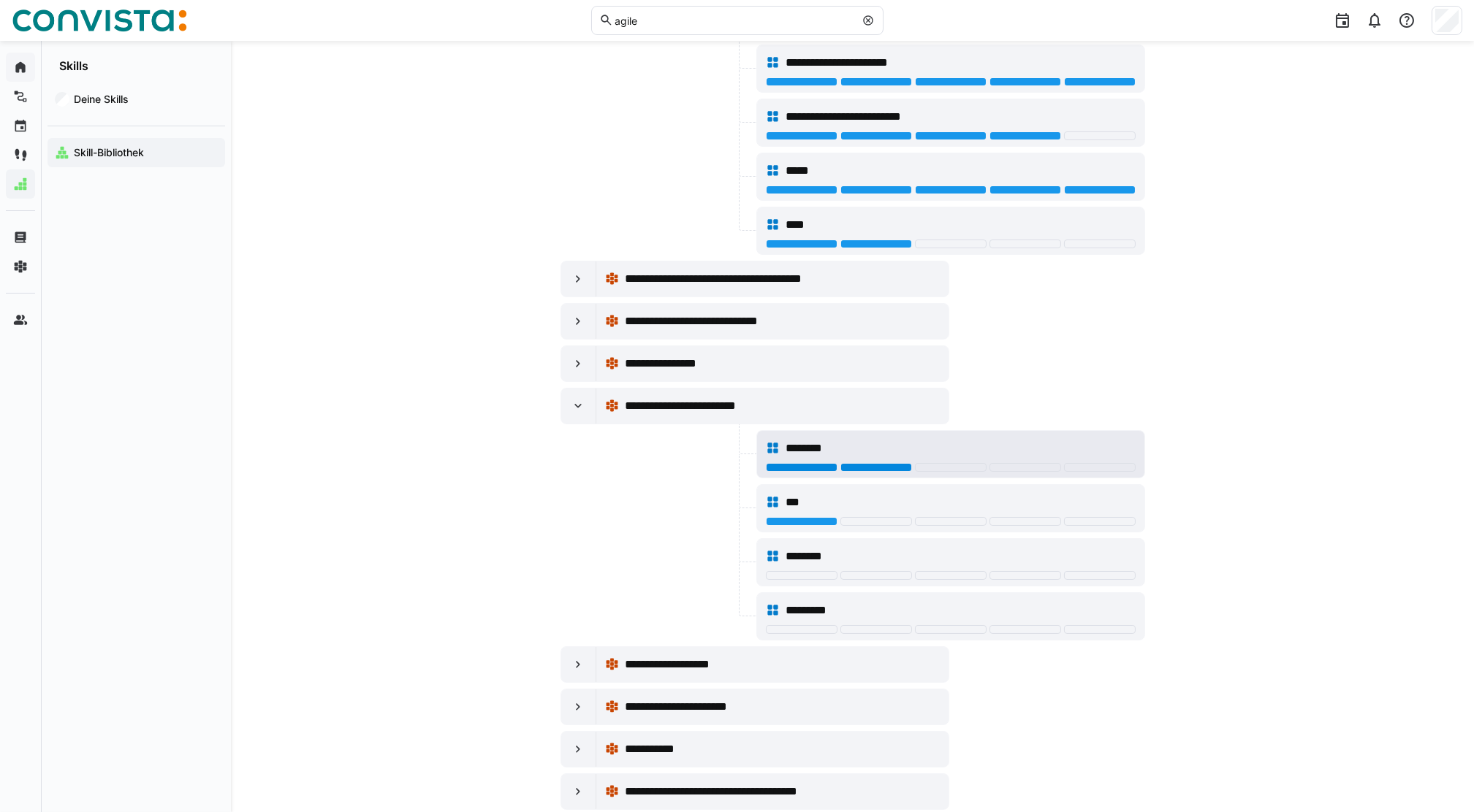
click at [870, 468] on div at bounding box center [875, 468] width 71 height 9
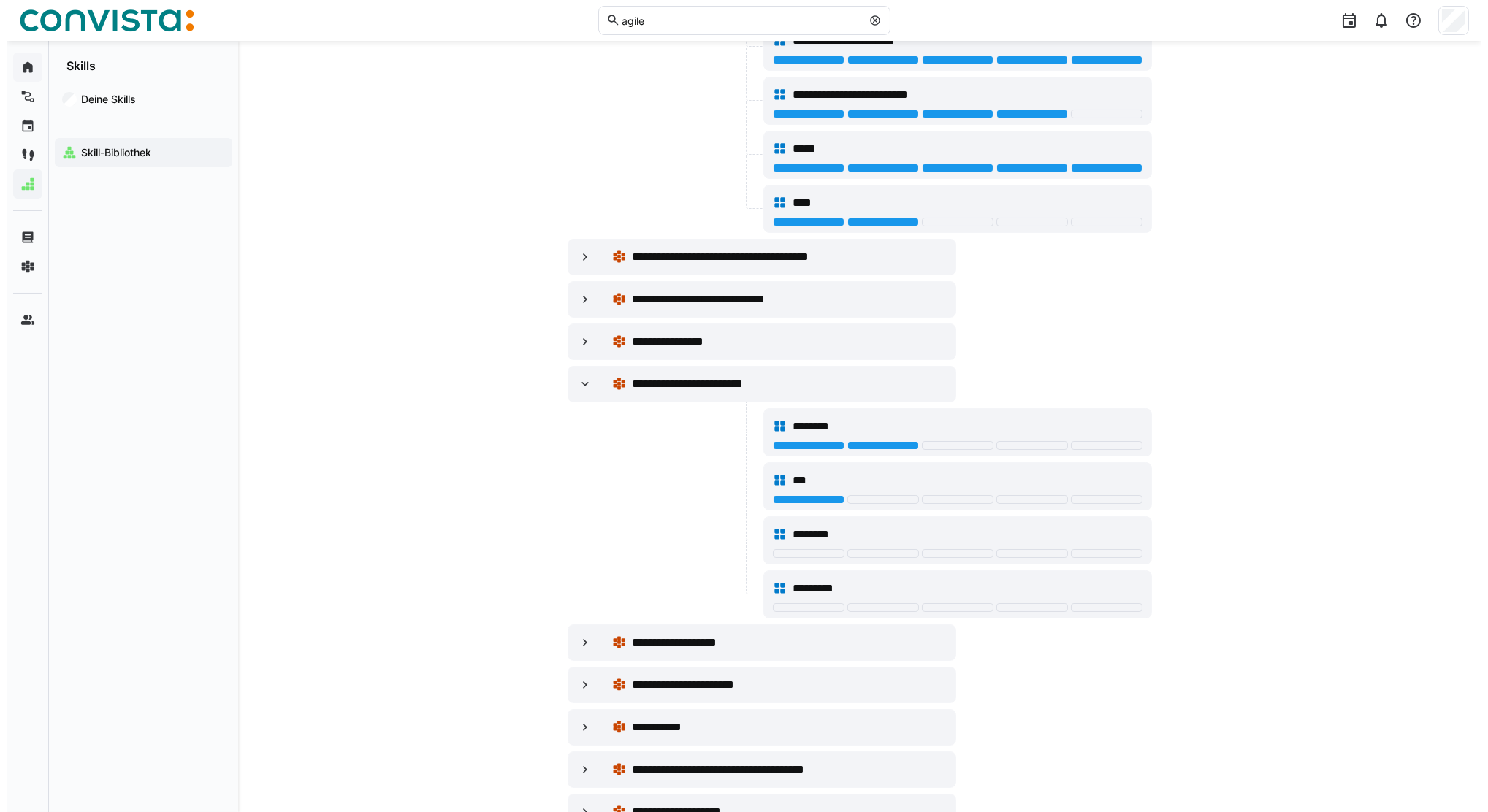
scroll to position [0, 0]
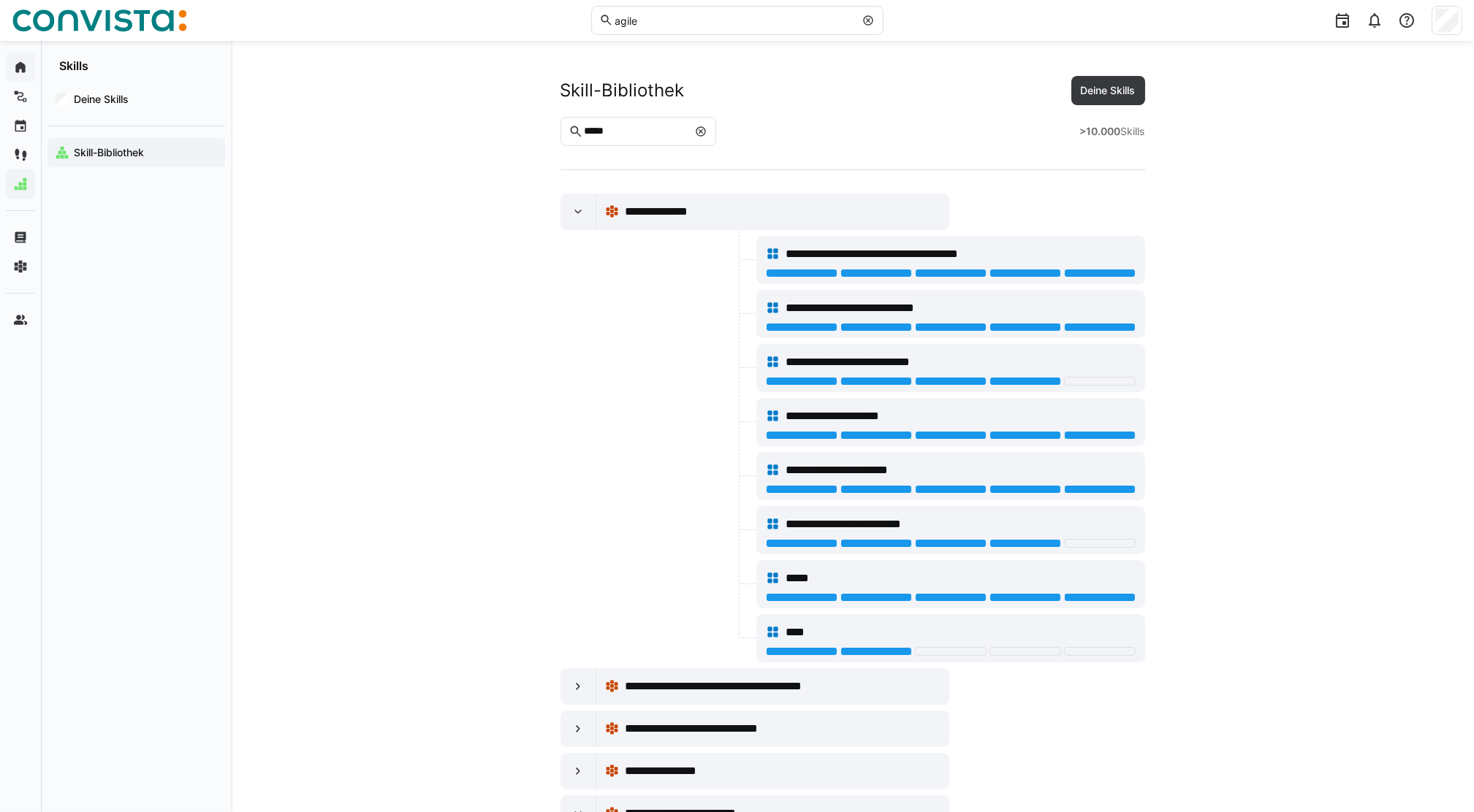
click at [707, 134] on eds-icon at bounding box center [701, 131] width 11 height 11
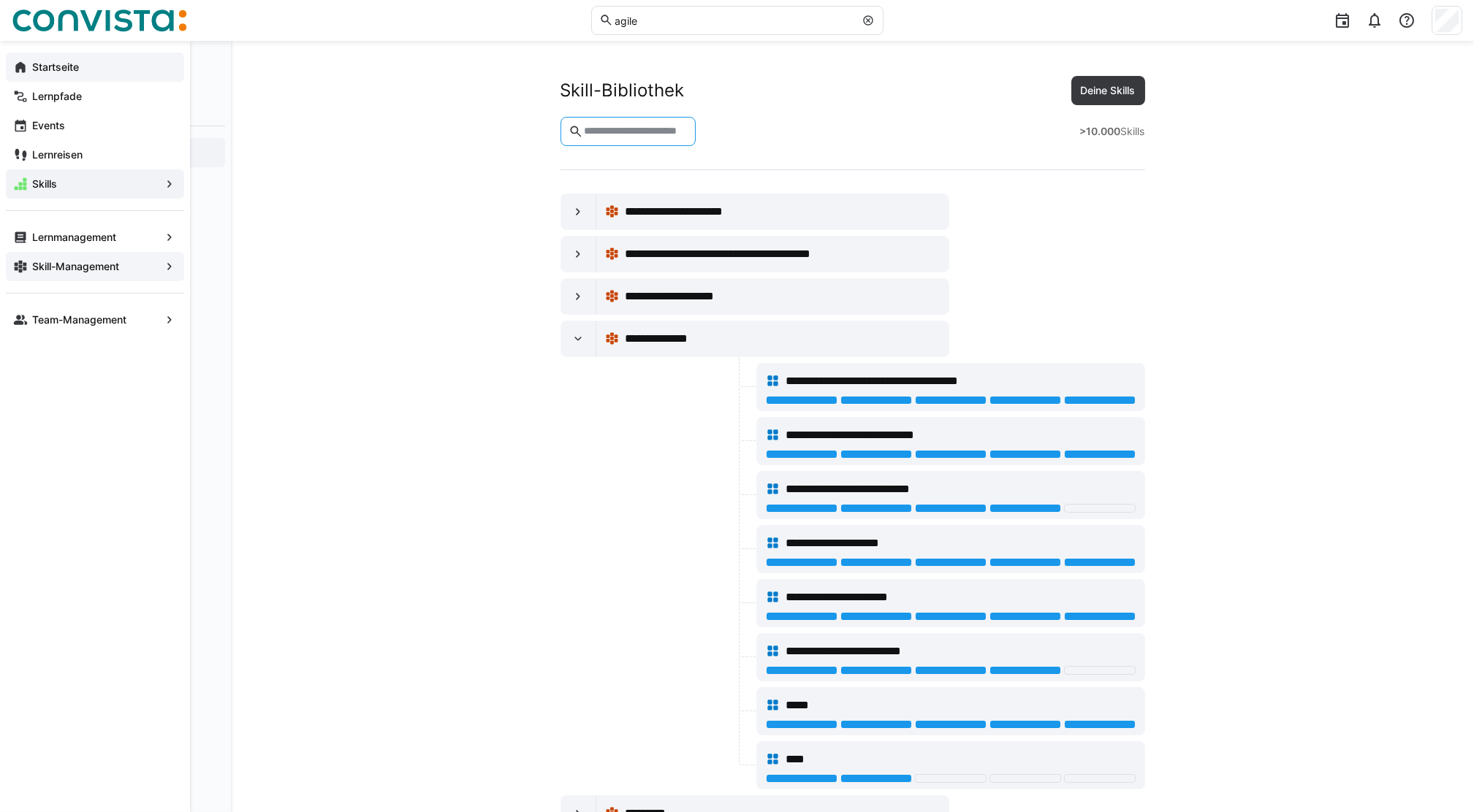
click at [0, 0] on app-navigation-label "Skill-Management" at bounding box center [0, 0] width 0 height 0
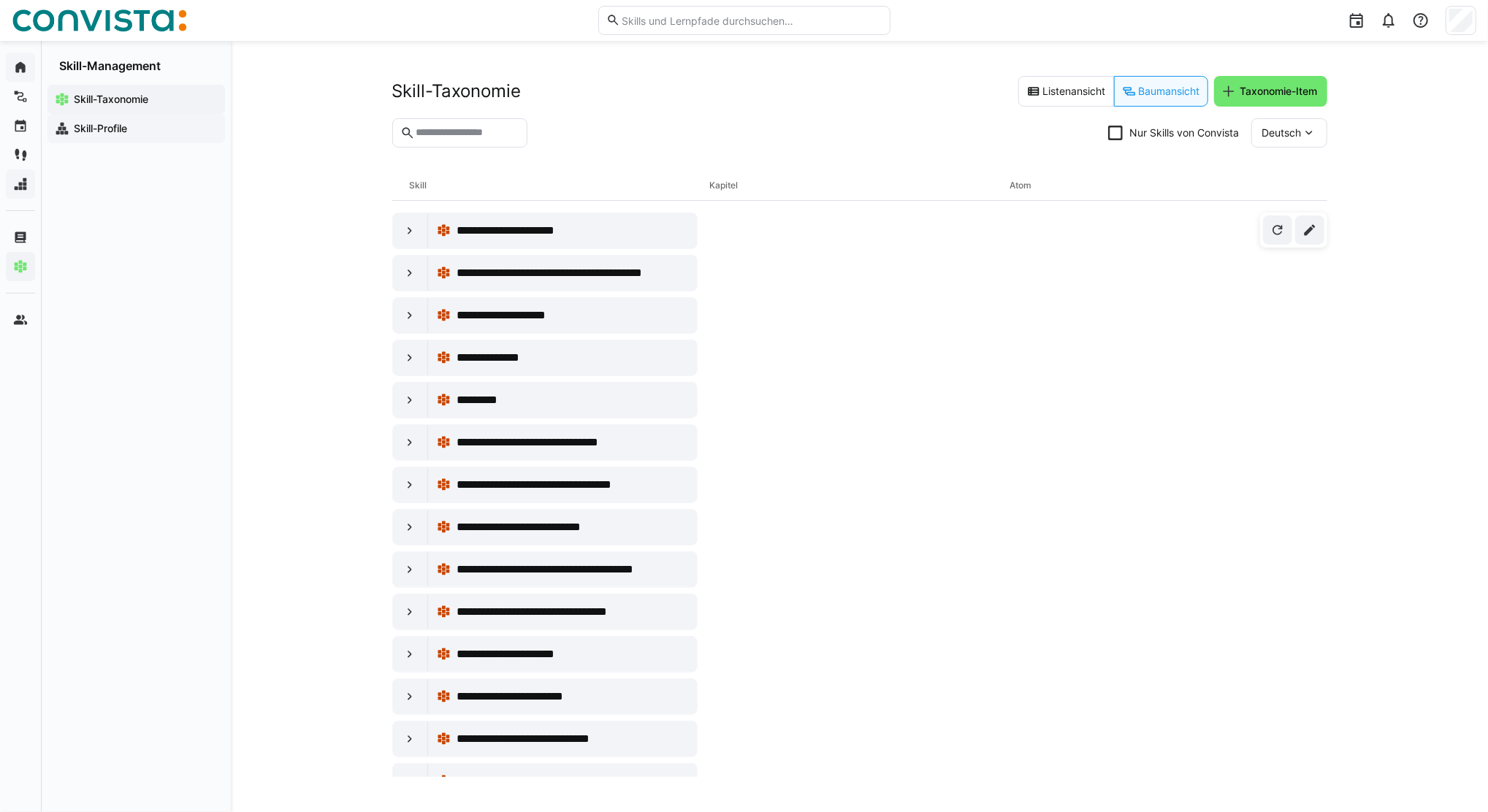
click at [0, 0] on app-navigation-label "Skill-Profile" at bounding box center [0, 0] width 0 height 0
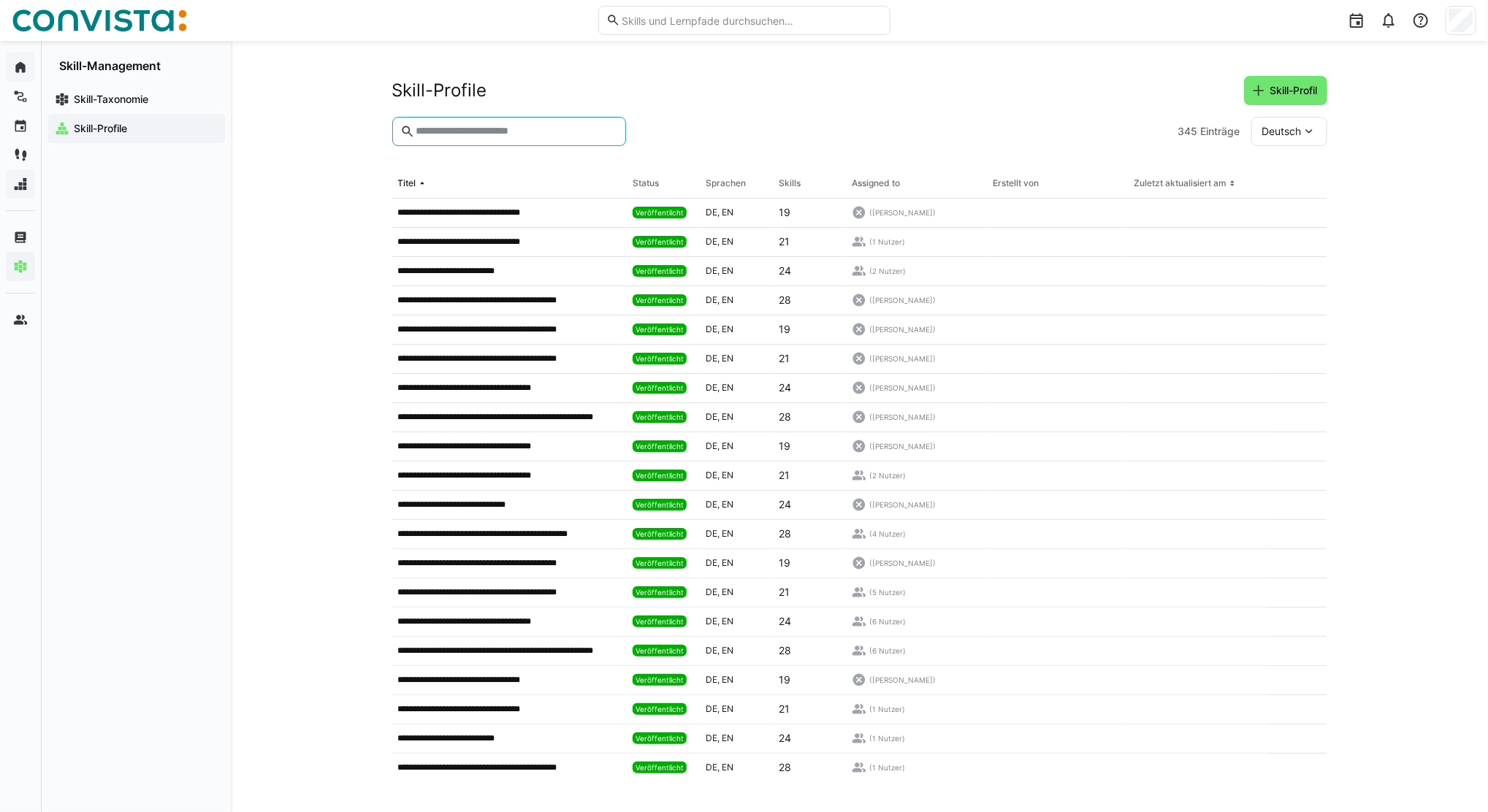
click at [459, 132] on input "text" at bounding box center [515, 131] width 203 height 13
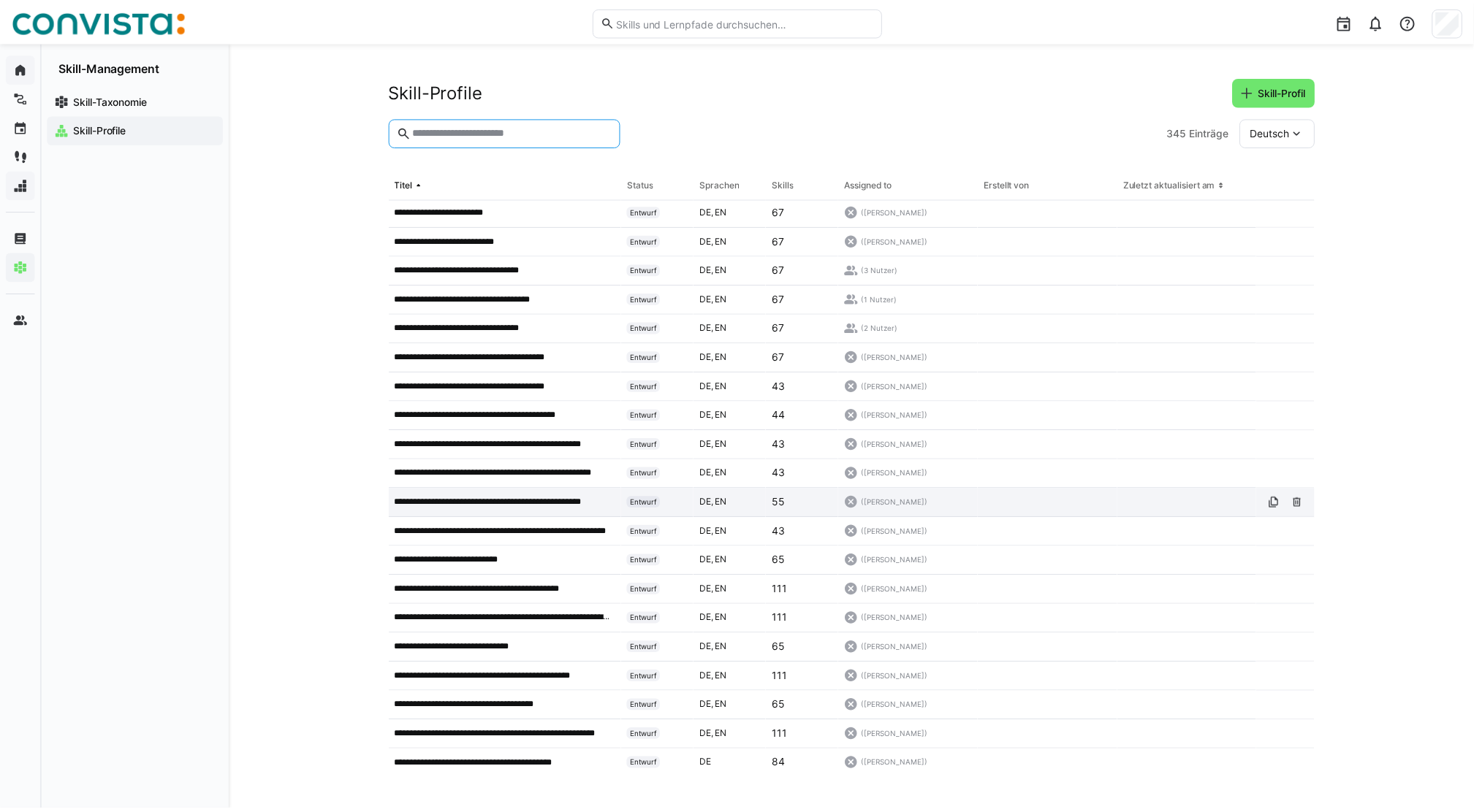
scroll to position [1266, 0]
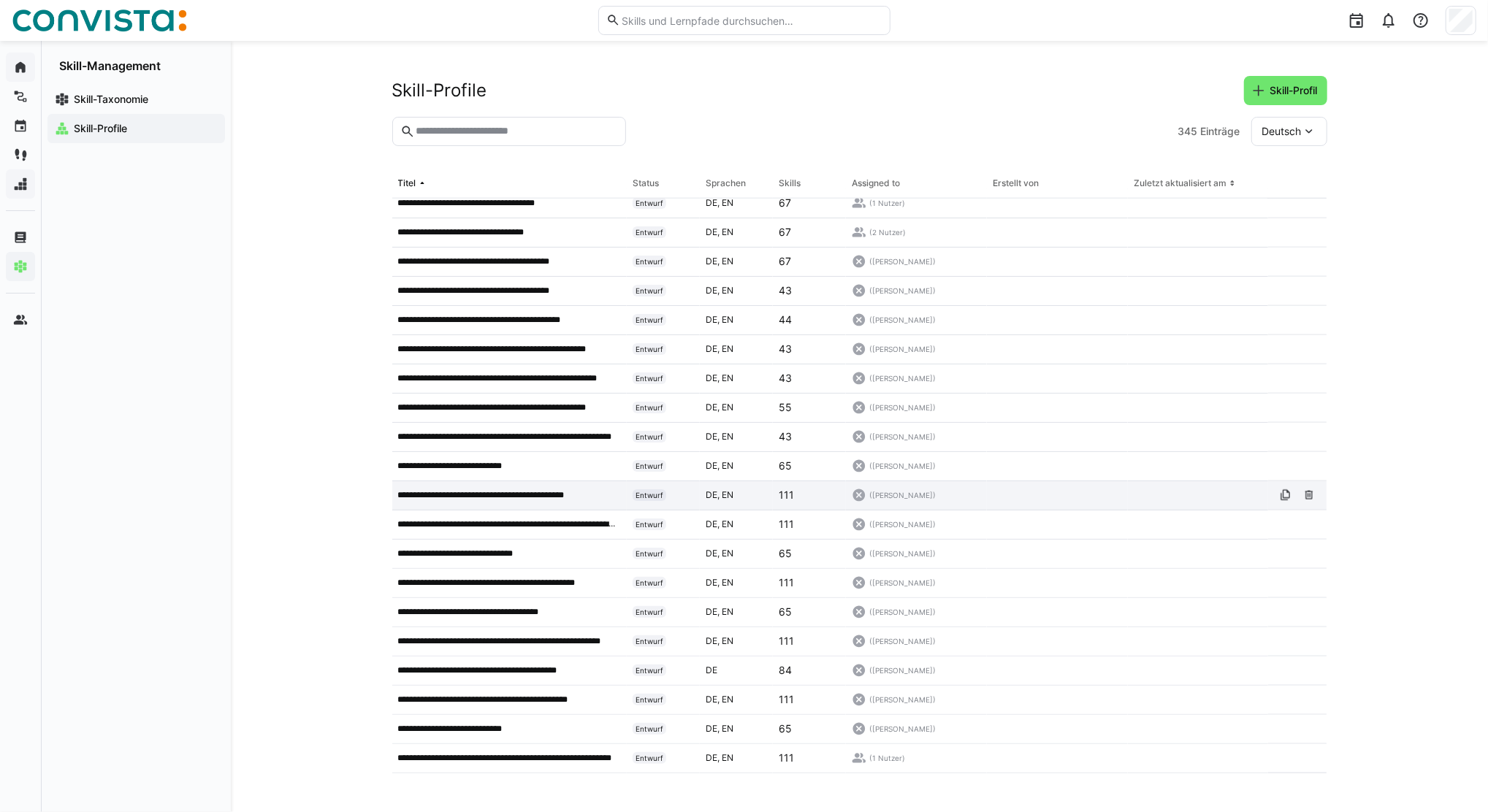
click at [488, 492] on p "**********" at bounding box center [497, 495] width 198 height 11
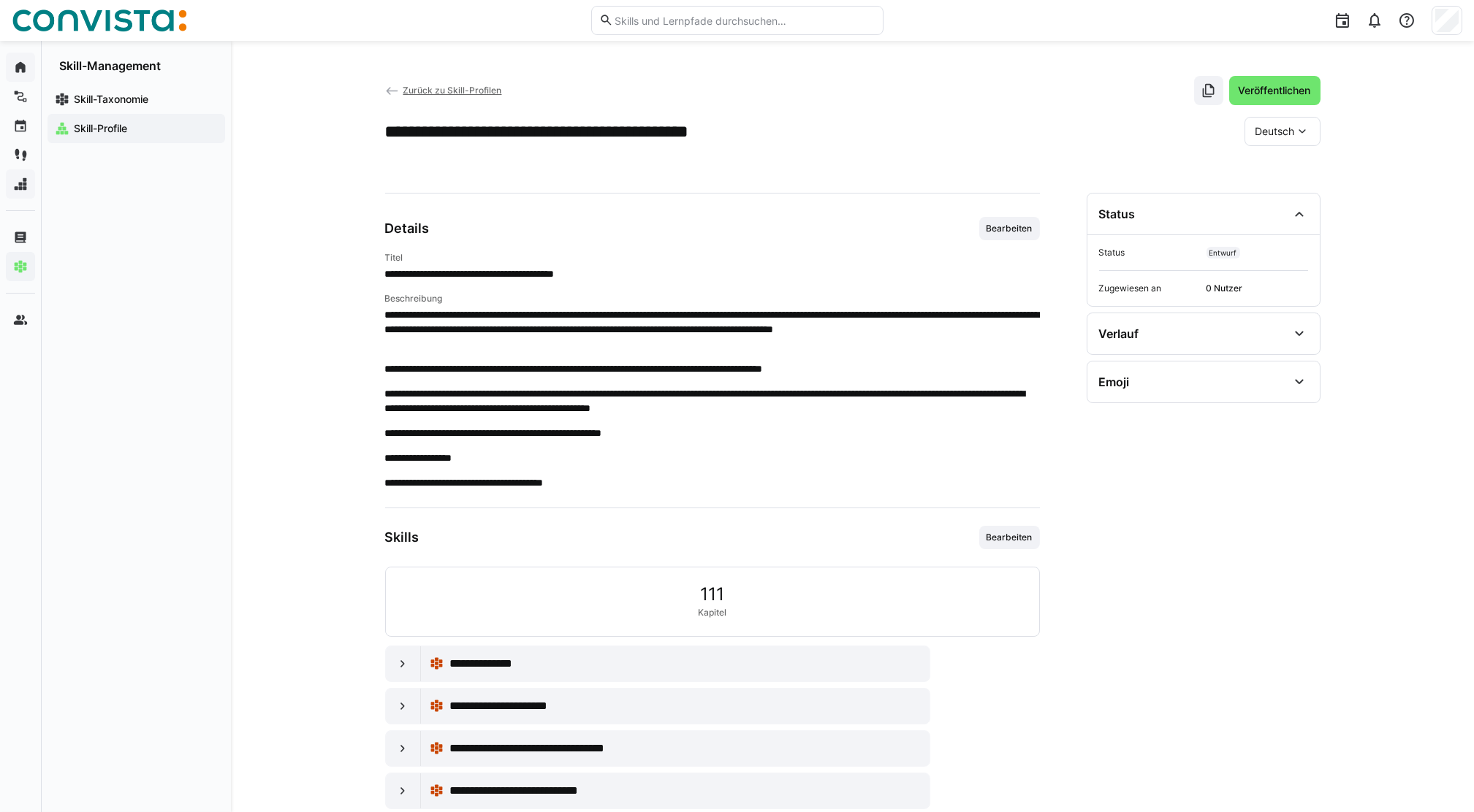
click at [391, 89] on eds-icon at bounding box center [392, 91] width 15 height 15
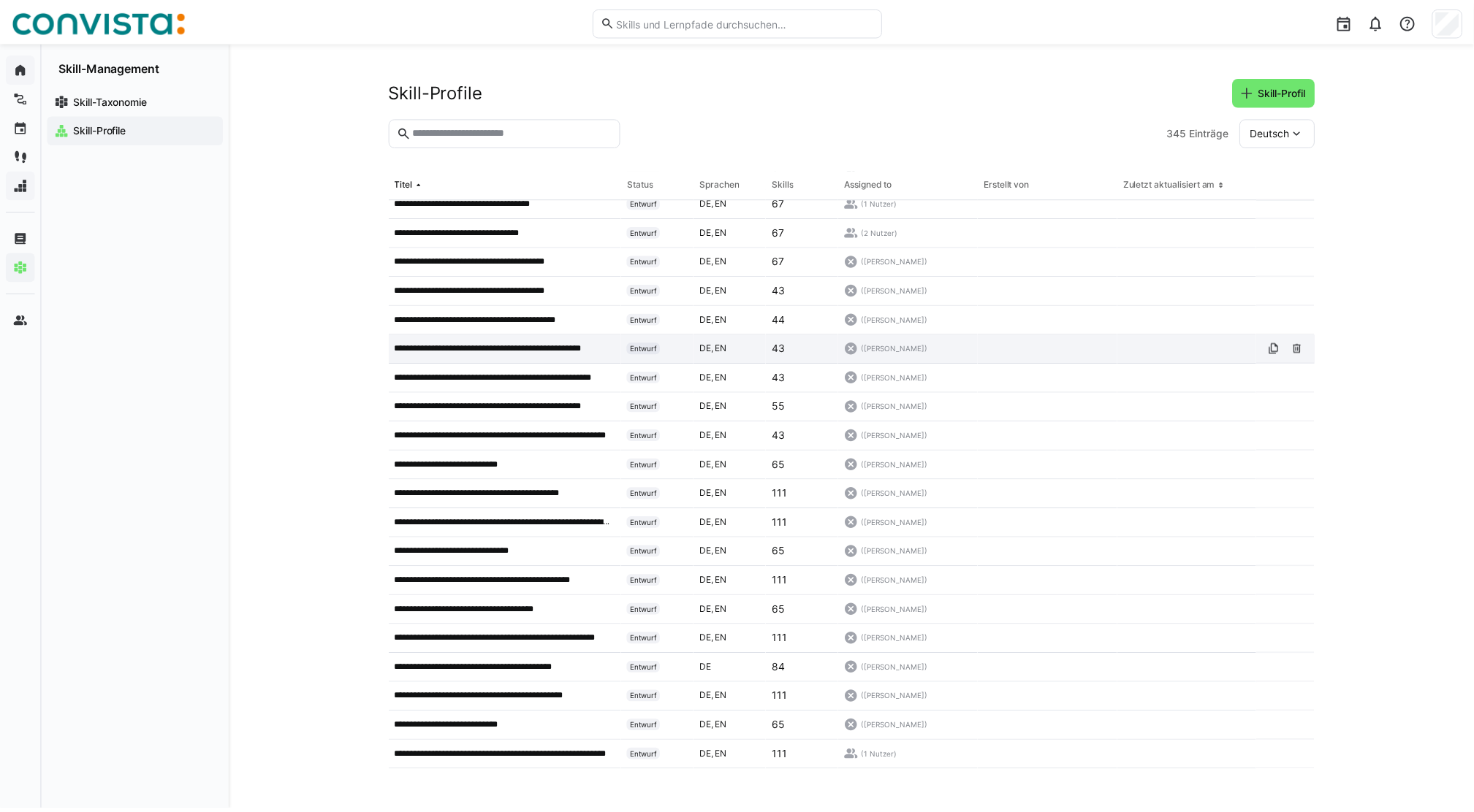
scroll to position [1272, 0]
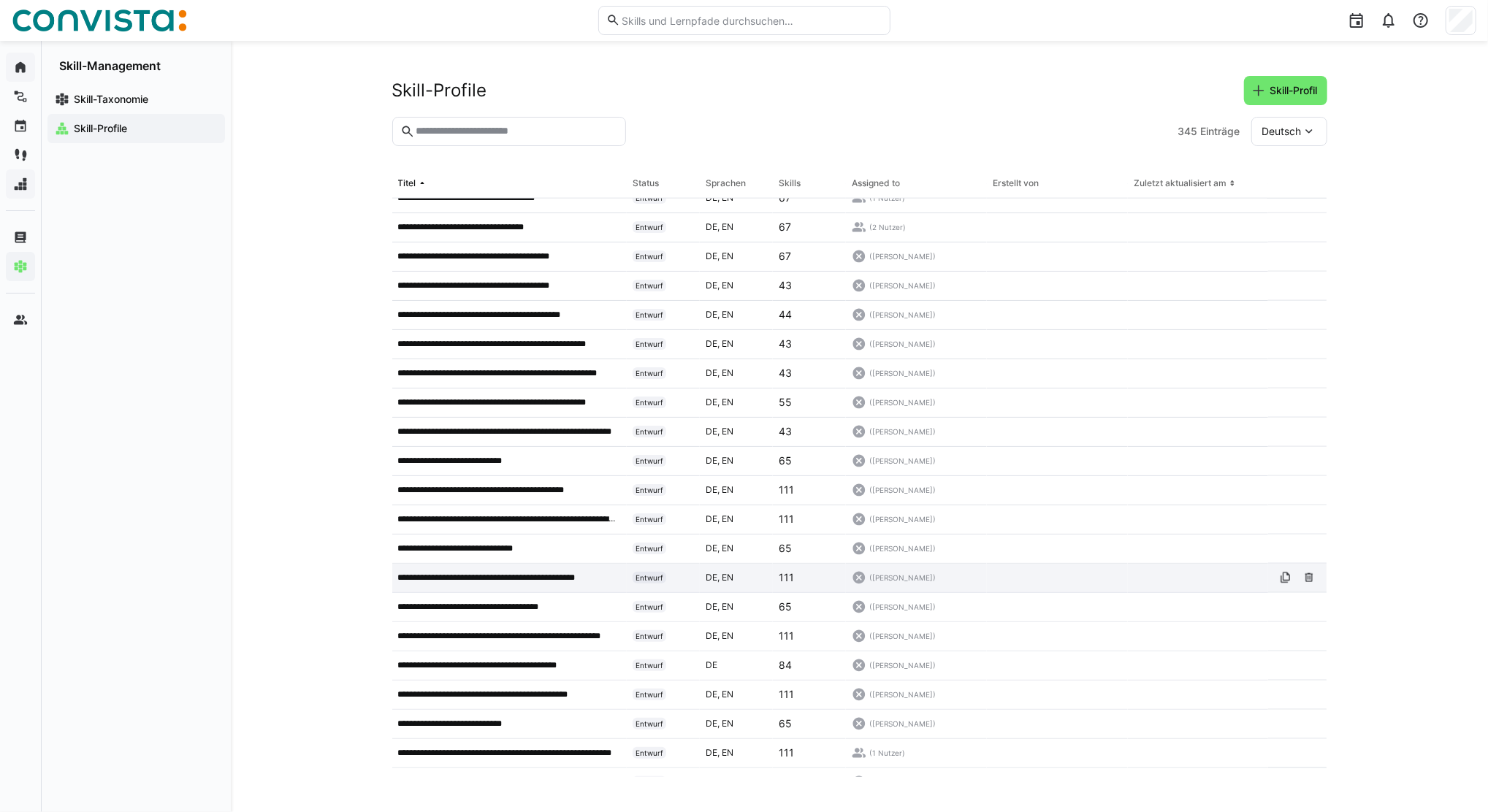
click at [483, 574] on p "**********" at bounding box center [504, 577] width 212 height 11
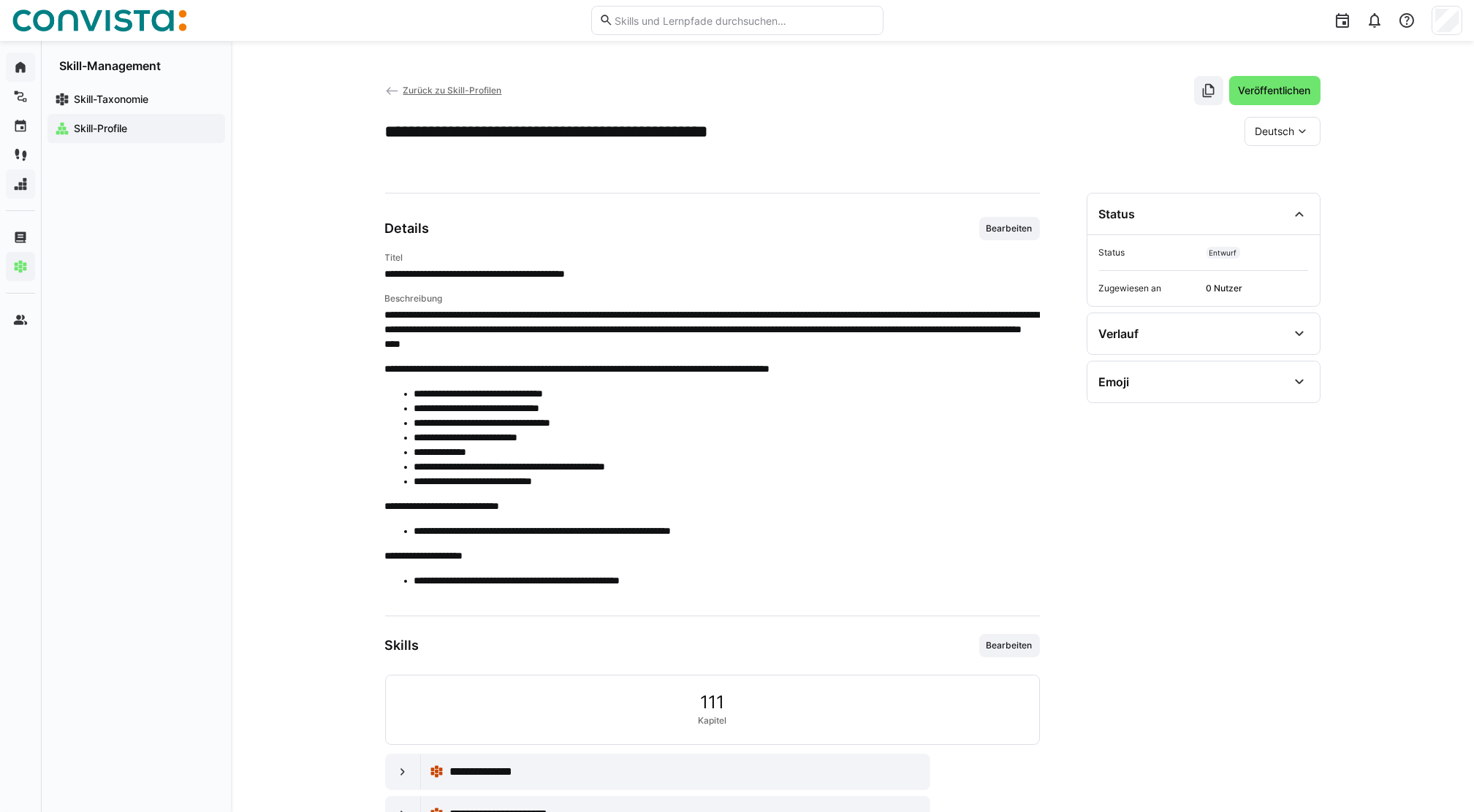
click at [462, 90] on span "Zurück zu Skill-Profilen" at bounding box center [452, 90] width 98 height 11
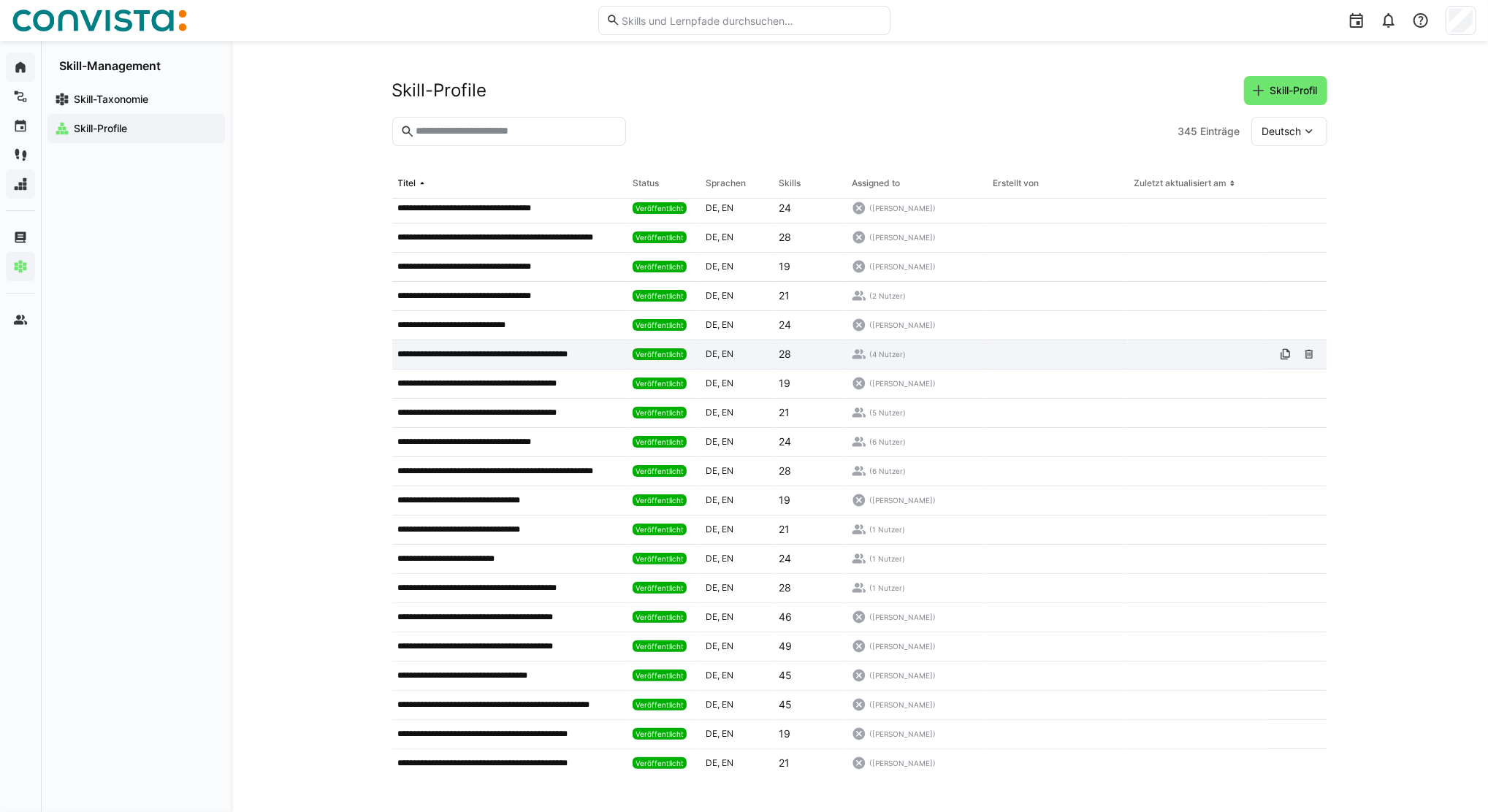
scroll to position [293, 0]
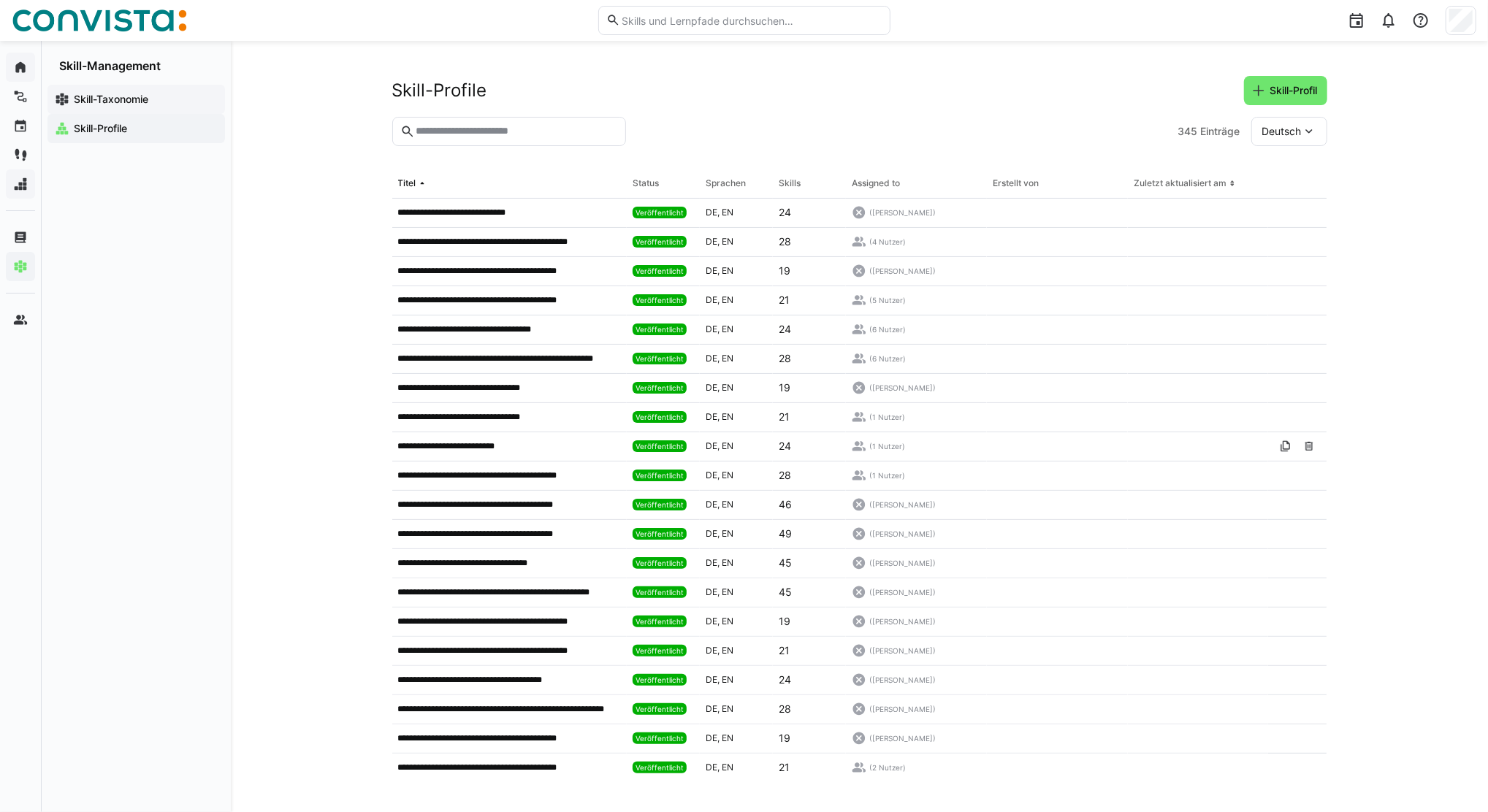
click at [0, 0] on app-navigation-label "Skill-Taxonomie" at bounding box center [0, 0] width 0 height 0
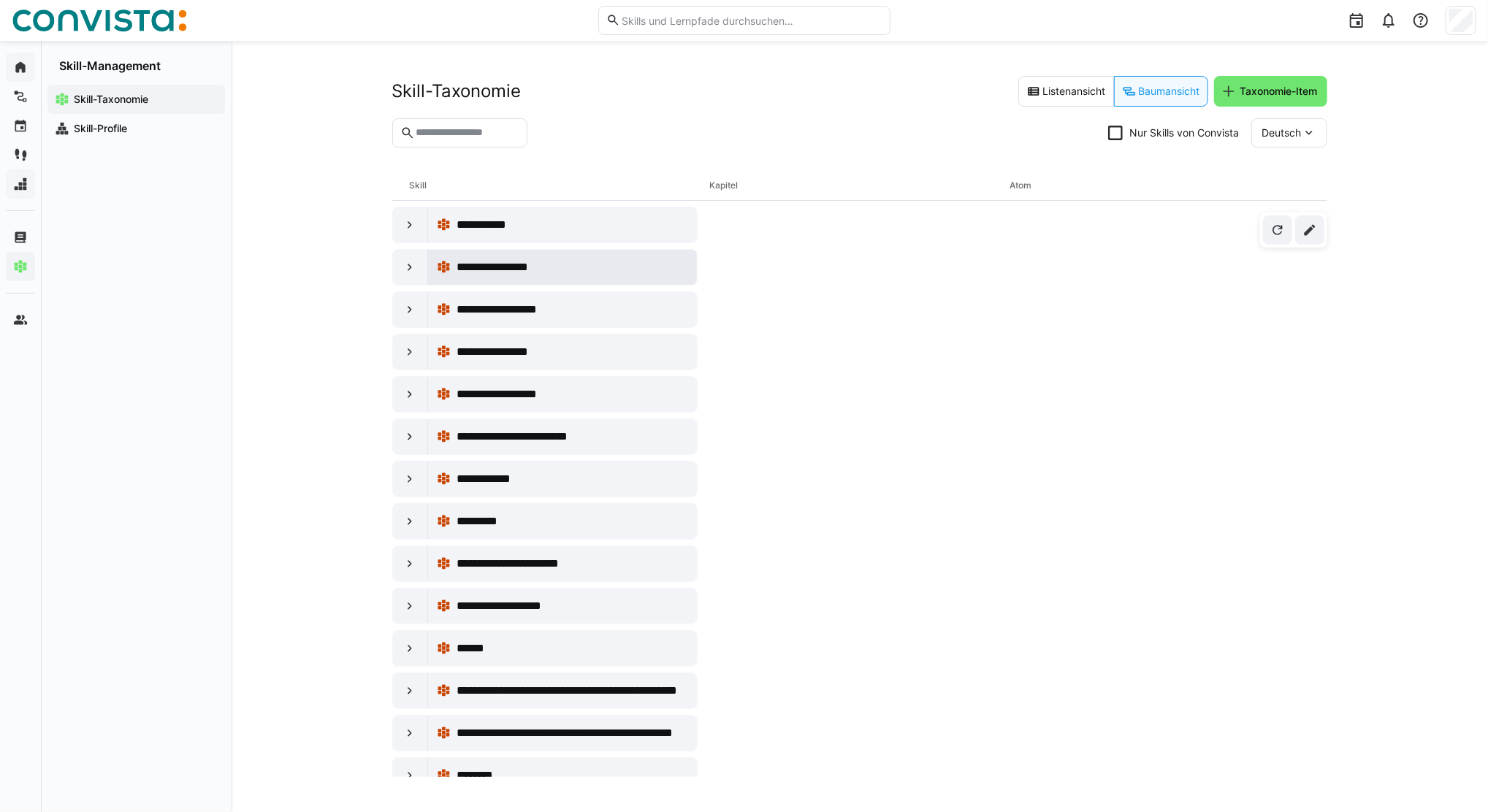
scroll to position [3311, 0]
click at [410, 444] on eds-icon at bounding box center [410, 436] width 15 height 15
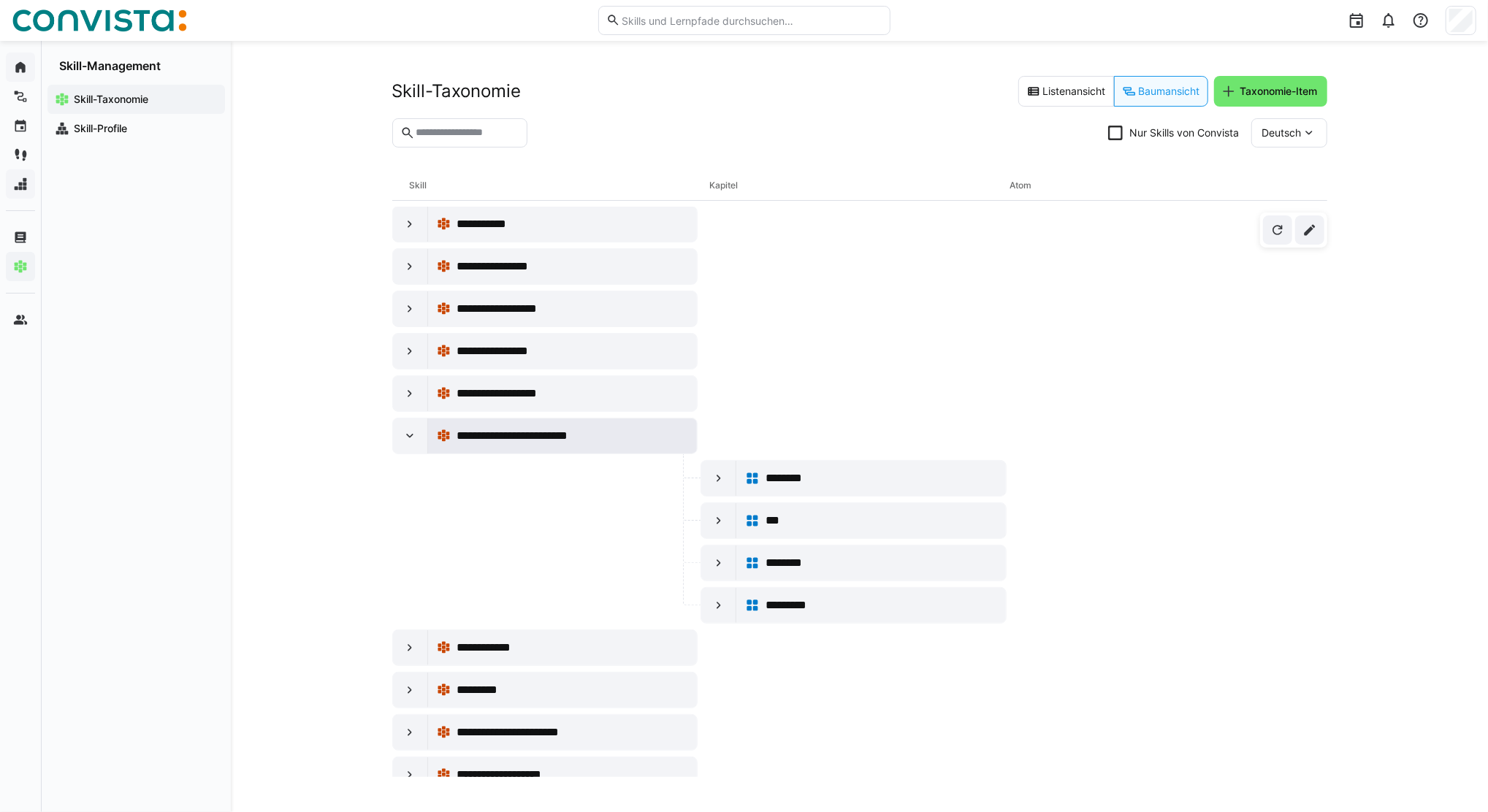
click at [579, 445] on span "**********" at bounding box center [531, 436] width 149 height 18
